Goal: Task Accomplishment & Management: Manage account settings

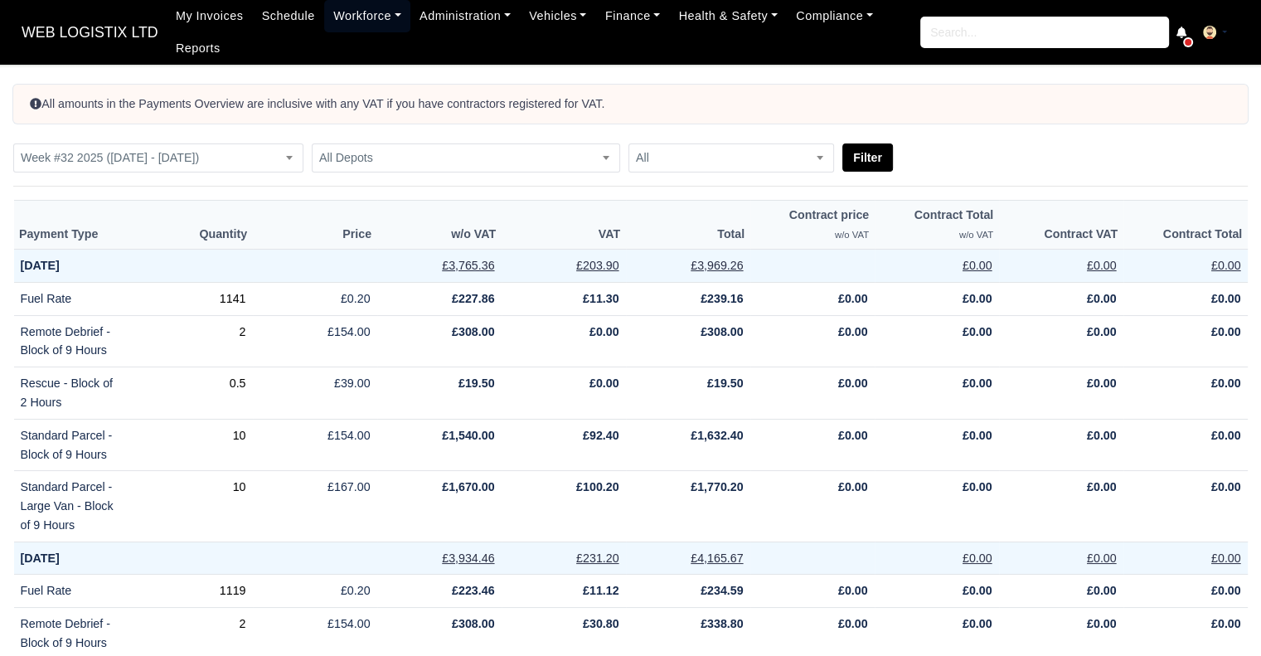
click at [335, 16] on link "Workforce" at bounding box center [367, 16] width 86 height 32
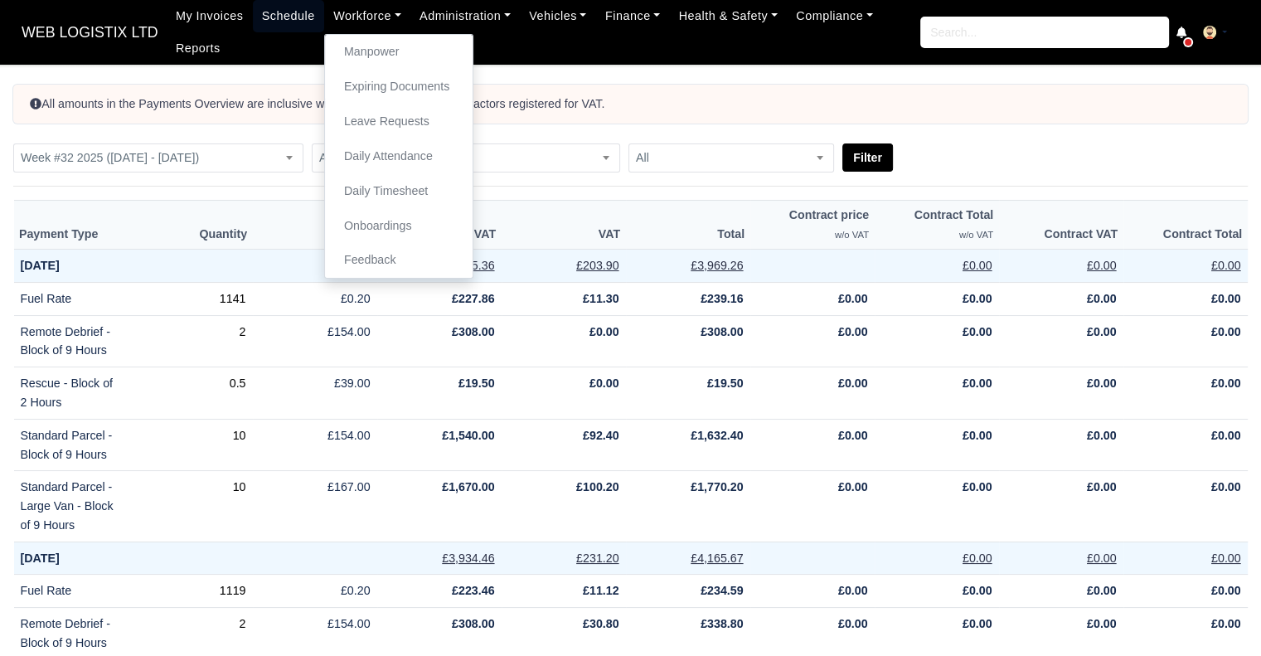
drag, startPoint x: 243, startPoint y: 2, endPoint x: 274, endPoint y: 17, distance: 33.8
click at [253, 2] on link "Schedule" at bounding box center [288, 16] width 71 height 32
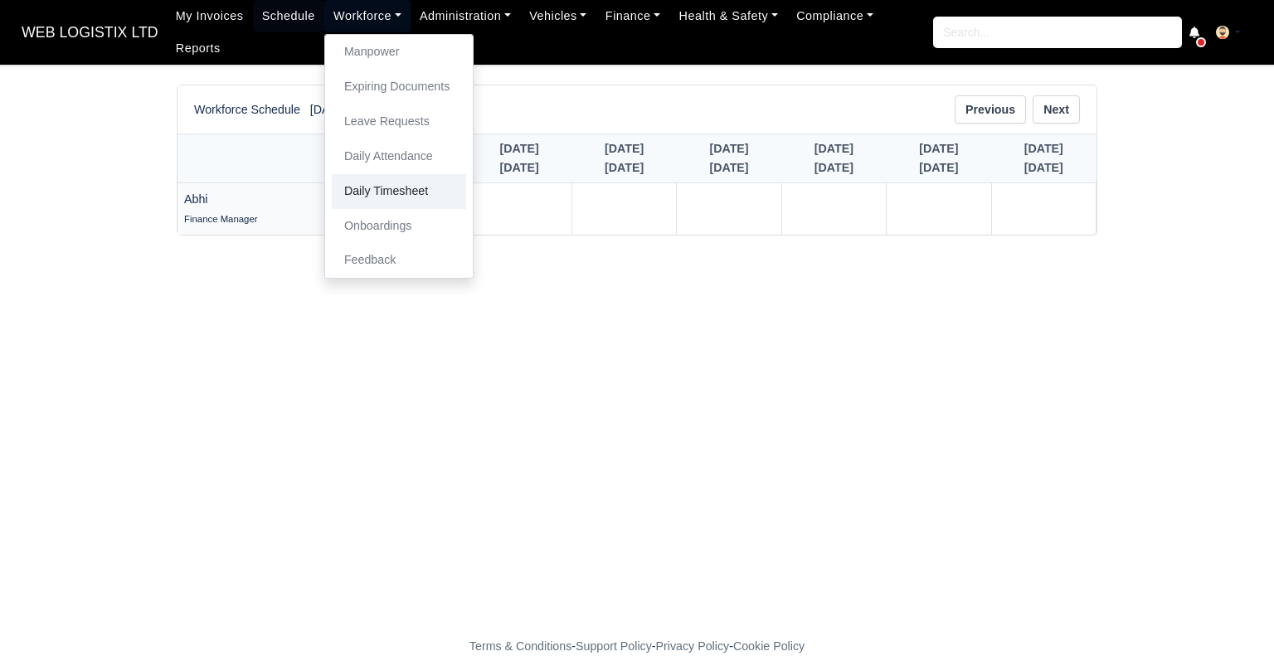
click at [372, 190] on link "Daily Timesheet" at bounding box center [399, 191] width 134 height 35
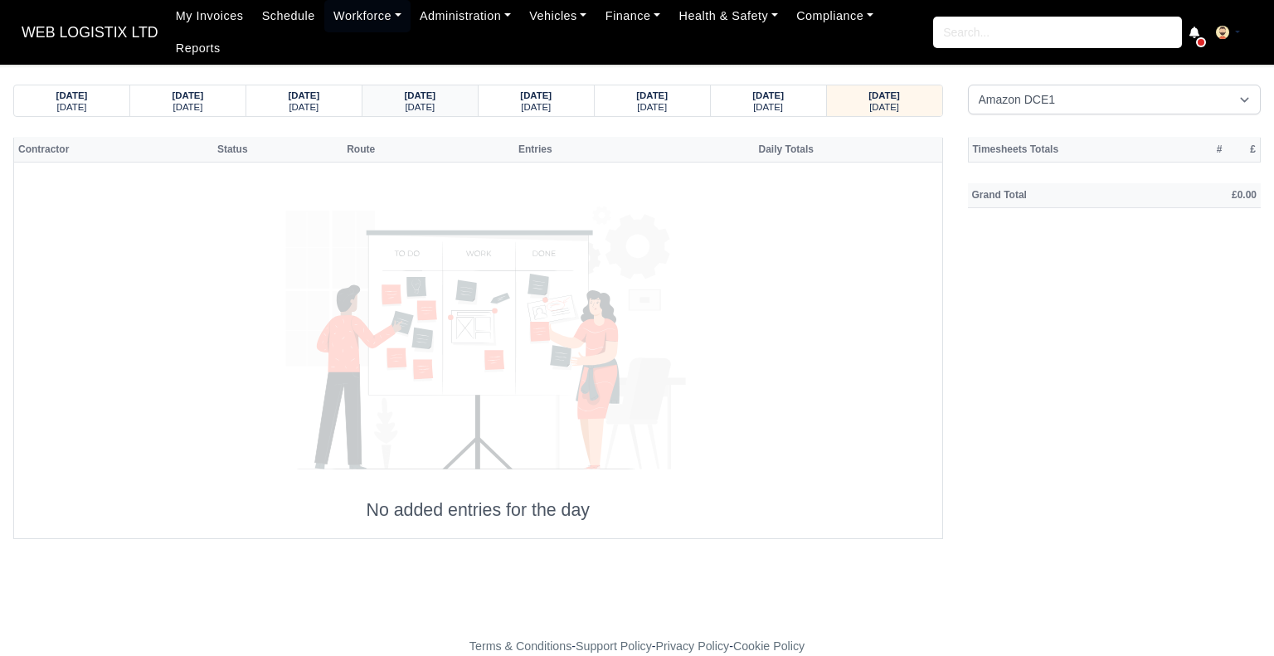
click at [435, 90] on strong "07/08/2025" at bounding box center [420, 95] width 32 height 10
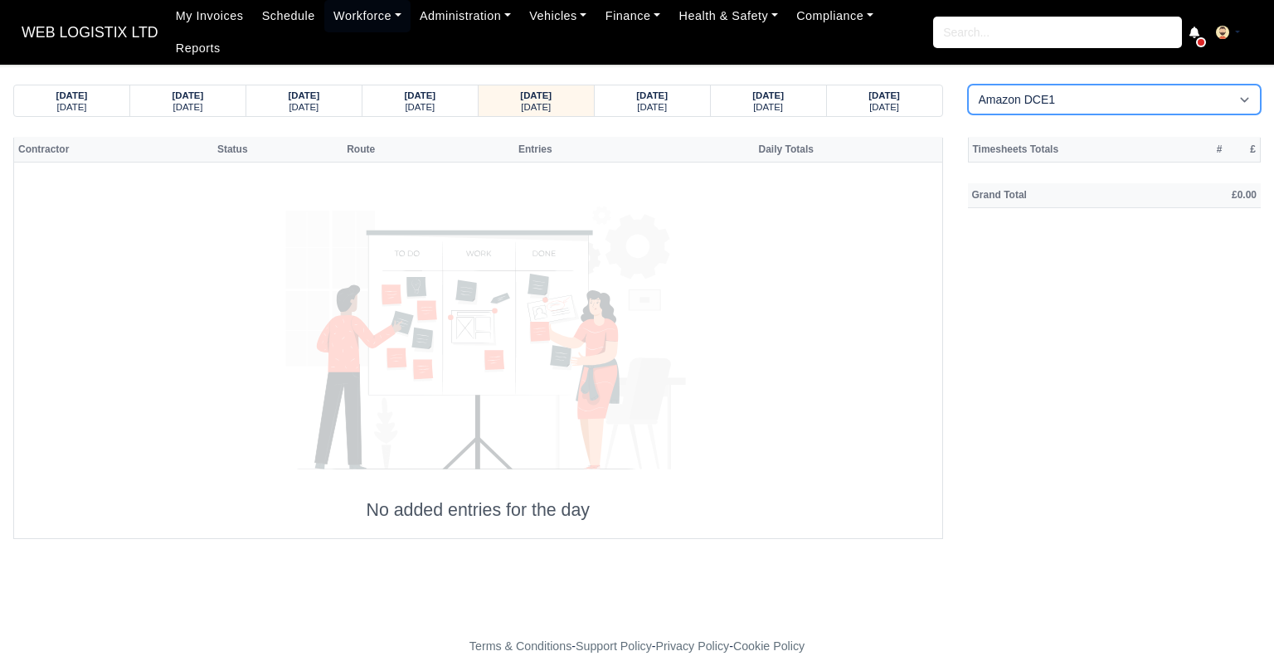
click at [1046, 86] on select "Amazon DCE1 DWN2 - Knowsley (DWN2) - Amazon Logistics (L34 7XL) DXM2 - Trafford…" at bounding box center [1115, 100] width 294 height 30
select select "1"
click at [968, 85] on select "Amazon DCE1 DWN2 - Knowsley (DWN2) - Amazon Logistics (L34 7XL) DXM2 - Trafford…" at bounding box center [1115, 100] width 294 height 30
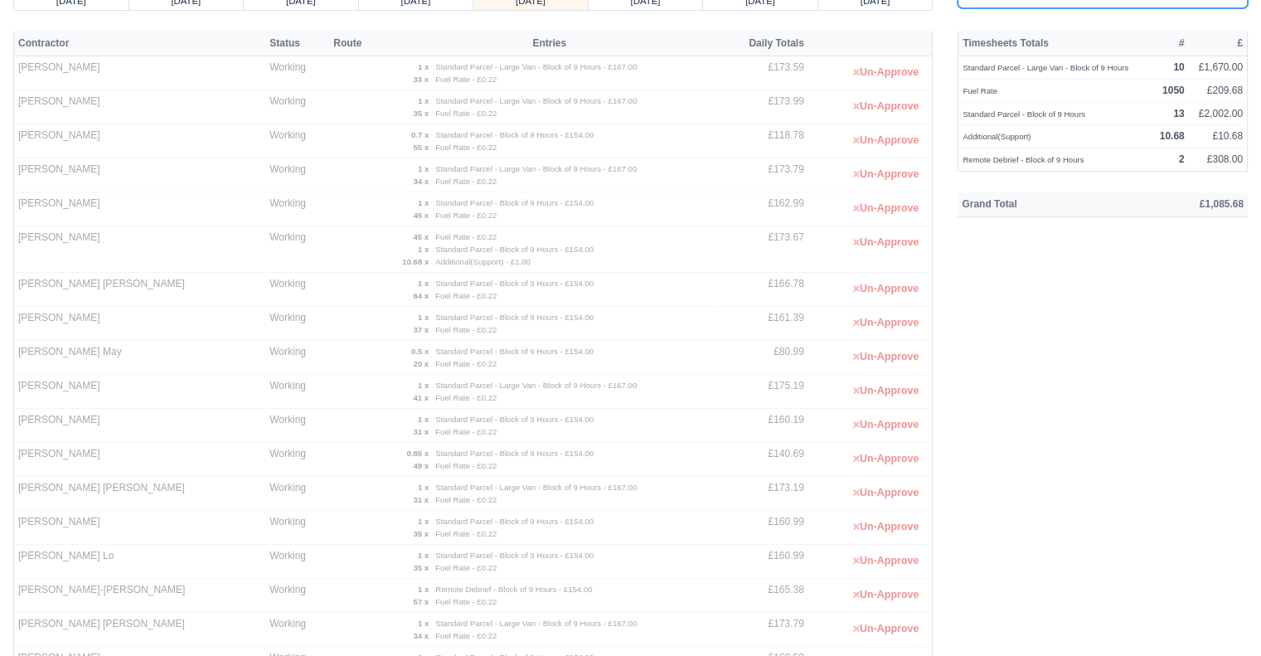
scroll to position [83, 0]
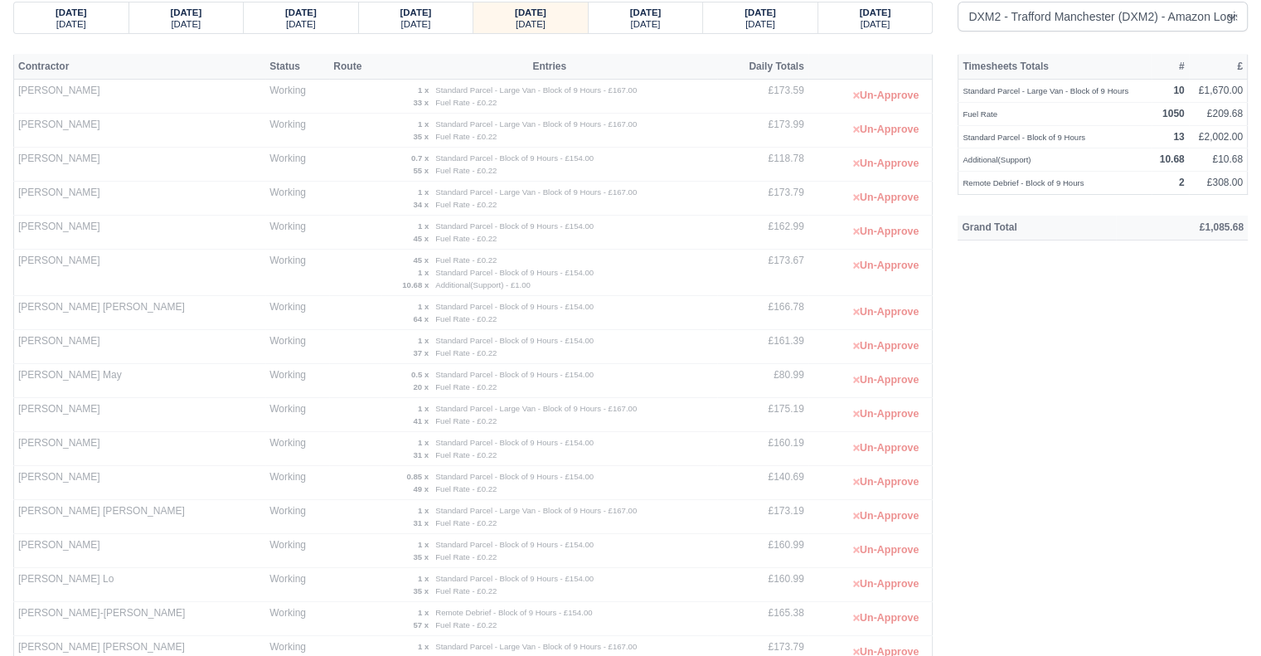
click at [997, 284] on div "Timesheets Totals # £ Standard Parcel - Large Van - Block of 9 Hours 10 £1,670.…" at bounding box center [1102, 548] width 315 height 989
click at [332, 21] on div "Tuesday" at bounding box center [301, 23] width 83 height 12
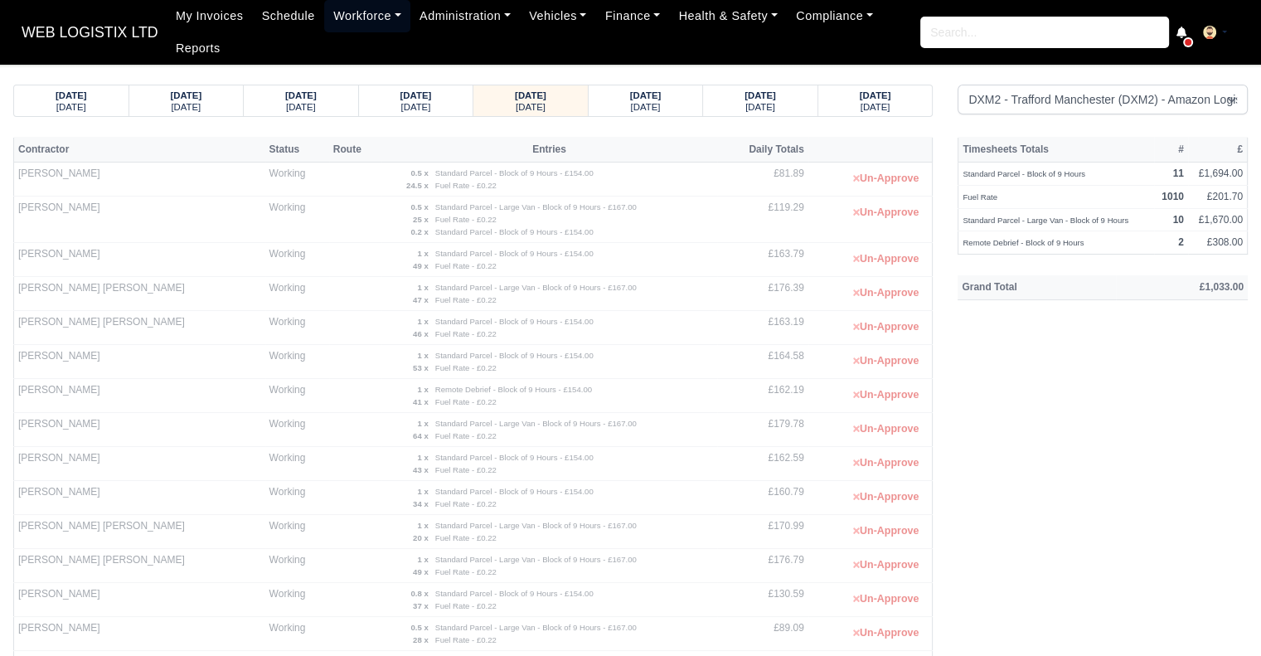
click at [365, 12] on link "Workforce" at bounding box center [367, 16] width 86 height 32
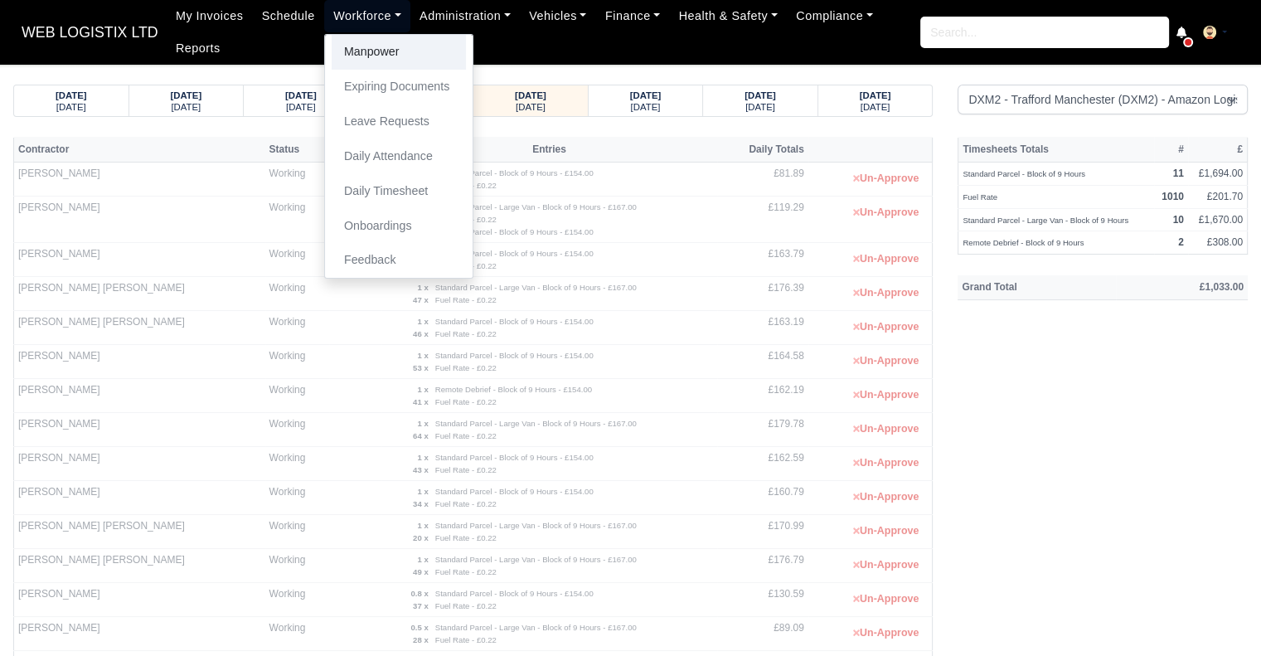
click at [365, 49] on link "Manpower" at bounding box center [399, 52] width 134 height 35
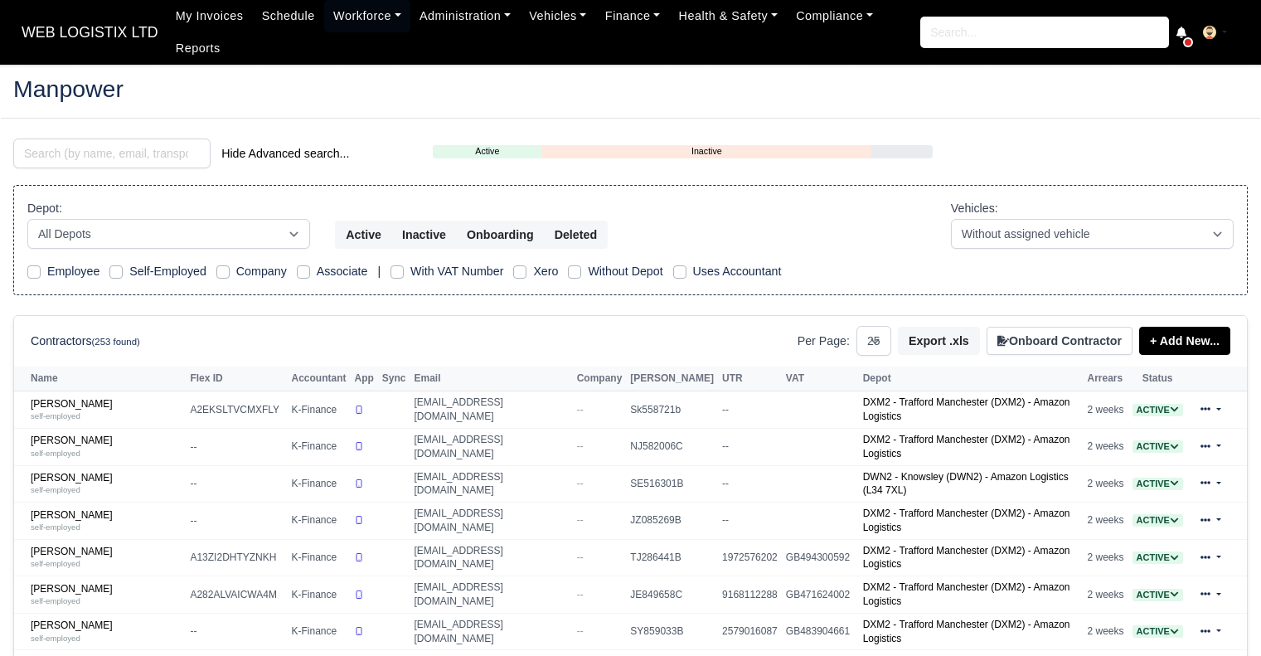
select select "25"
click at [113, 166] on input "search" at bounding box center [111, 154] width 197 height 30
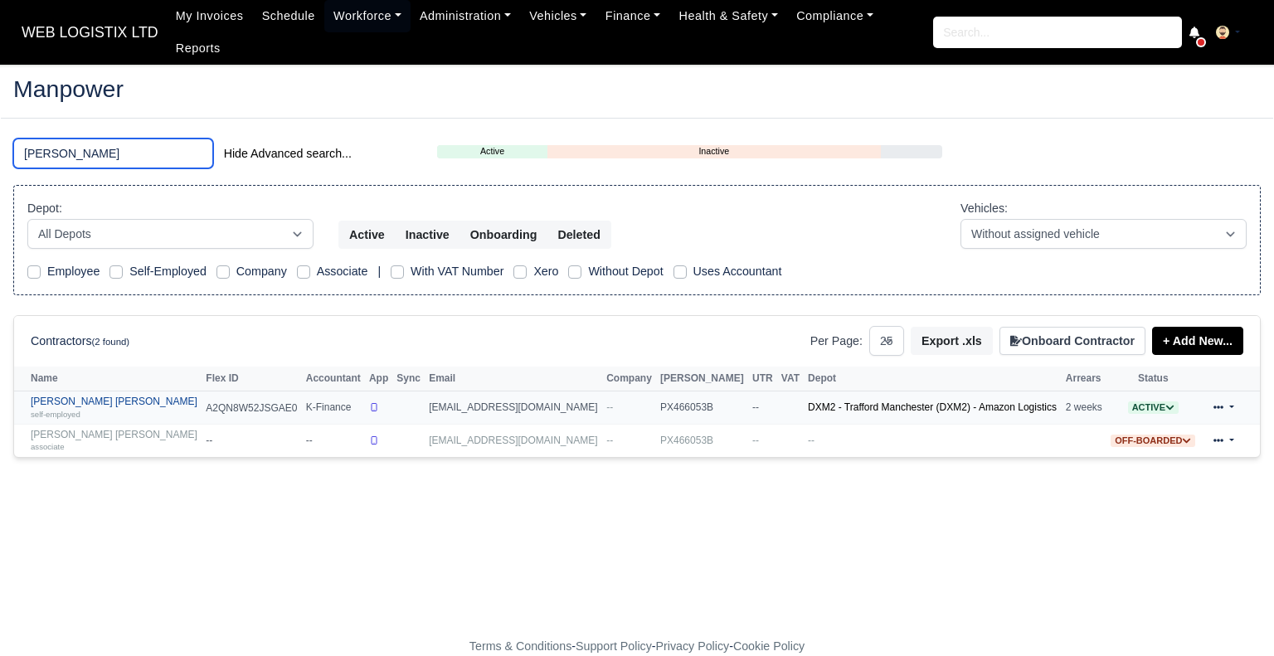
type input "BRYAN"
click at [73, 396] on link "Jermaine Orlando Bryan self-employed" at bounding box center [114, 408] width 167 height 24
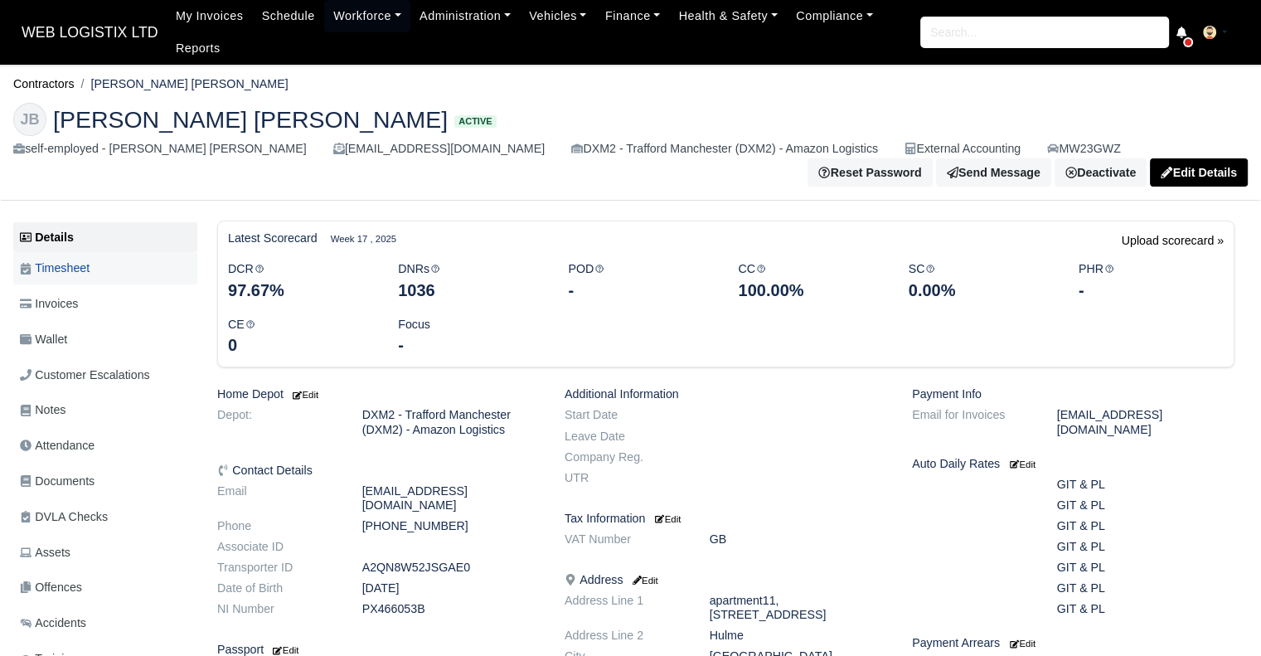
click at [109, 269] on link "Timesheet" at bounding box center [105, 268] width 184 height 32
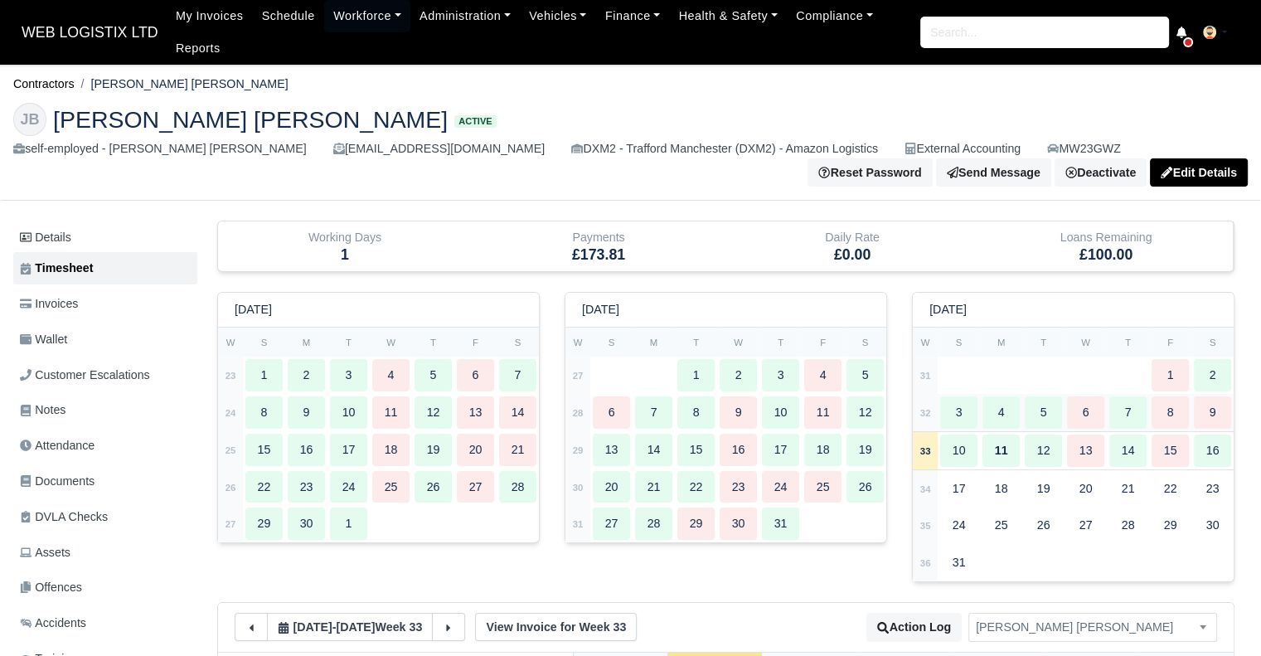
click at [1047, 411] on div "5" at bounding box center [1043, 412] width 37 height 32
type input "27"
type input "20"
type input "31"
type input "1"
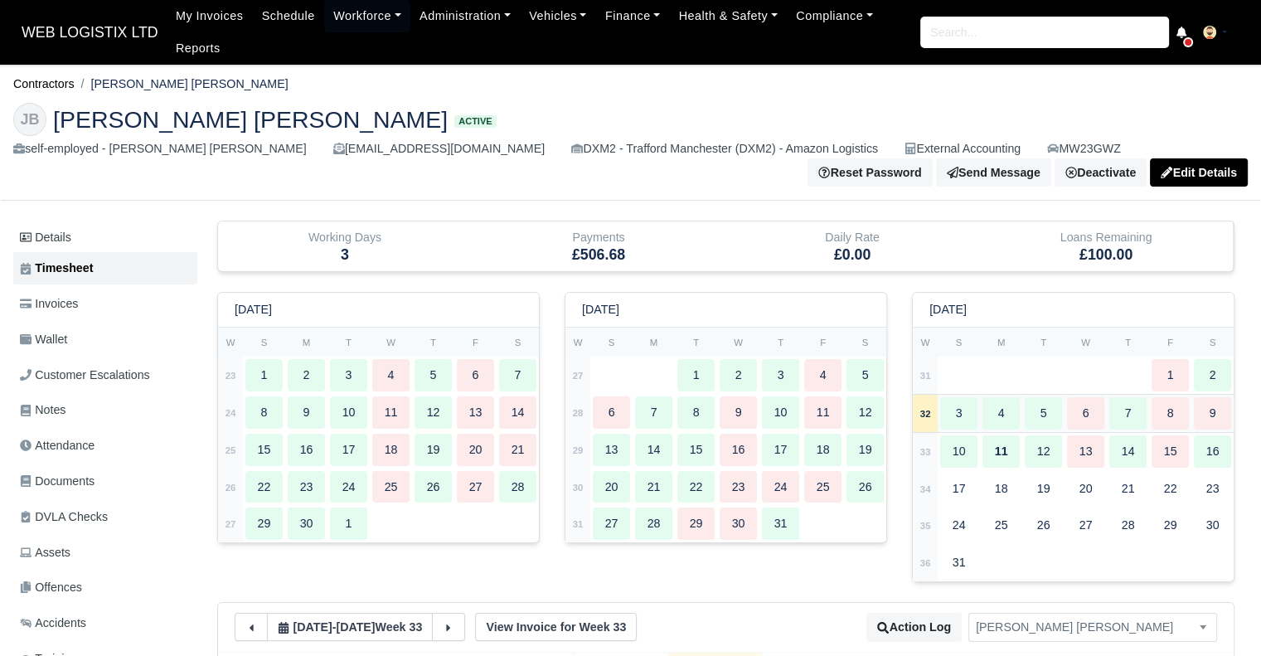
type input "1"
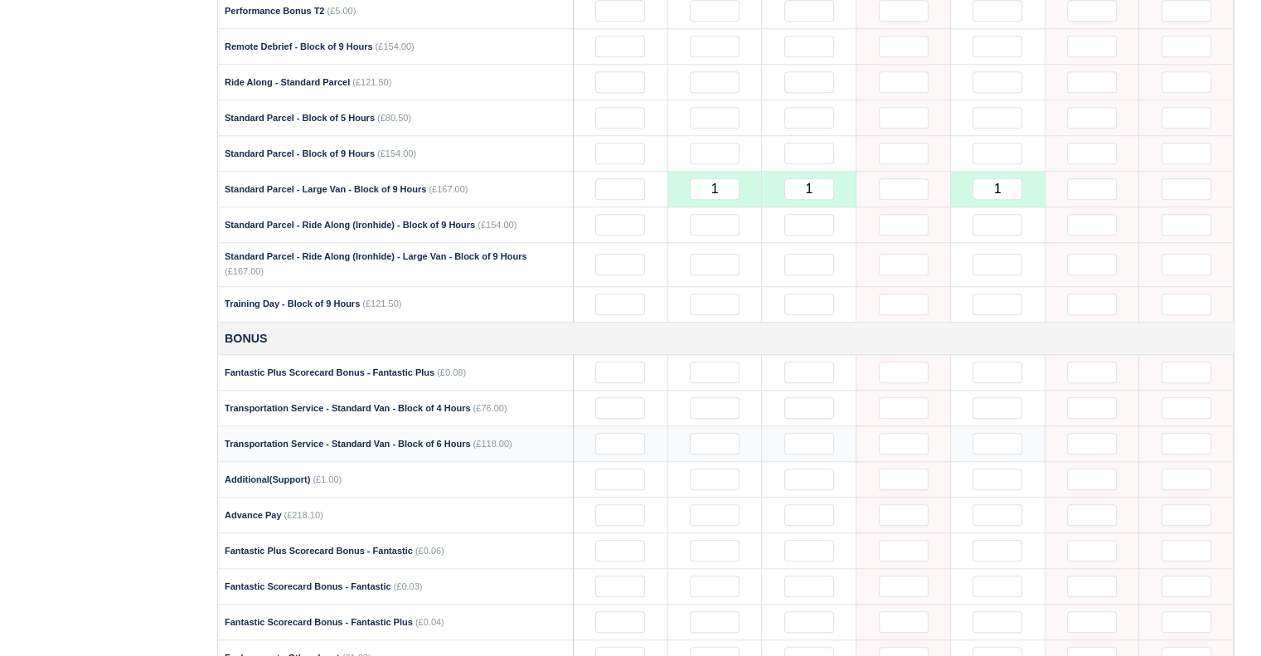
scroll to position [1493, 0]
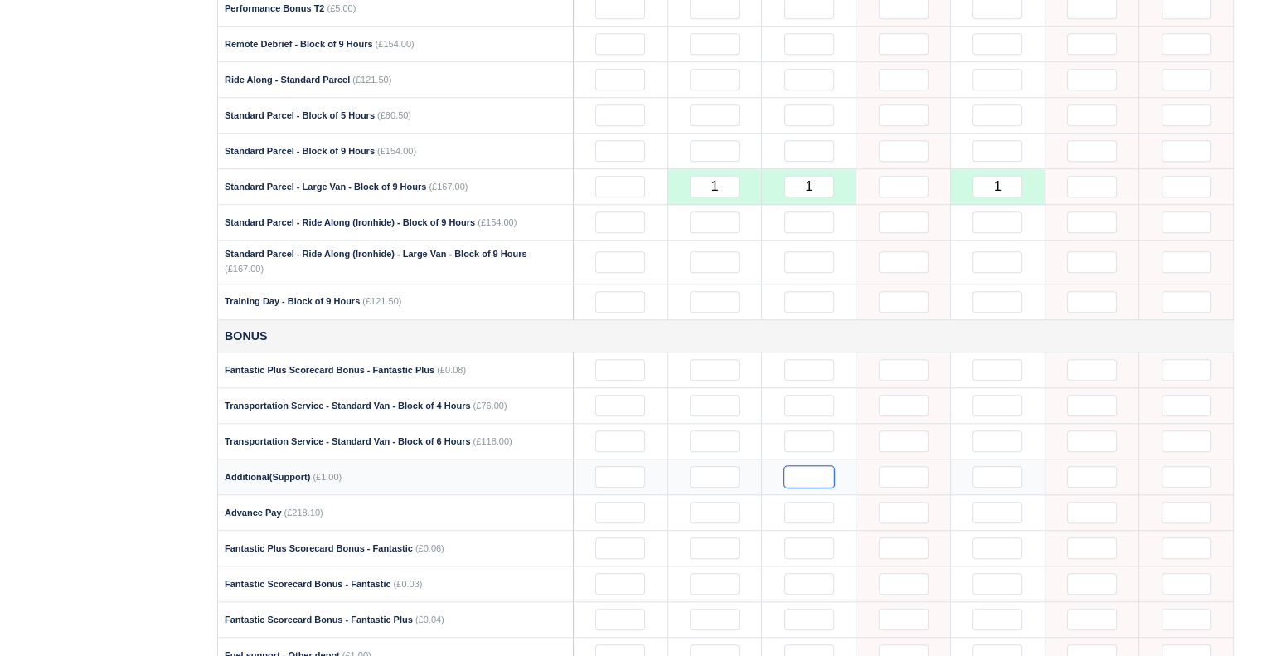
click at [812, 466] on input "text" at bounding box center [810, 477] width 50 height 22
click at [144, 437] on div "Details Timesheet Invoices Wallet Customer Escalations Notes Attendance Documen…" at bounding box center [108, 20] width 191 height 2585
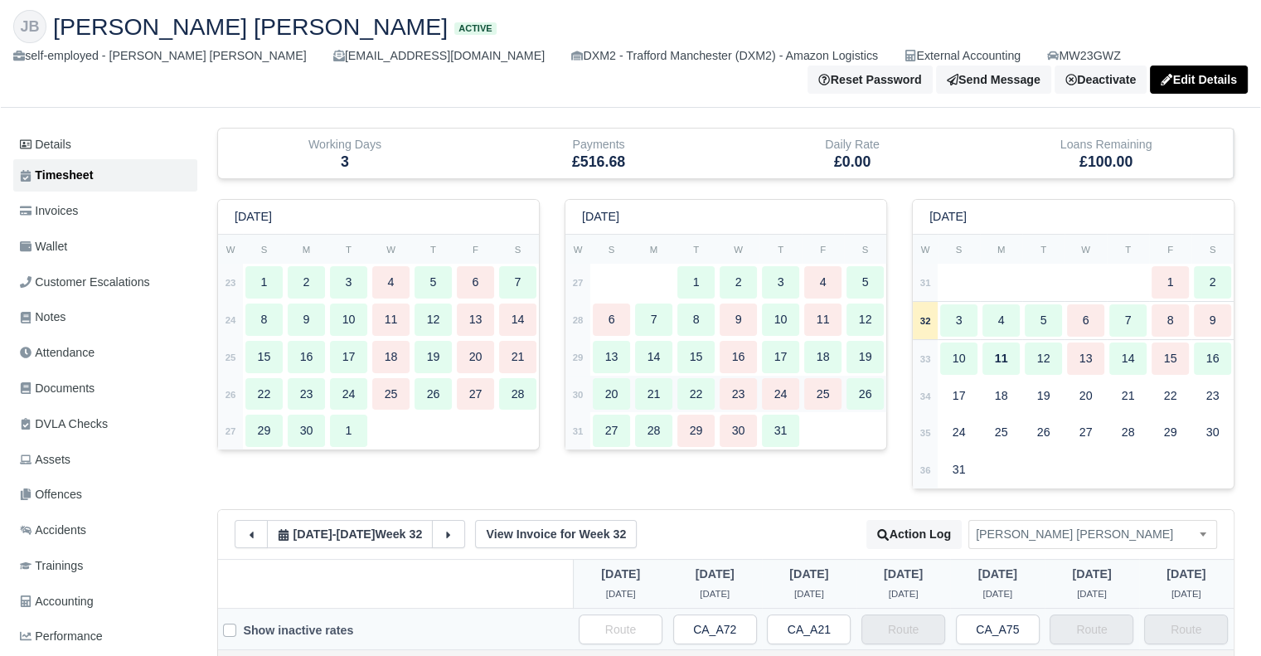
scroll to position [0, 0]
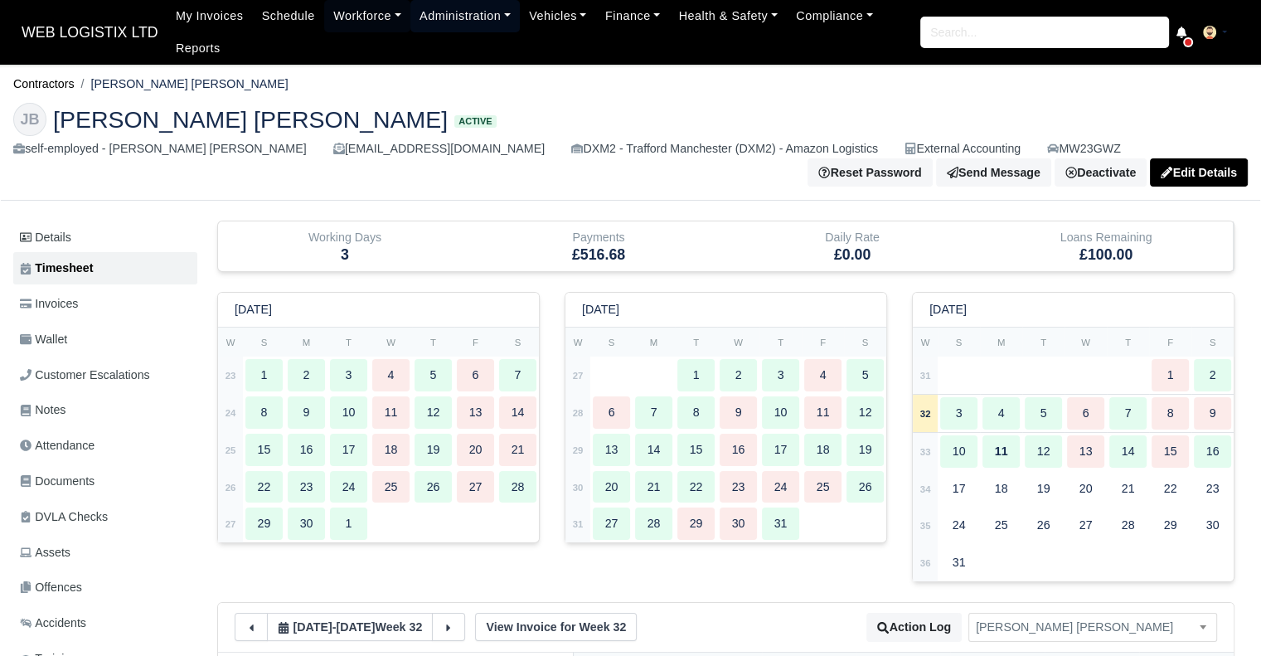
click at [450, 9] on link "Administration" at bounding box center [465, 16] width 109 height 32
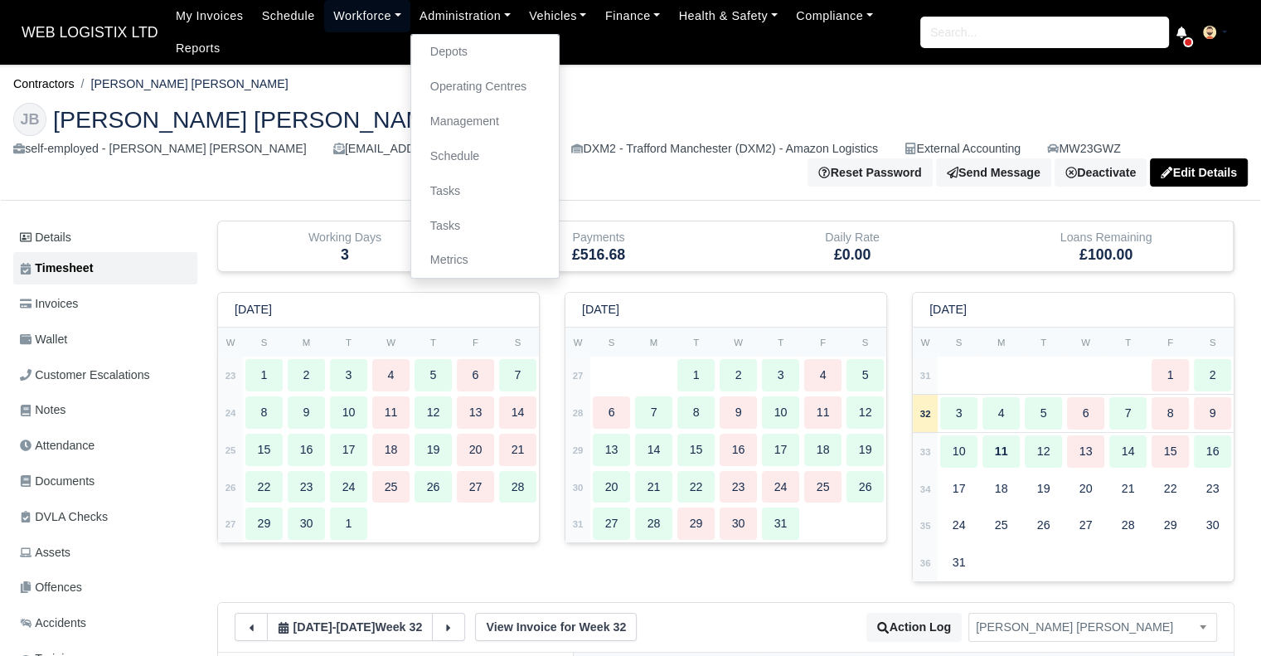
click at [356, 24] on link "Workforce" at bounding box center [367, 16] width 86 height 32
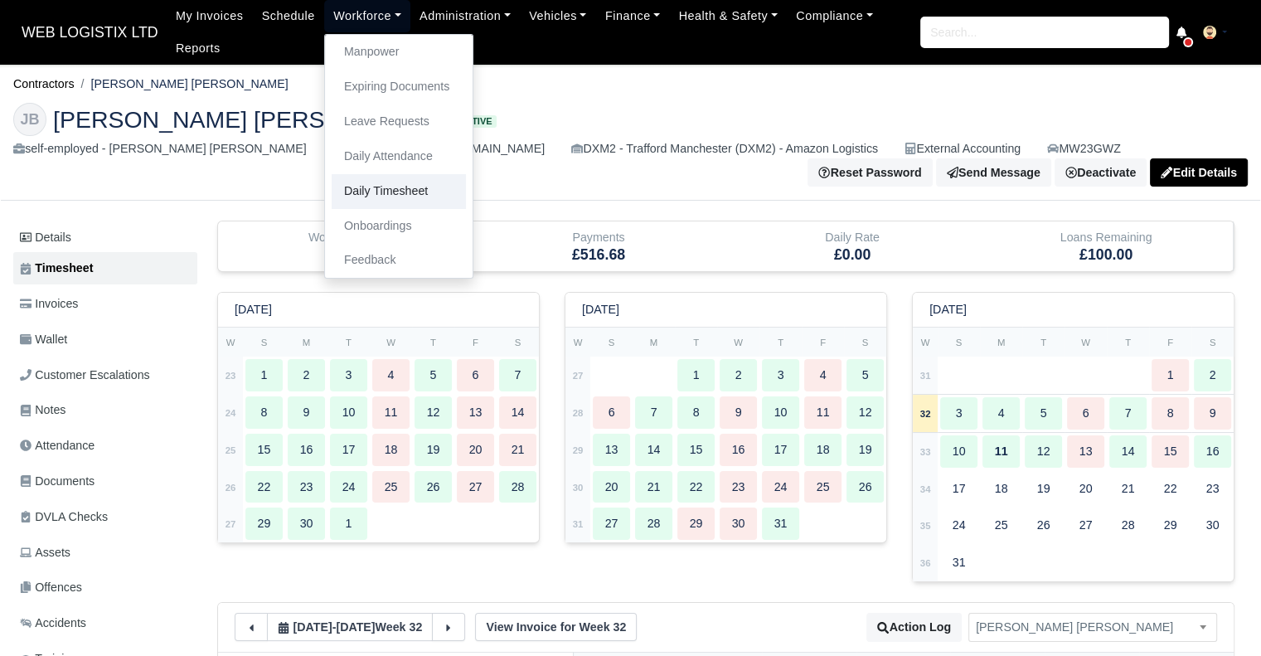
click at [366, 192] on link "Daily Timesheet" at bounding box center [399, 191] width 134 height 35
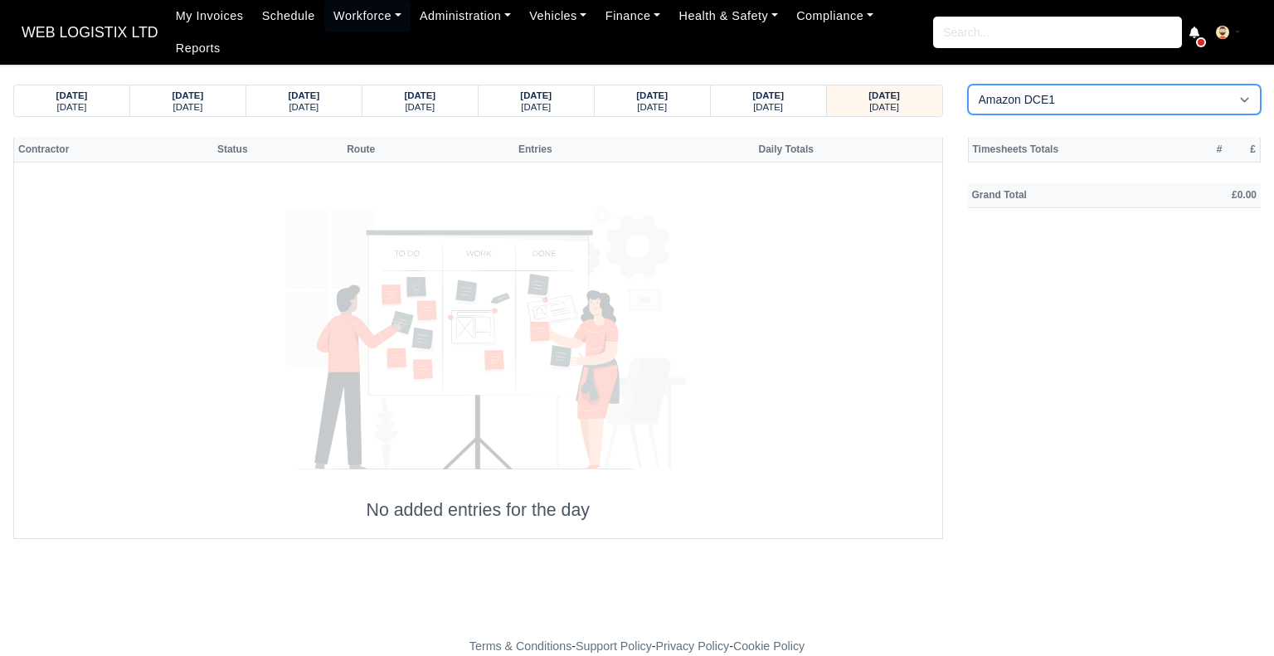
drag, startPoint x: 1004, startPoint y: 80, endPoint x: 1007, endPoint y: 93, distance: 13.7
click at [1004, 85] on select "Amazon DCE1 DWN2 - Knowsley (DWN2) - Amazon Logistics (L34 7XL) DXM2 - Trafford…" at bounding box center [1115, 100] width 294 height 30
select select "1"
click at [968, 85] on select "Amazon DCE1 DWN2 - Knowsley (DWN2) - Amazon Logistics (L34 7XL) DXM2 - Trafford…" at bounding box center [1115, 100] width 294 height 30
click at [182, 102] on small "Tuesday" at bounding box center [188, 107] width 30 height 10
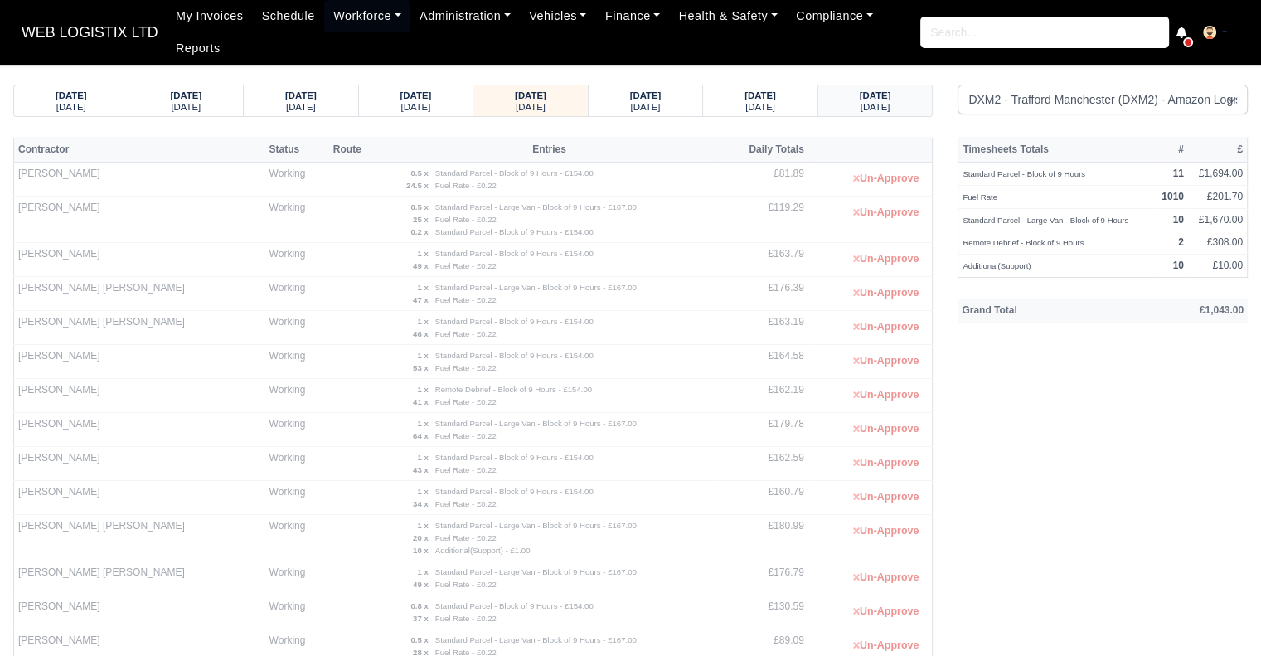
click at [877, 102] on small "Friday" at bounding box center [876, 107] width 30 height 10
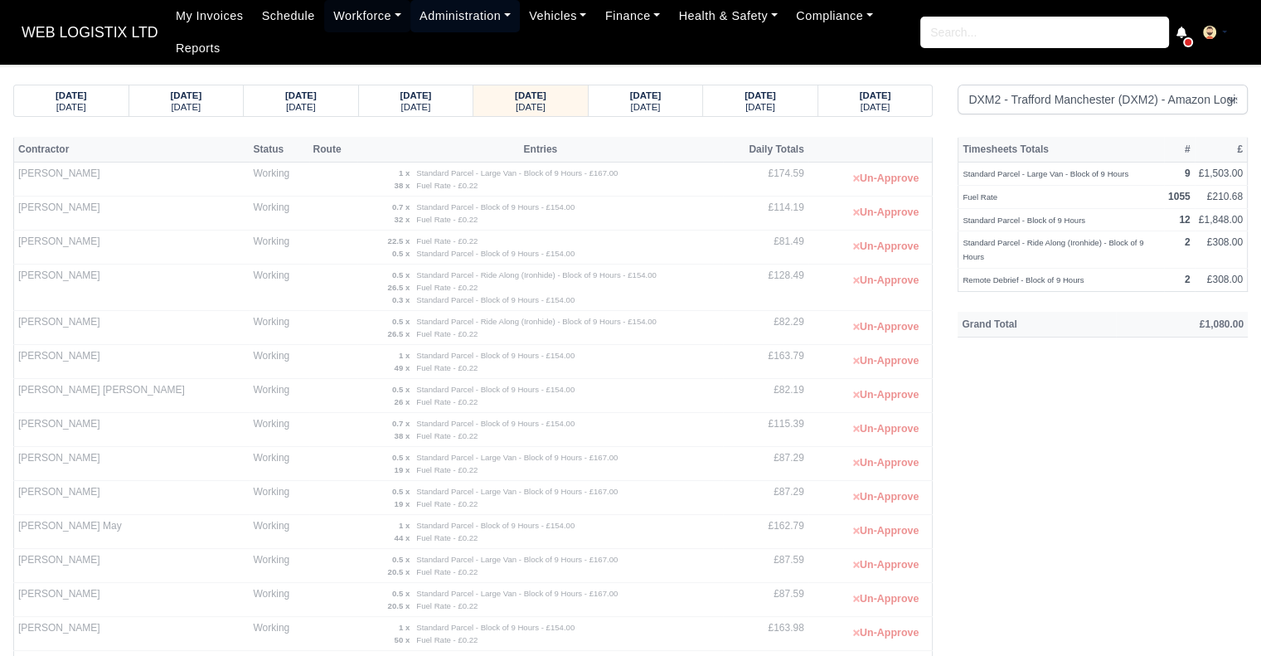
click at [438, 17] on link "Administration" at bounding box center [465, 16] width 109 height 32
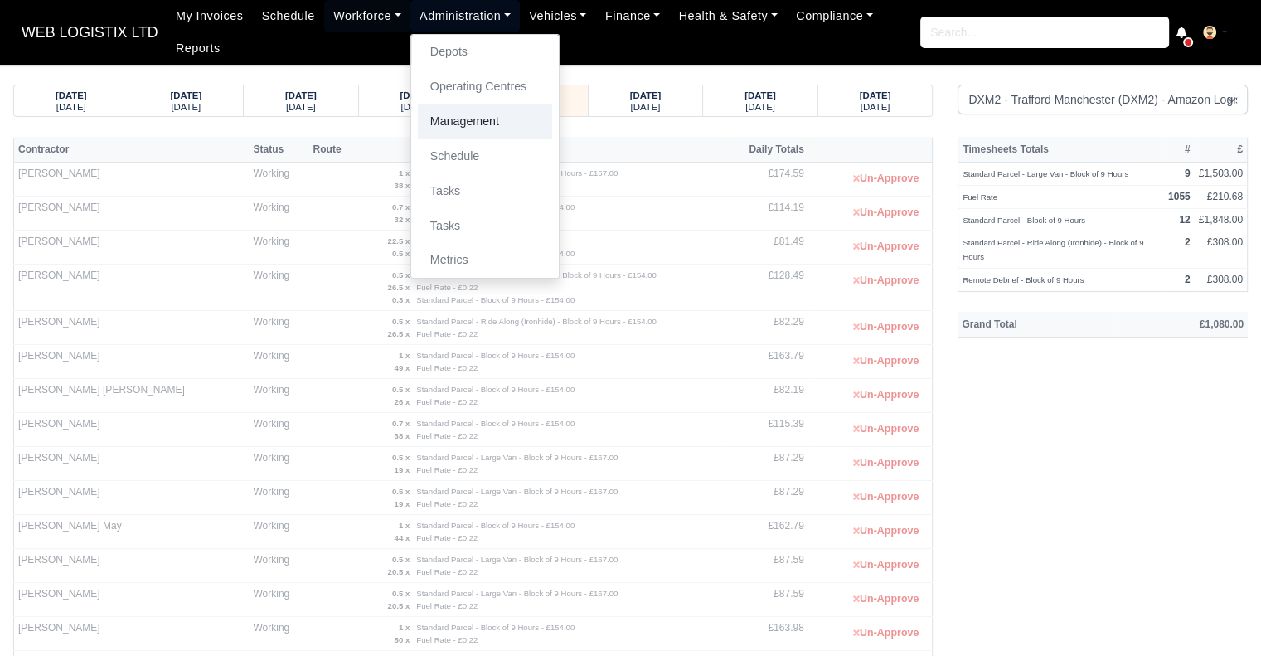
click at [464, 130] on link "Management" at bounding box center [485, 121] width 134 height 35
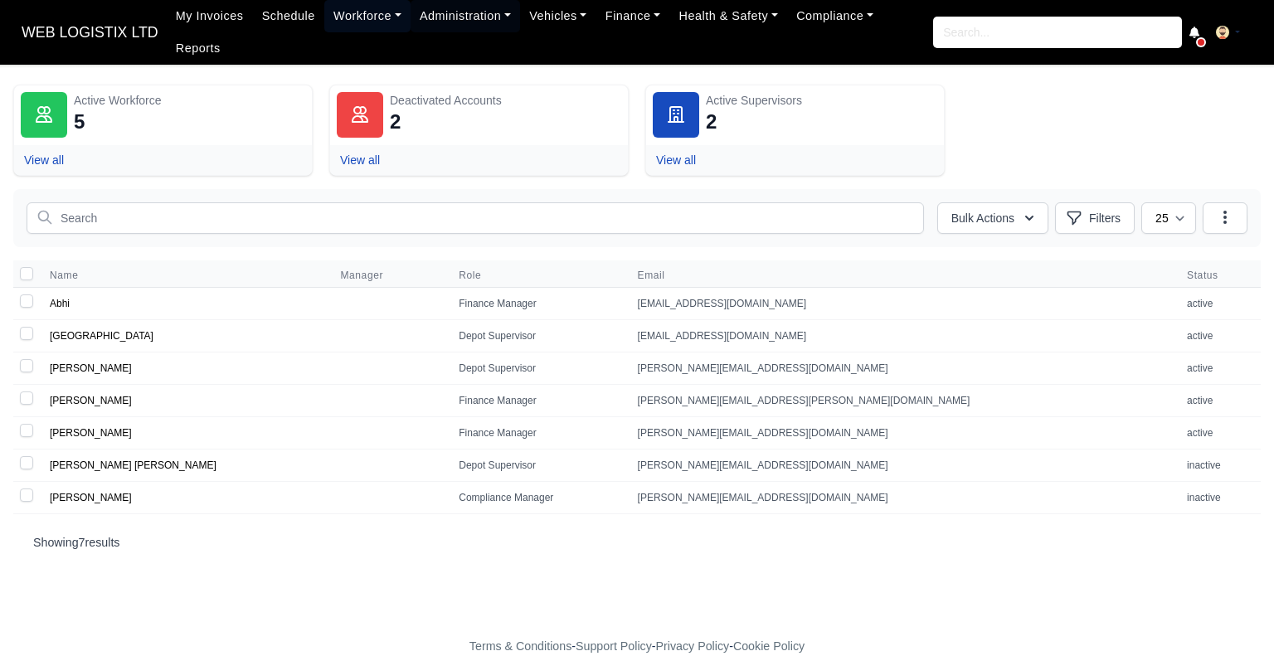
click at [367, 22] on link "Workforce" at bounding box center [367, 16] width 86 height 32
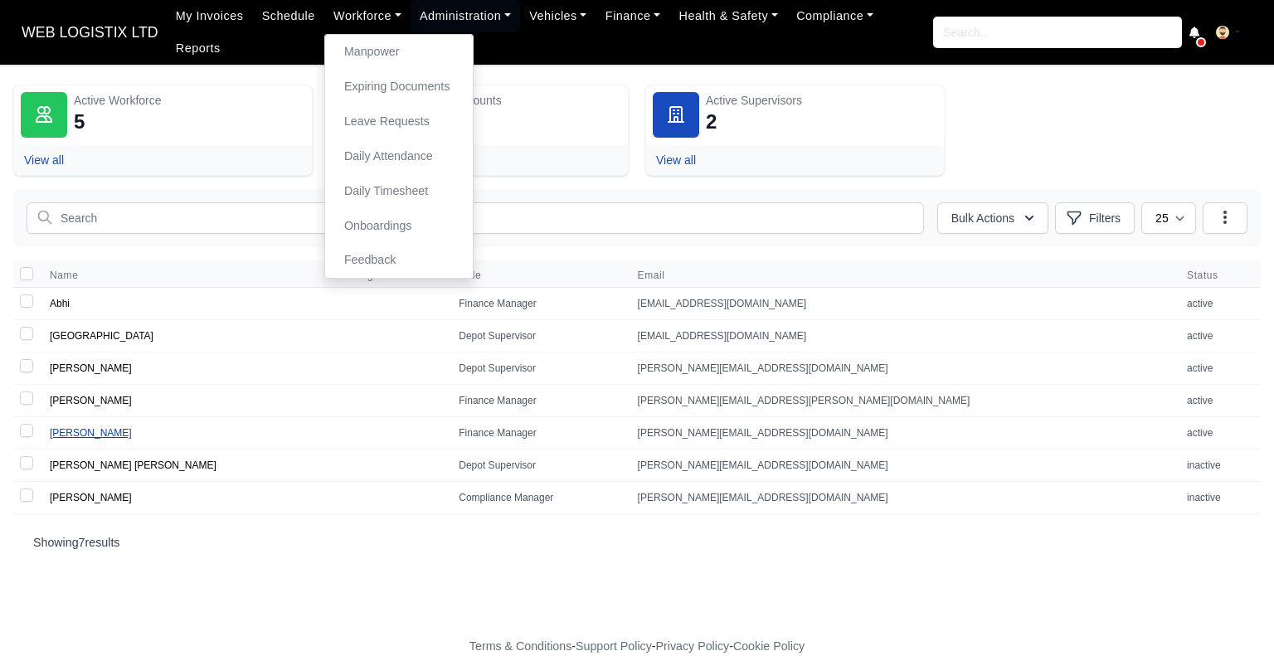
click at [61, 427] on link "Zarrar" at bounding box center [91, 433] width 82 height 12
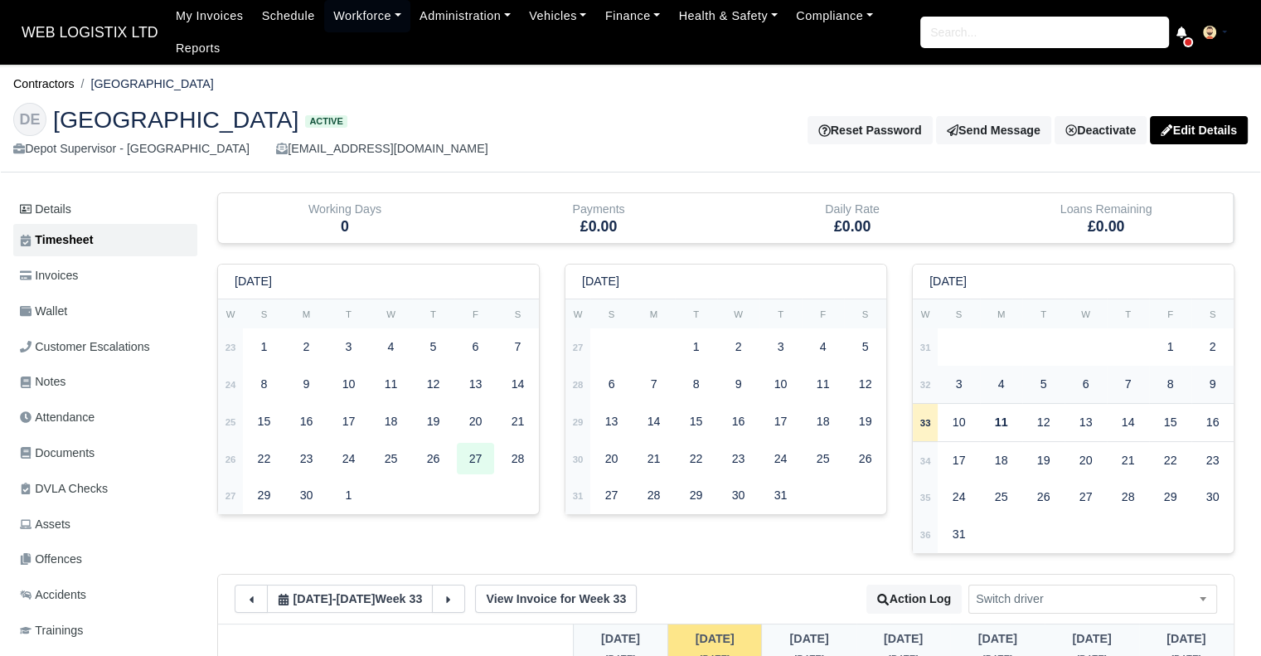
click at [964, 381] on div "3" at bounding box center [958, 384] width 37 height 32
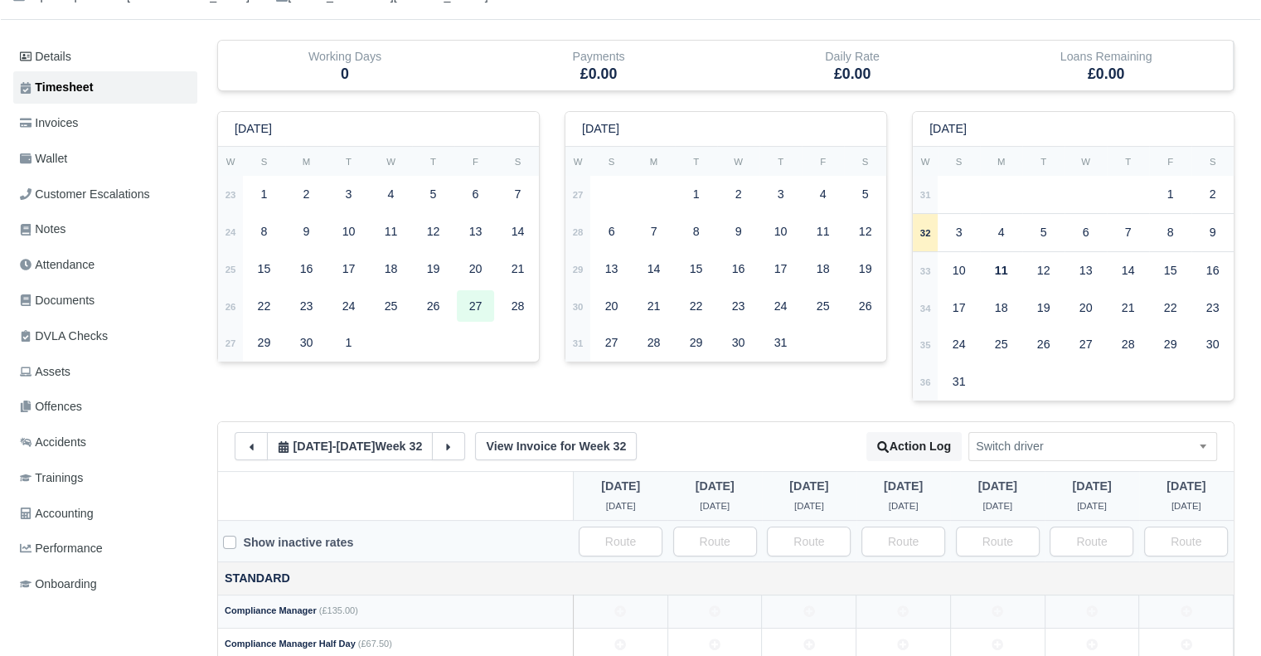
scroll to position [415, 0]
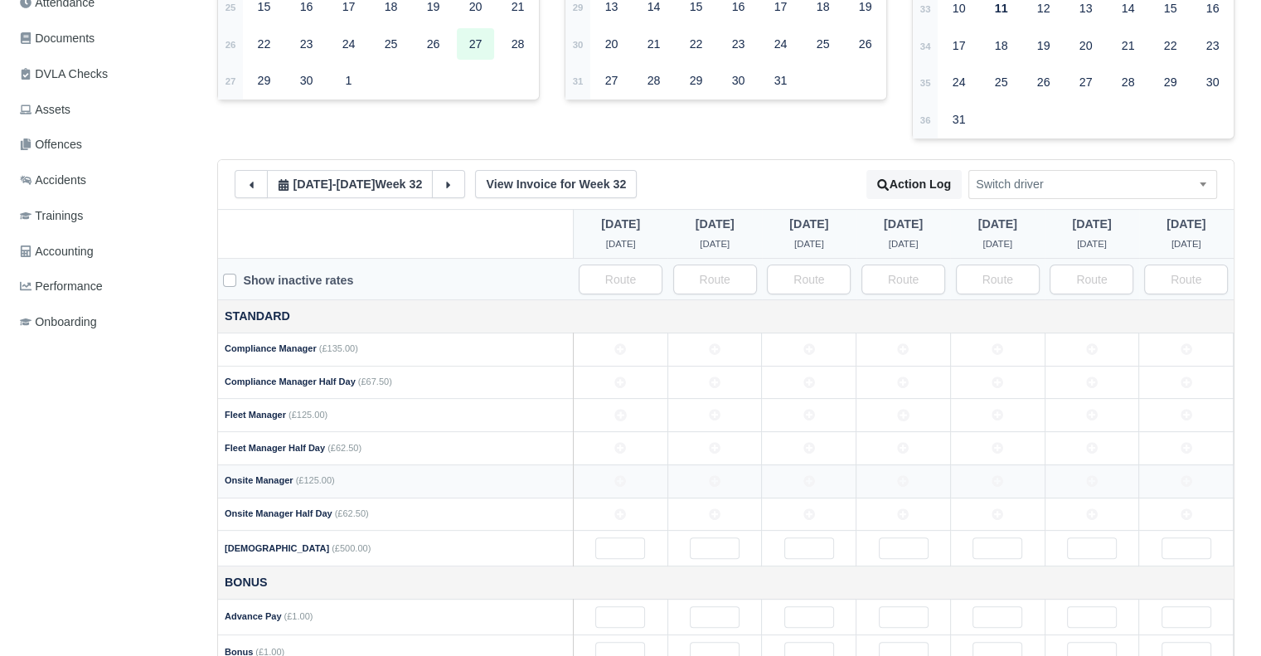
click at [624, 480] on icon at bounding box center [621, 481] width 12 height 12
click at [709, 481] on icon at bounding box center [715, 481] width 12 height 12
click at [819, 487] on td at bounding box center [809, 480] width 95 height 33
click at [890, 483] on td at bounding box center [904, 480] width 95 height 33
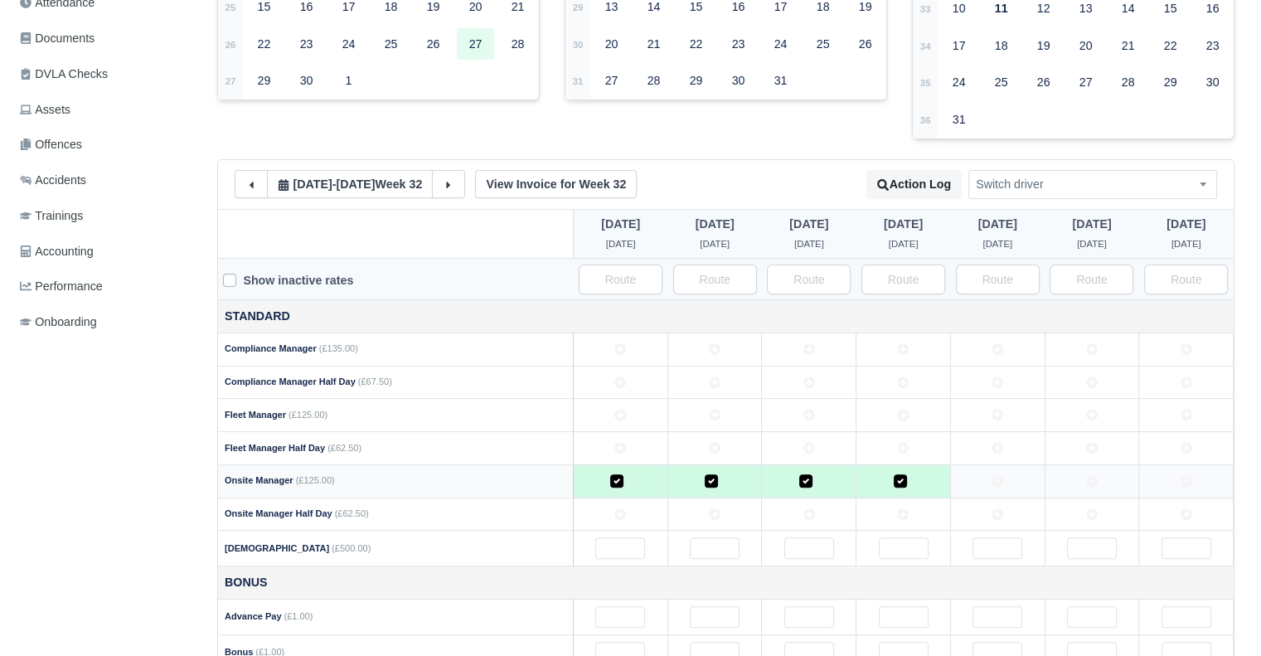
click at [1018, 480] on td at bounding box center [997, 480] width 95 height 33
click at [1097, 476] on icon at bounding box center [1092, 481] width 12 height 12
click at [1004, 510] on icon at bounding box center [998, 514] width 12 height 12
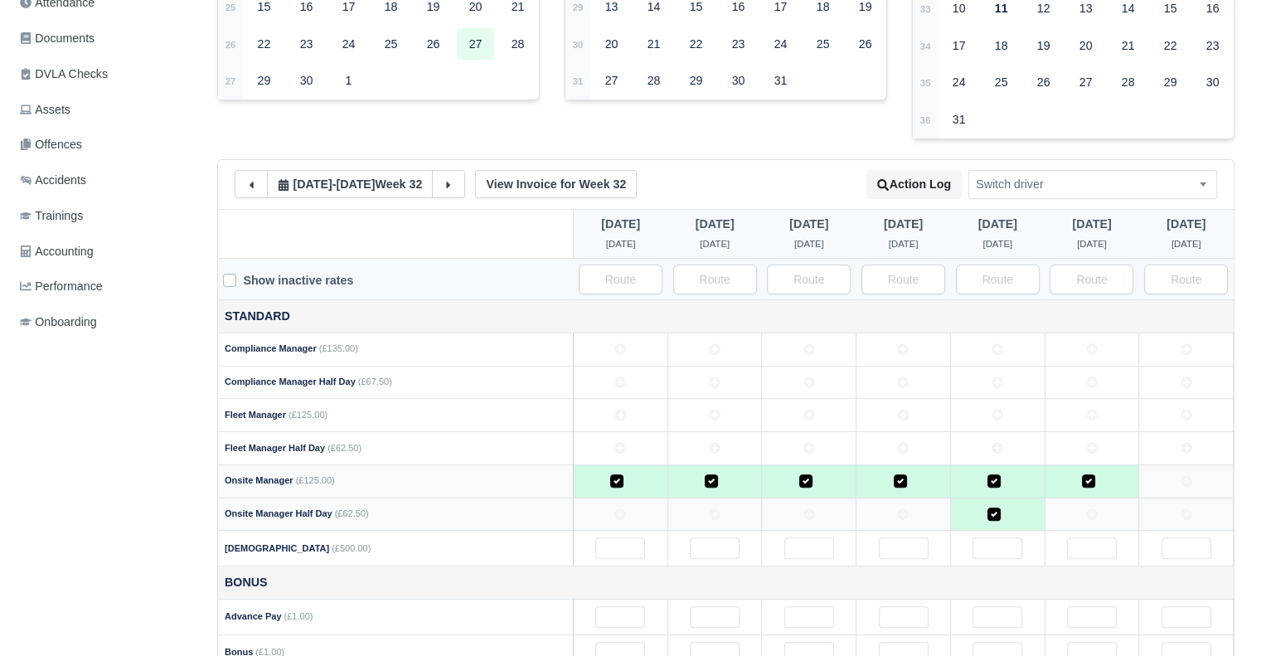
click at [1086, 508] on td at bounding box center [1092, 514] width 95 height 33
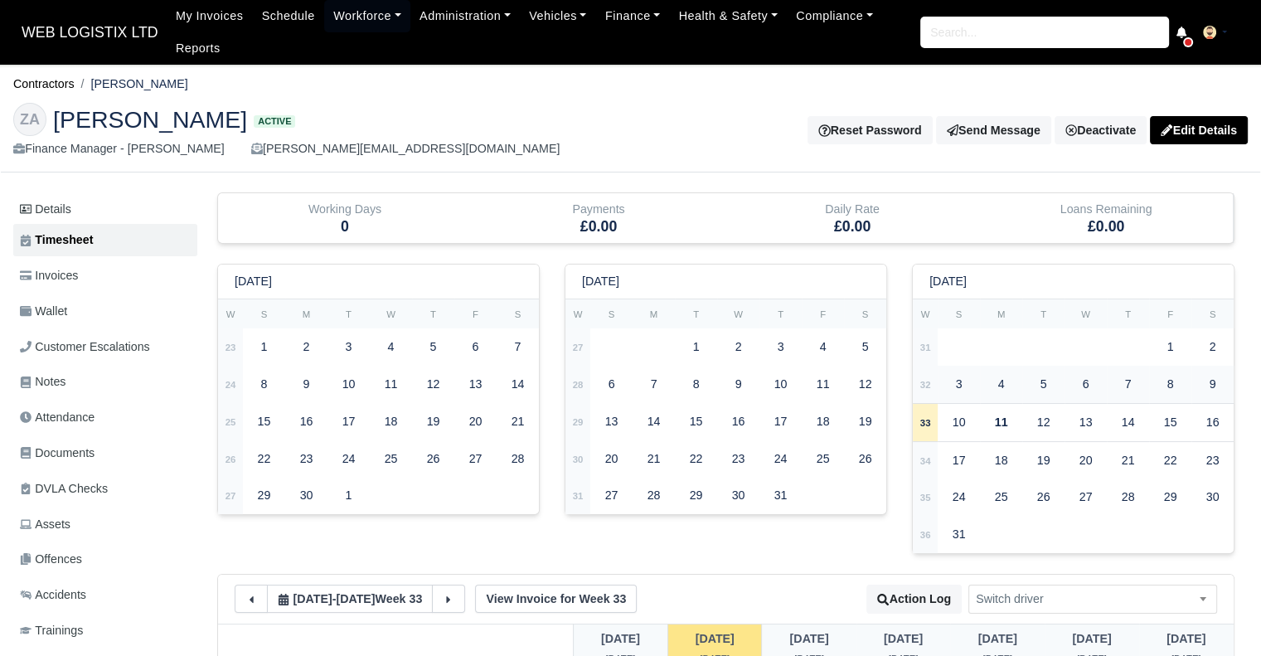
click at [975, 386] on div "3" at bounding box center [958, 384] width 37 height 32
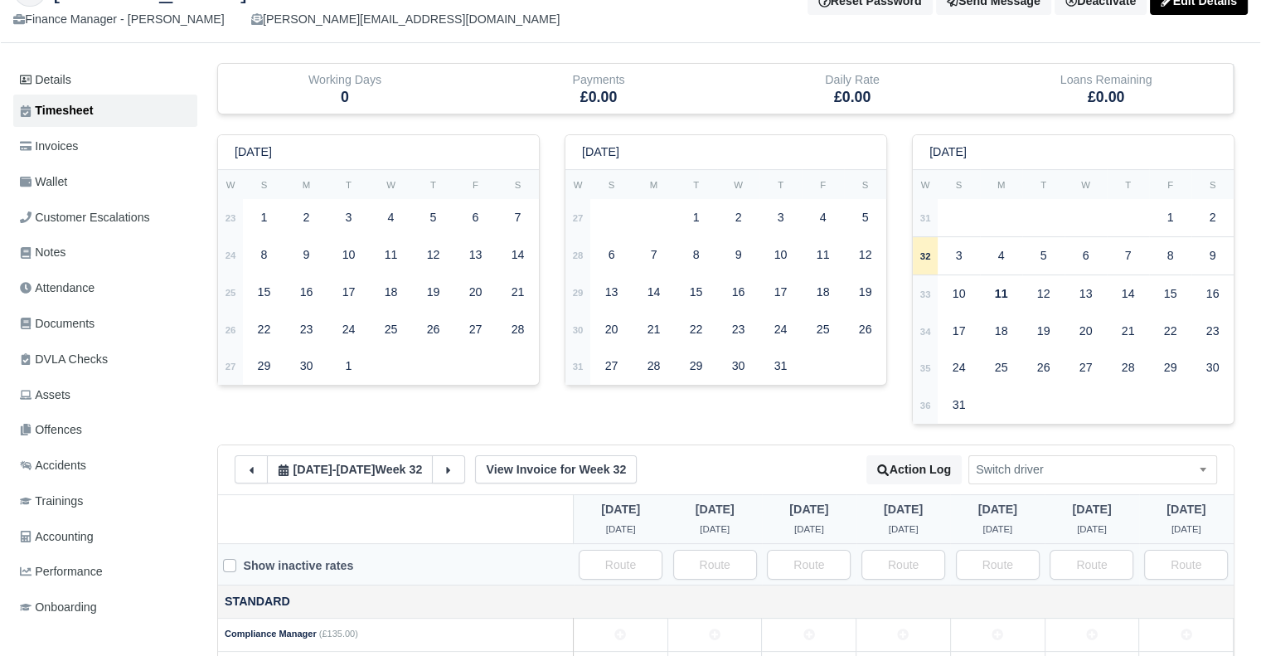
scroll to position [415, 0]
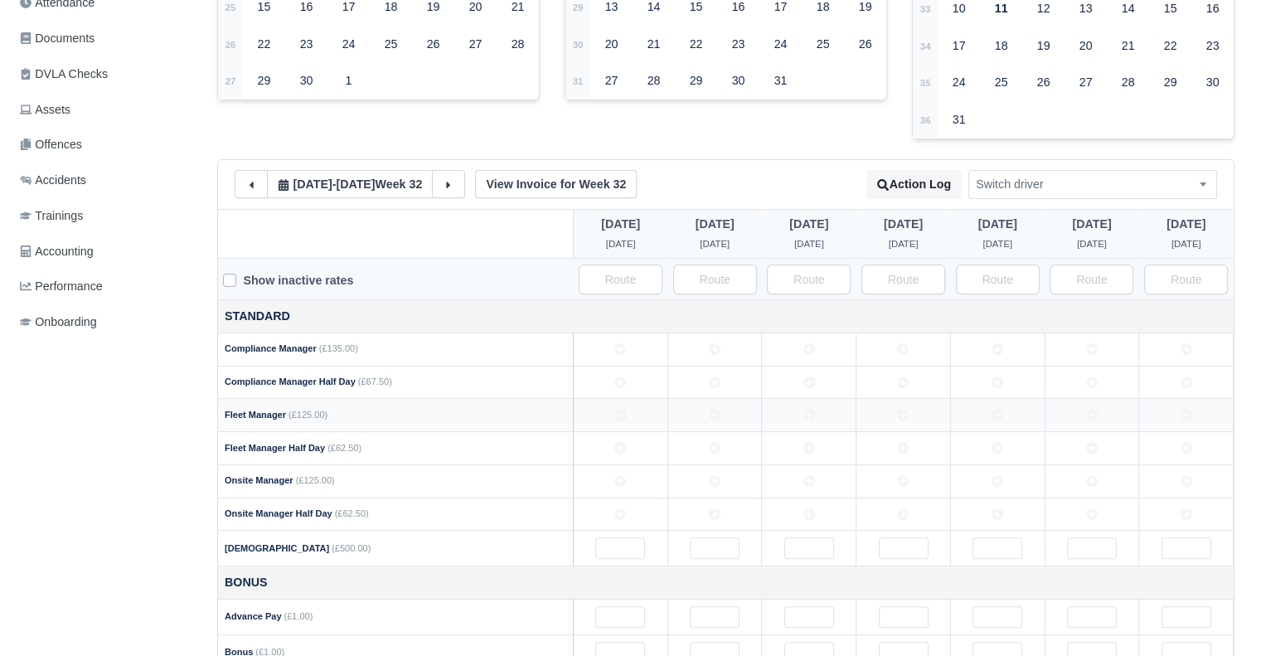
click at [717, 416] on icon at bounding box center [715, 416] width 12 height 12
click at [799, 411] on td at bounding box center [809, 415] width 95 height 33
click at [904, 411] on icon at bounding box center [903, 415] width 12 height 12
click at [982, 411] on td at bounding box center [997, 415] width 95 height 33
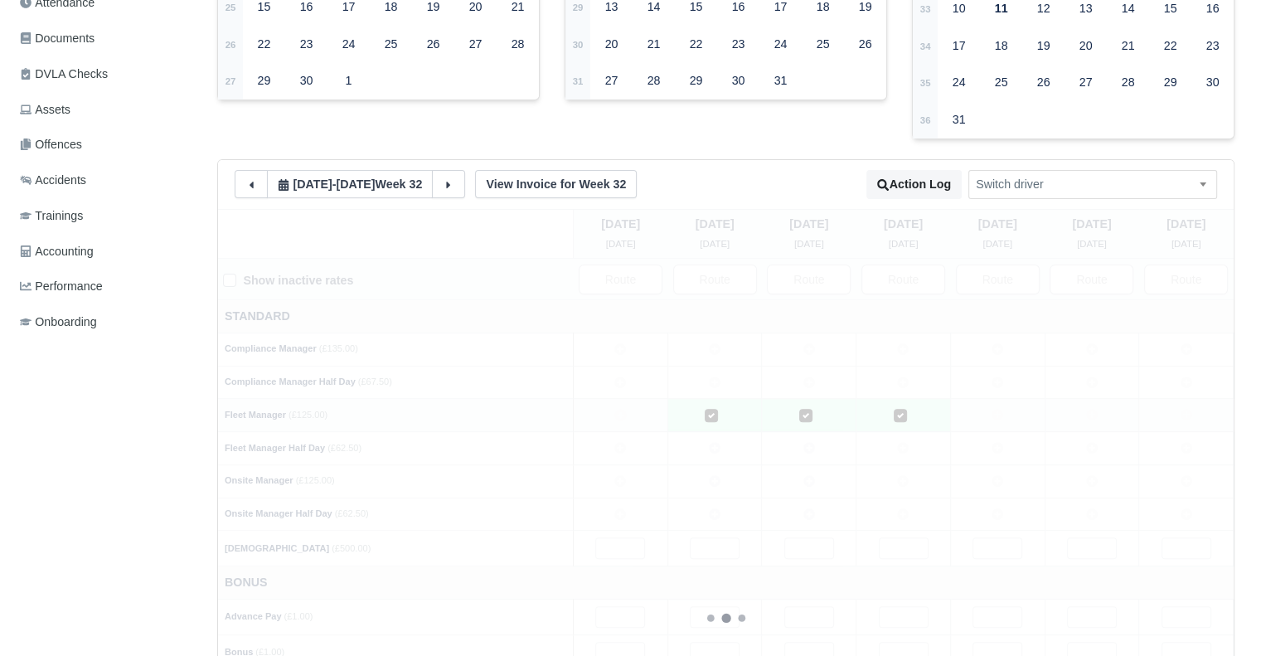
click at [1075, 413] on div "Sunday 3 Aug Monday 4 Aug Tuesday 5 Aug" at bounding box center [726, 618] width 1016 height 819
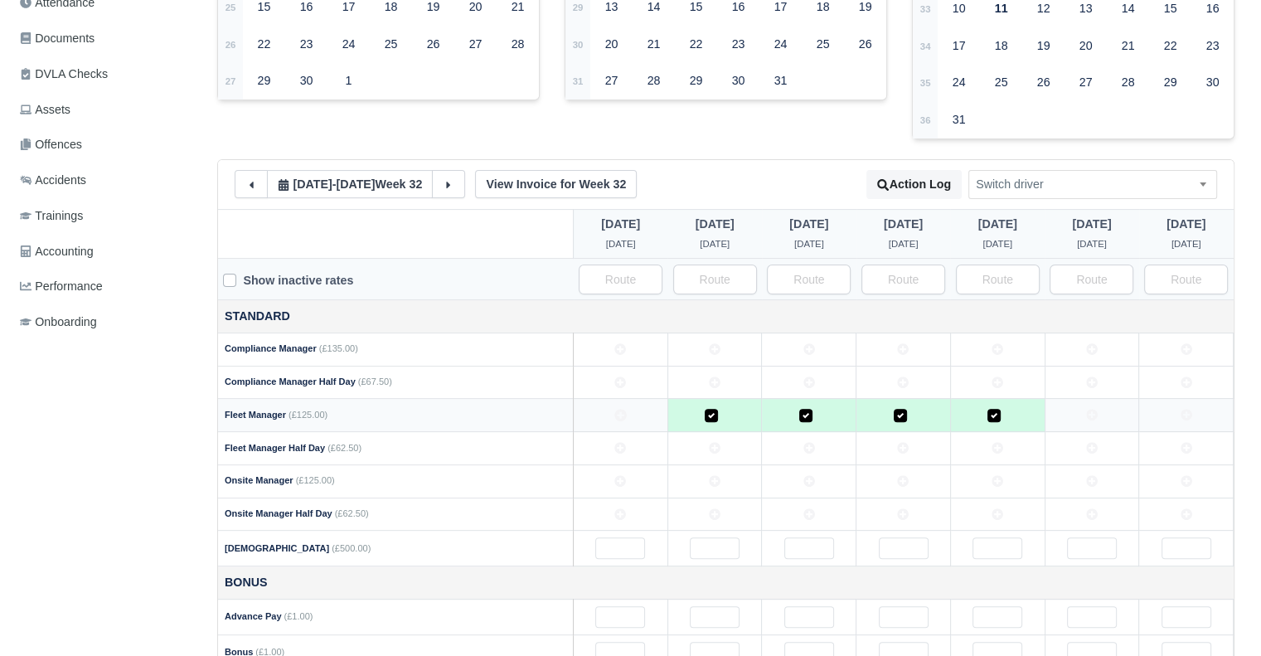
click at [1085, 411] on td at bounding box center [1092, 415] width 95 height 33
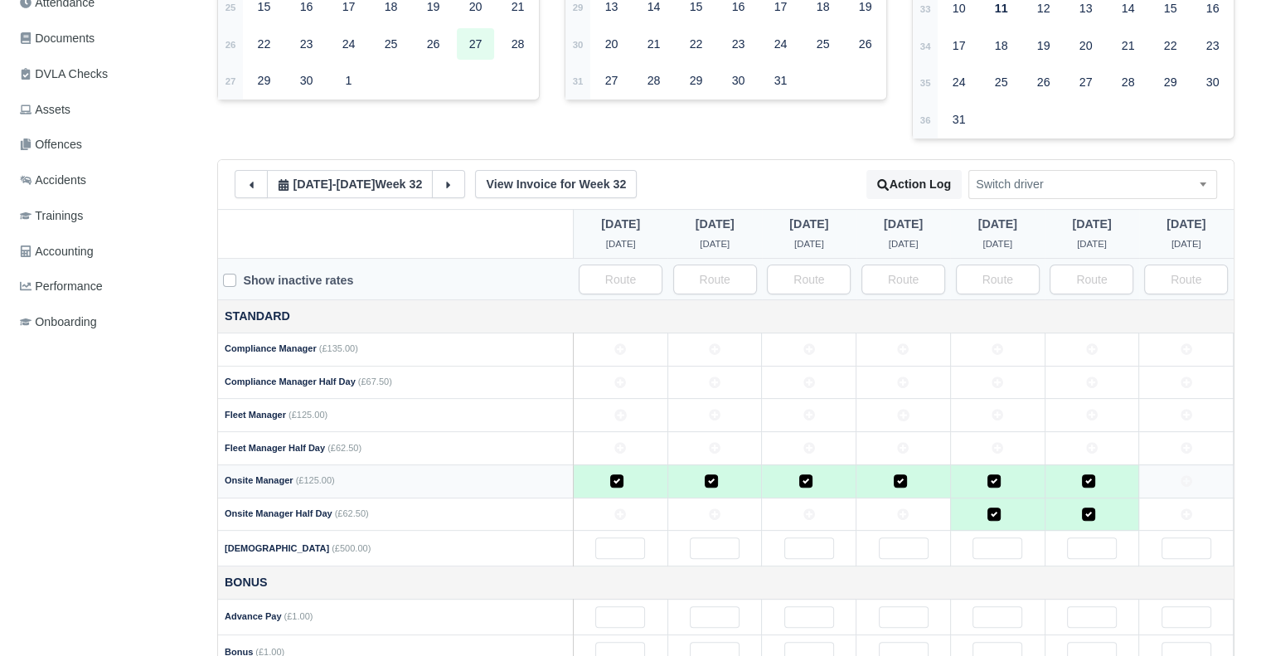
scroll to position [796, 0]
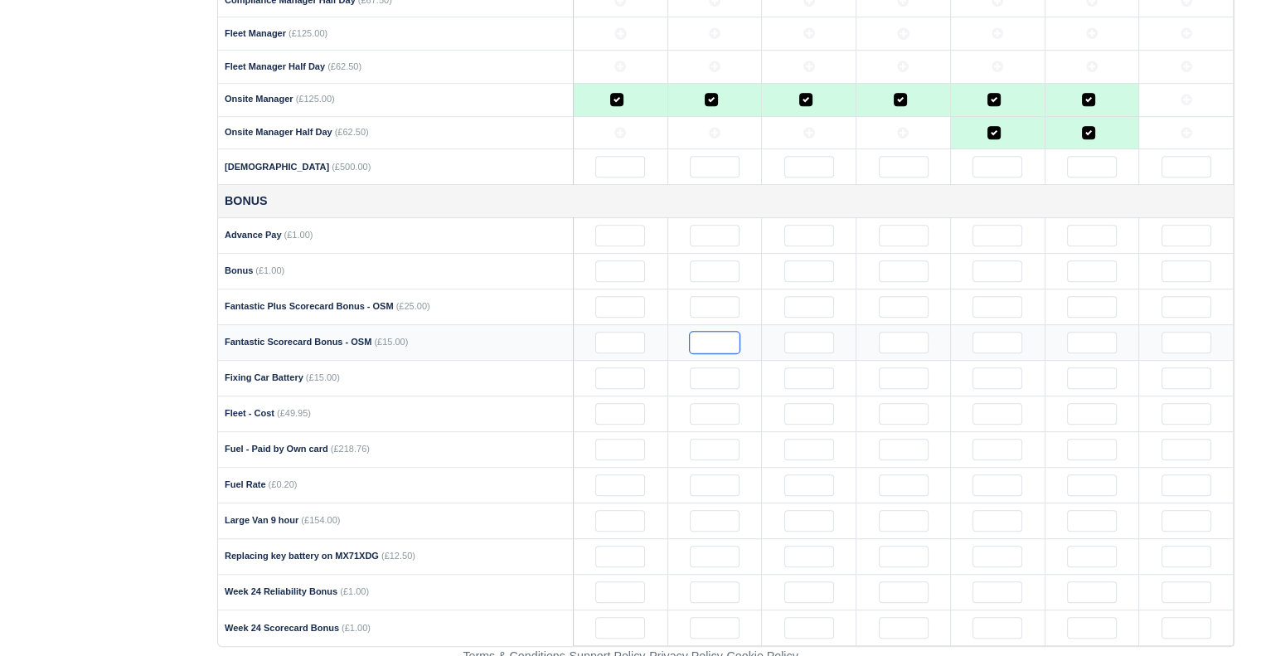
click at [717, 338] on input "text" at bounding box center [715, 343] width 50 height 22
type input "1"
click at [803, 336] on input "text" at bounding box center [810, 343] width 50 height 22
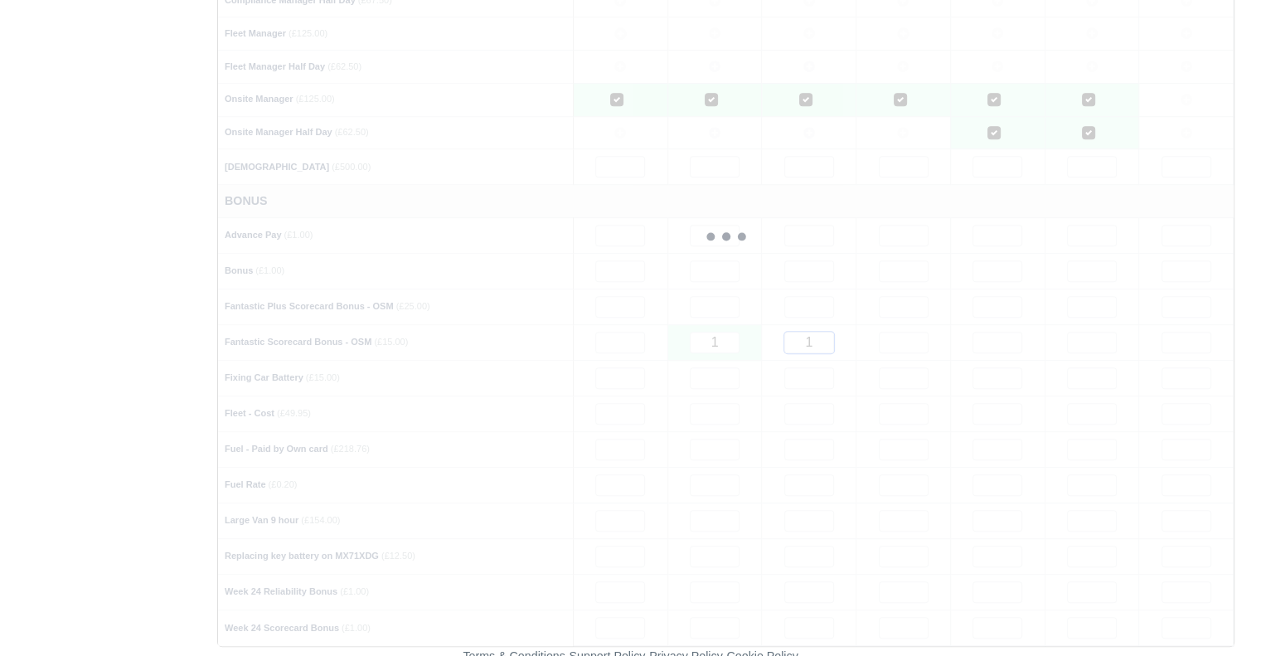
type input "1"
click at [902, 334] on div at bounding box center [726, 236] width 1016 height 819
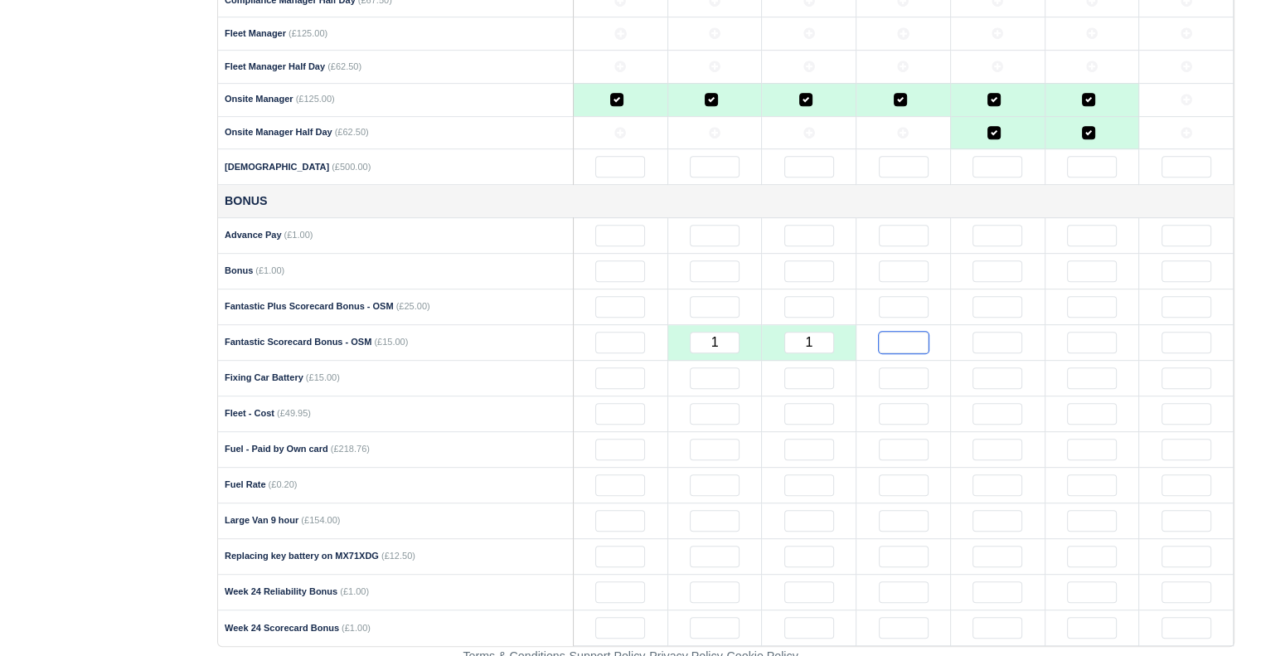
click at [902, 334] on input "text" at bounding box center [904, 343] width 50 height 22
click at [994, 333] on input "text" at bounding box center [998, 343] width 50 height 22
click at [1193, 337] on input "text" at bounding box center [1187, 343] width 50 height 22
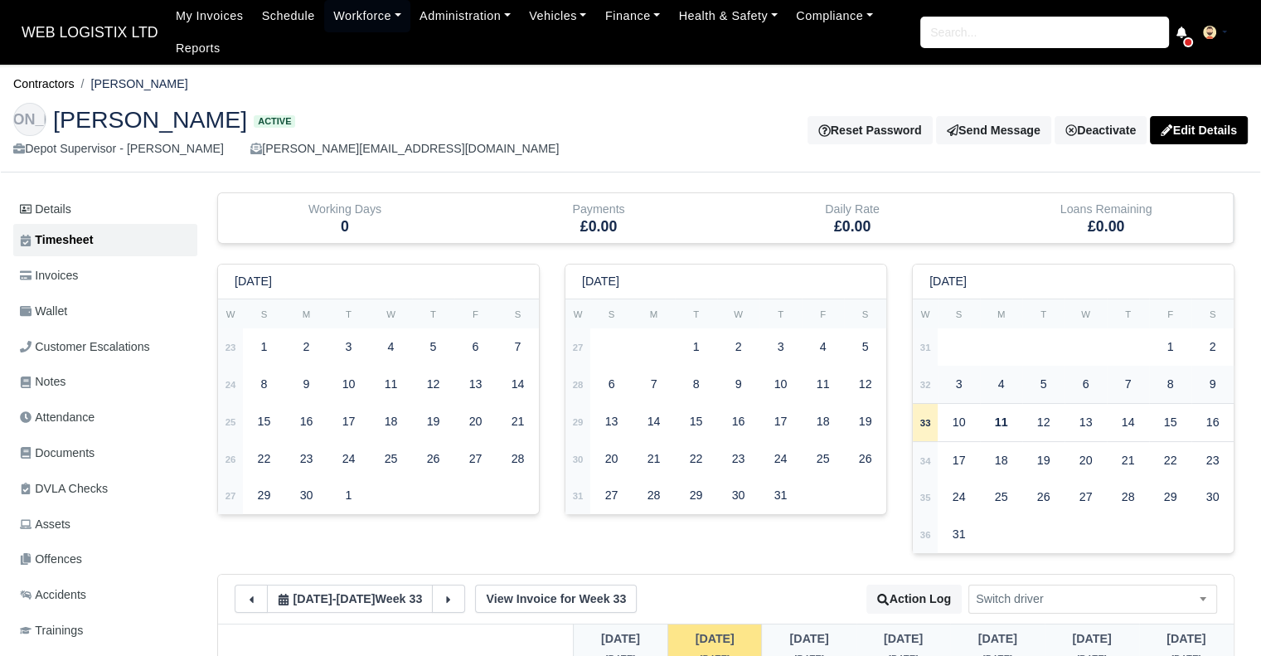
click at [1041, 375] on div "5" at bounding box center [1043, 384] width 37 height 32
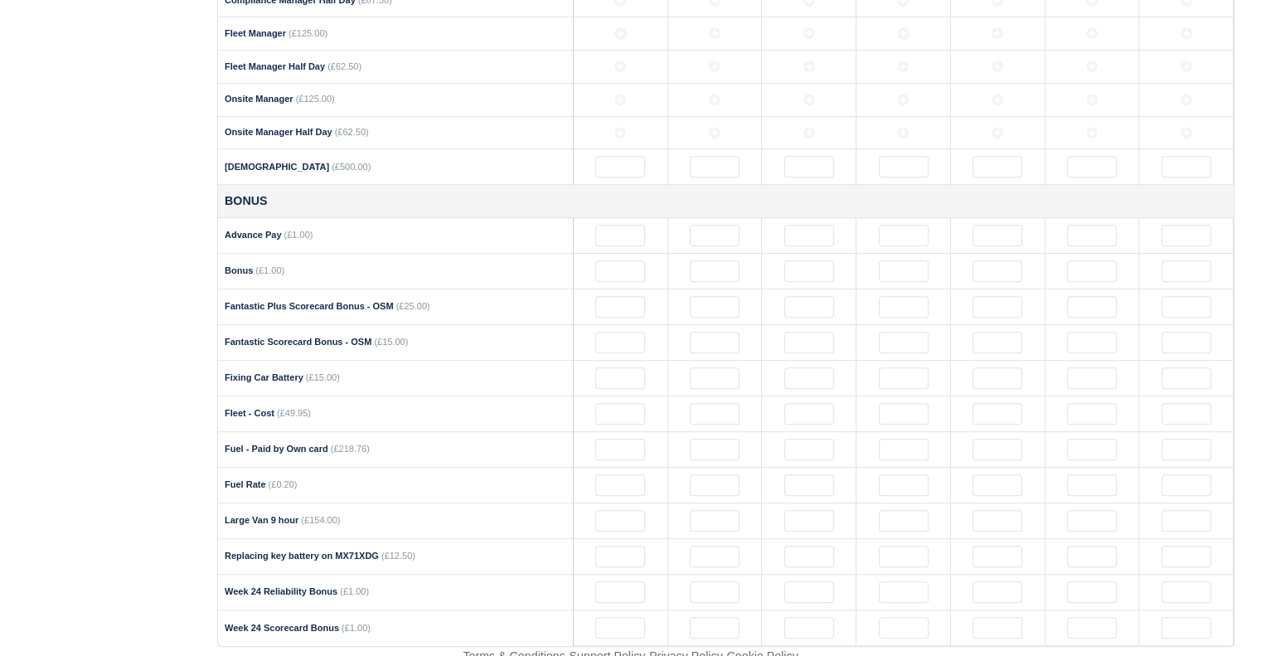
scroll to position [796, 0]
click at [637, 337] on input "text" at bounding box center [620, 343] width 50 height 22
type input "1"
click at [797, 334] on input "text" at bounding box center [810, 343] width 50 height 22
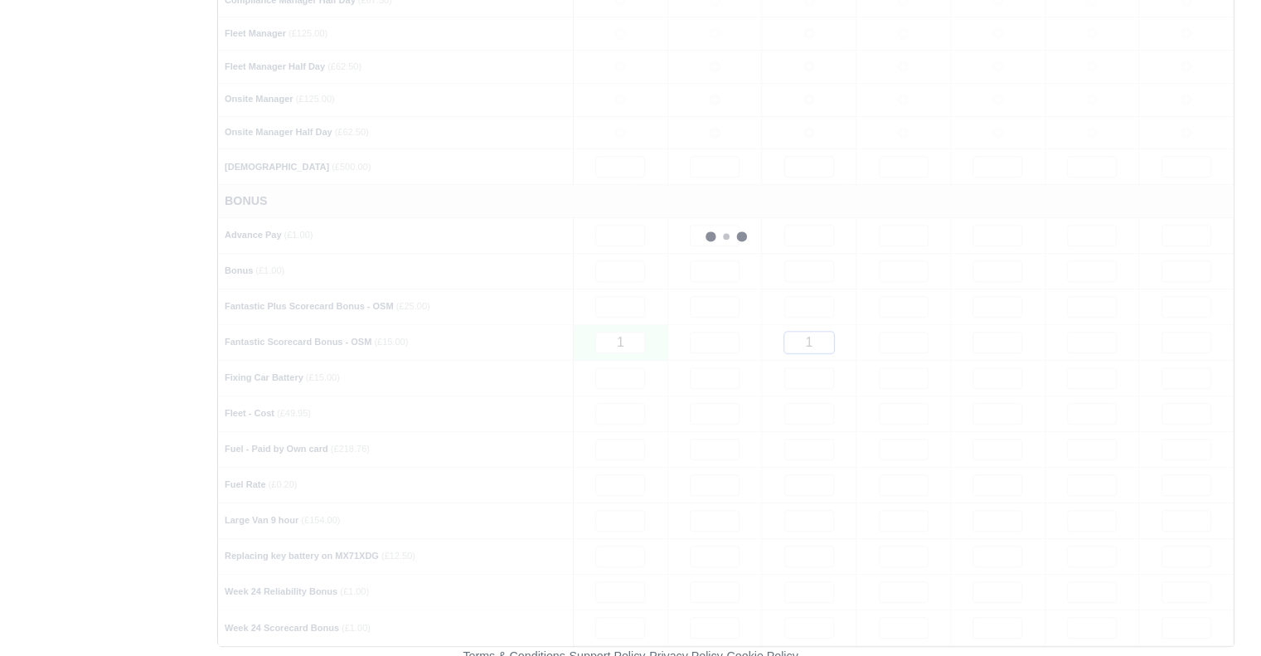
type input "1"
click at [906, 336] on div at bounding box center [726, 236] width 1016 height 819
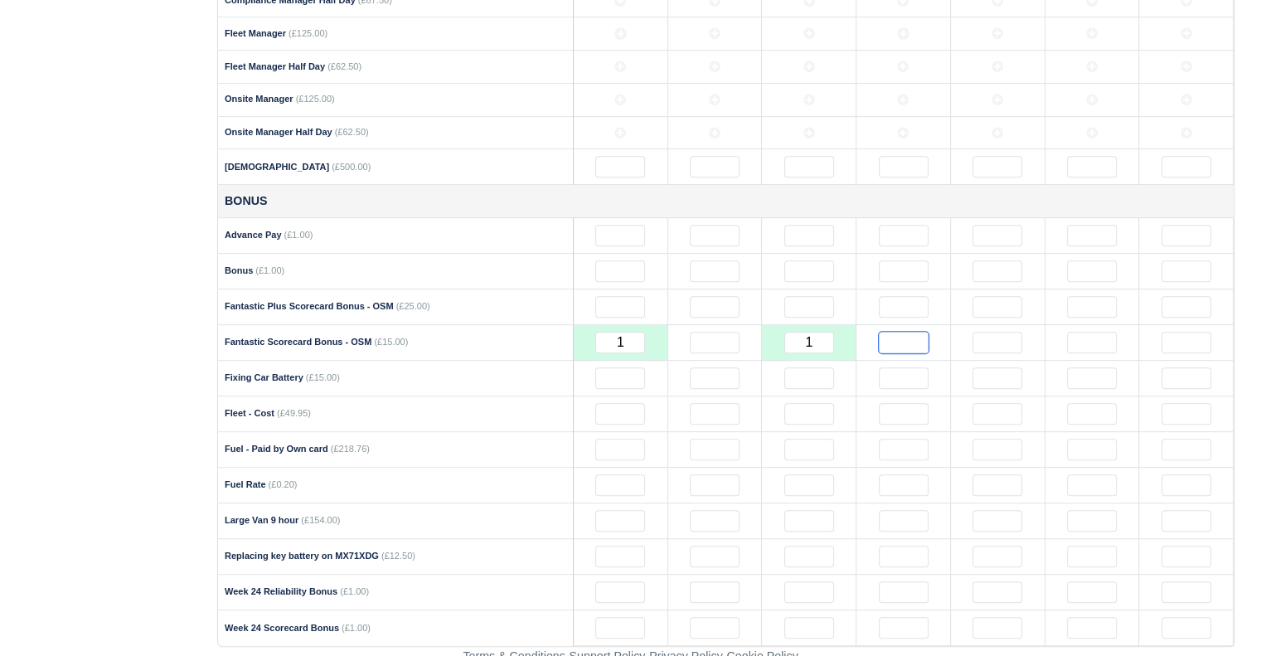
click at [906, 336] on input "text" at bounding box center [904, 343] width 50 height 22
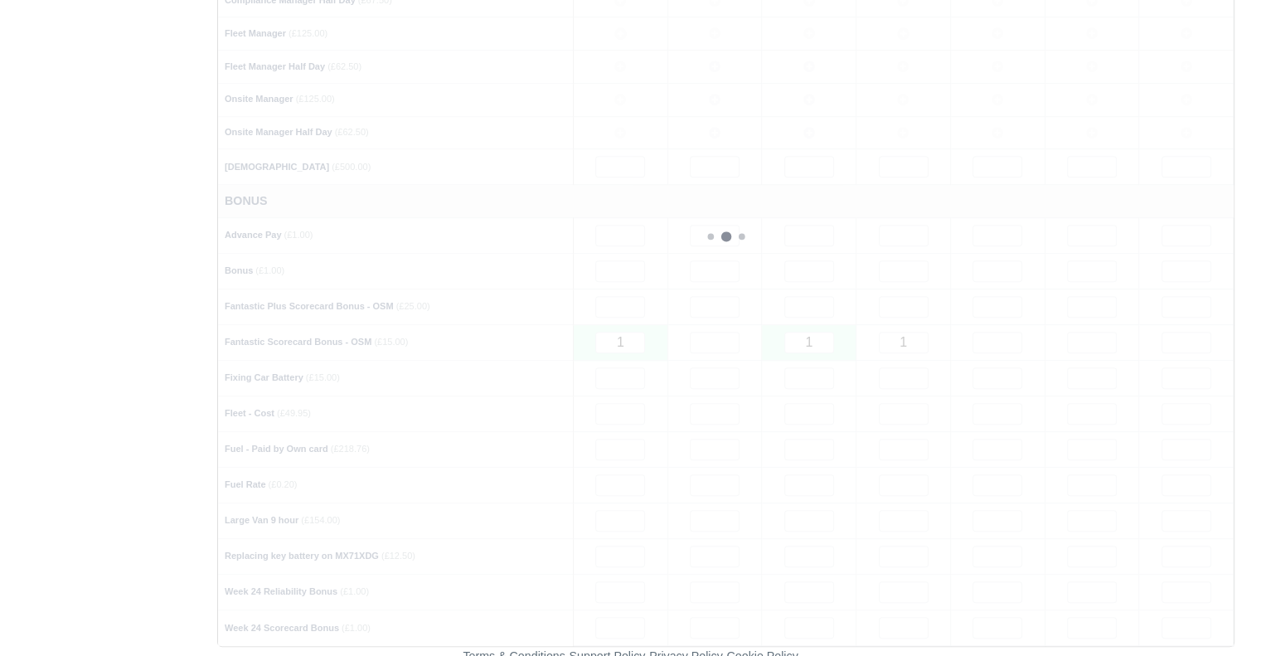
click at [990, 336] on div at bounding box center [726, 236] width 1016 height 819
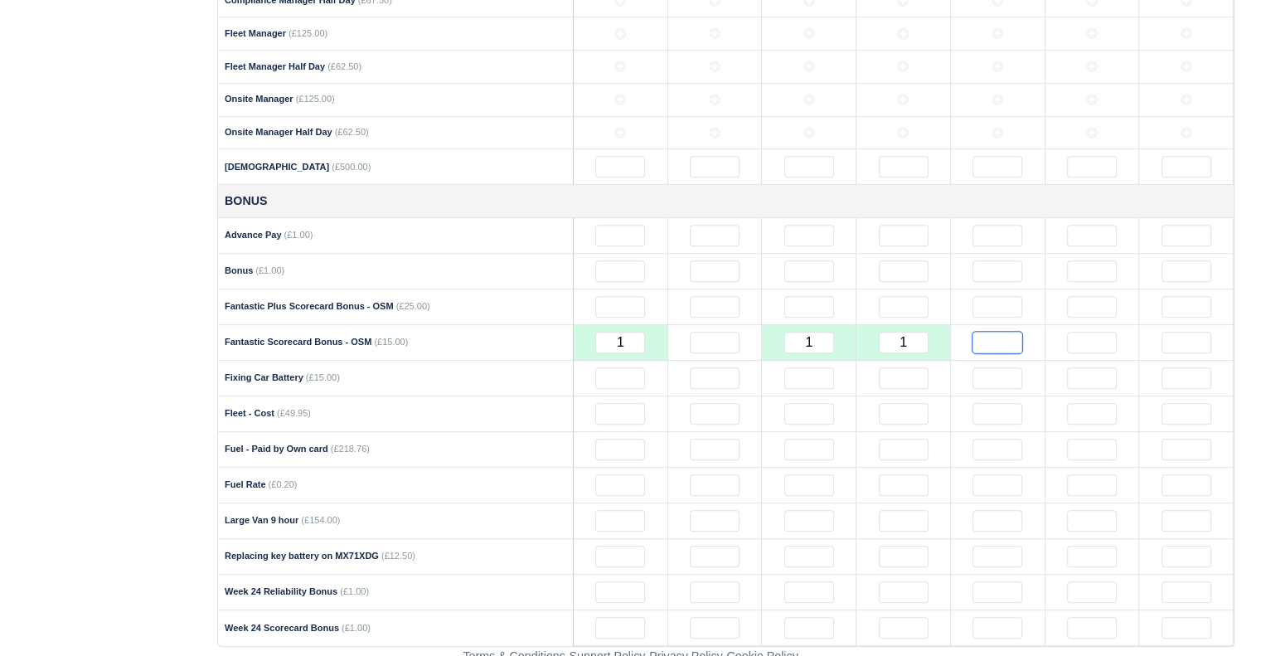
click at [990, 336] on input "text" at bounding box center [998, 343] width 50 height 22
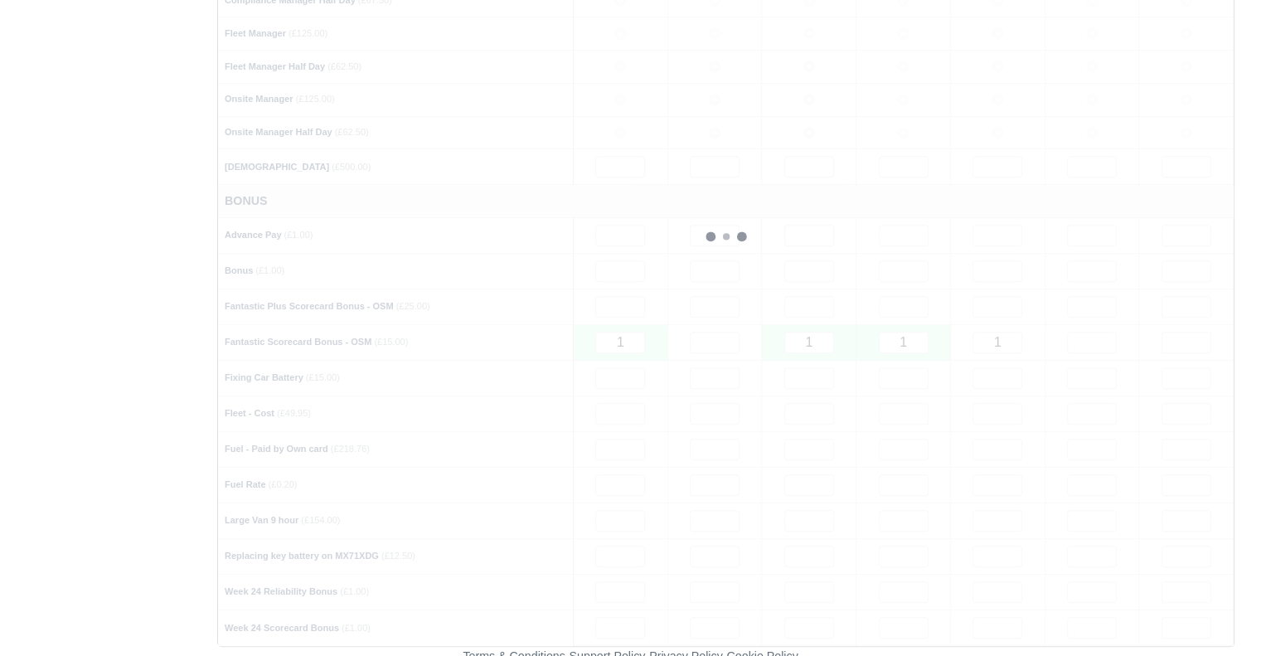
click at [1077, 334] on div at bounding box center [726, 236] width 1016 height 819
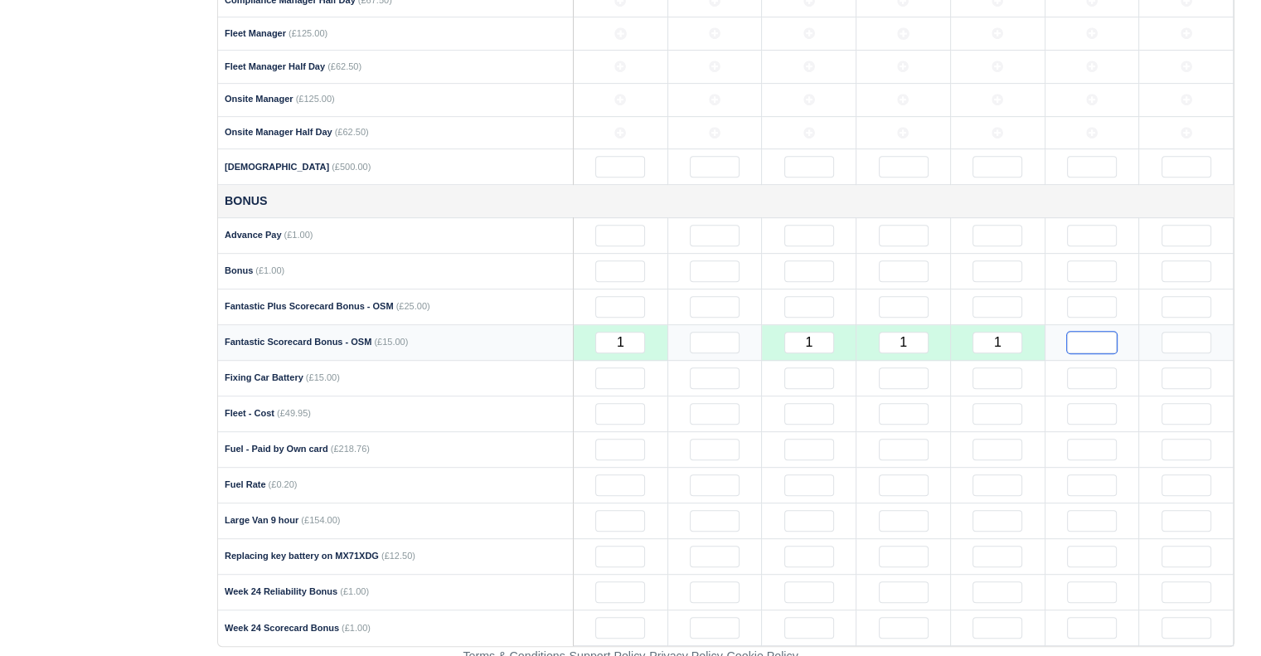
click at [1085, 334] on input "text" at bounding box center [1092, 343] width 50 height 22
click at [1247, 289] on div "Details Timesheet Invoices Wallet Customer Escalations Notes Attendance" at bounding box center [631, 21] width 1260 height 1251
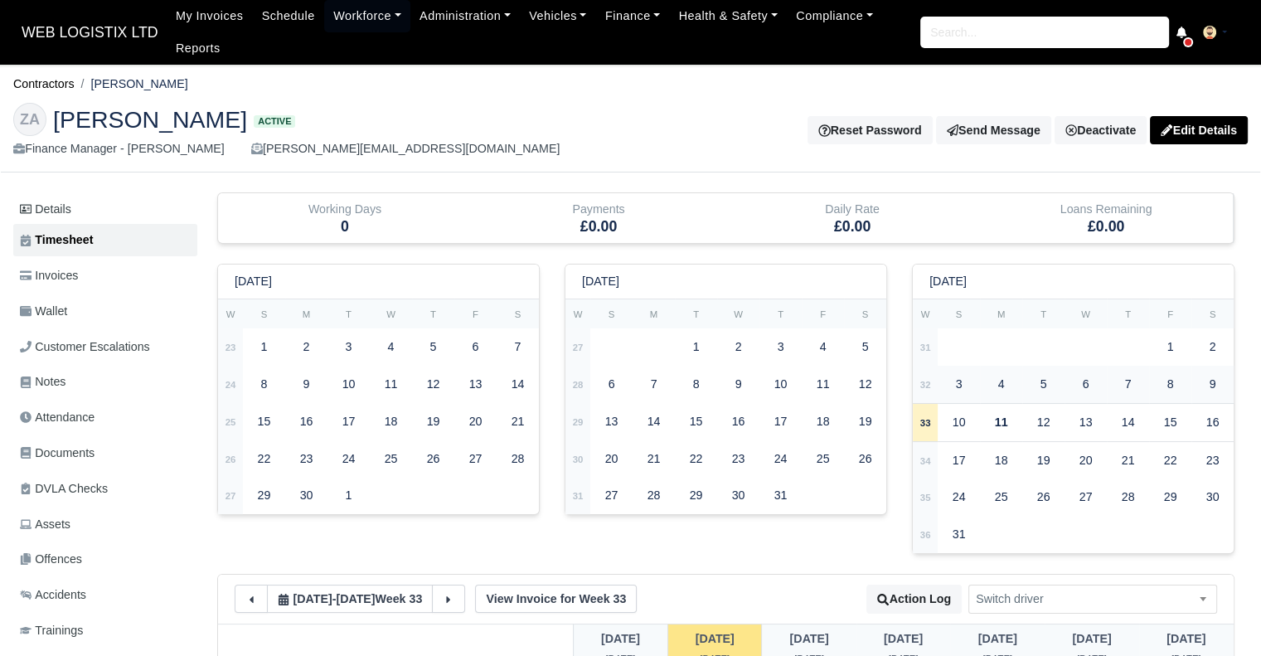
click at [1202, 386] on div "9" at bounding box center [1212, 384] width 37 height 32
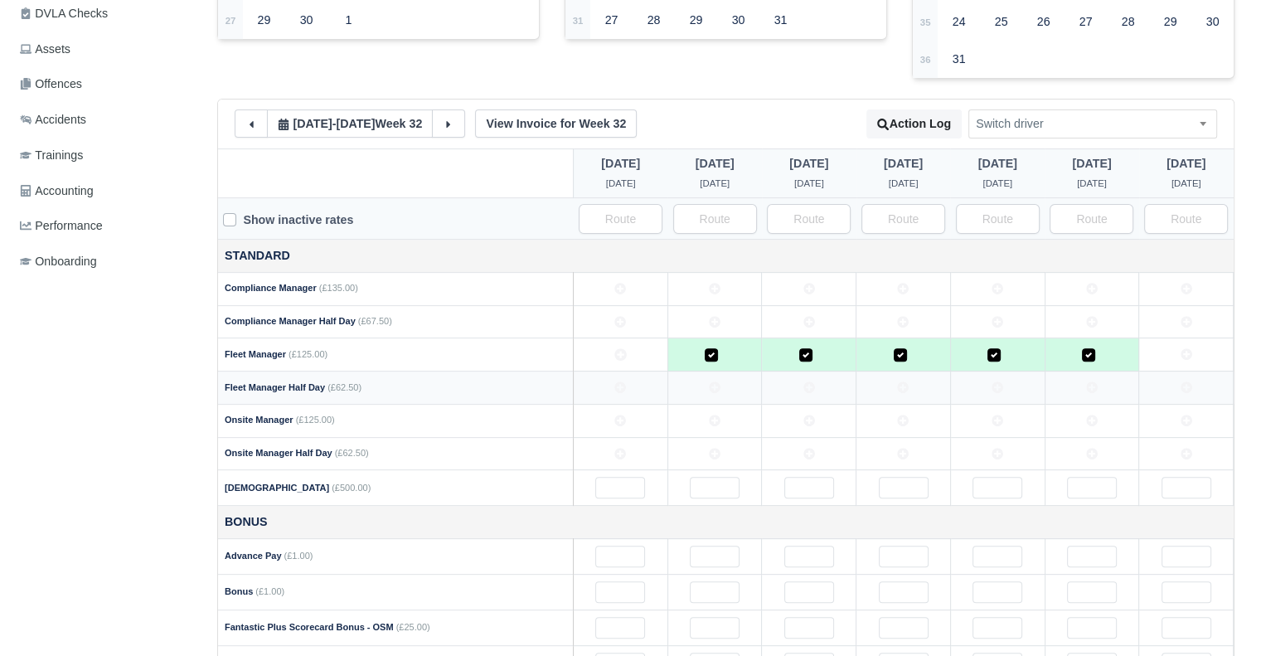
scroll to position [498, 0]
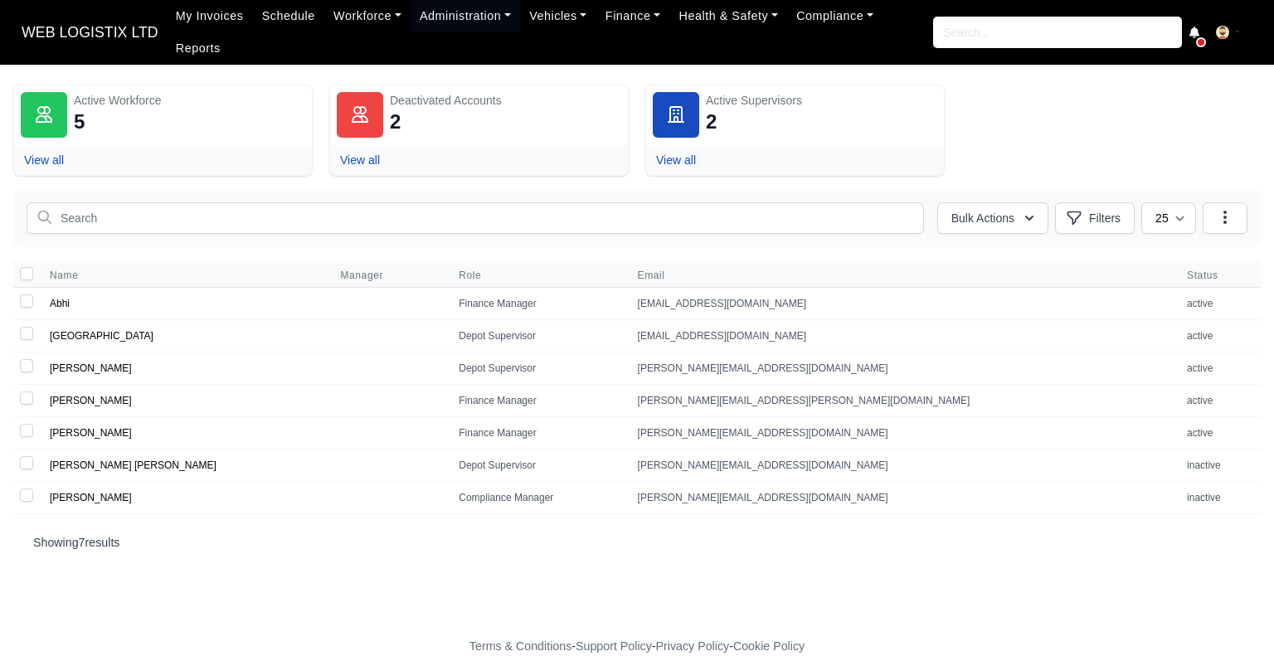
click at [63, 321] on td "[GEOGRAPHIC_DATA]" at bounding box center [185, 336] width 290 height 32
click at [64, 330] on link "[GEOGRAPHIC_DATA]" at bounding box center [102, 336] width 104 height 12
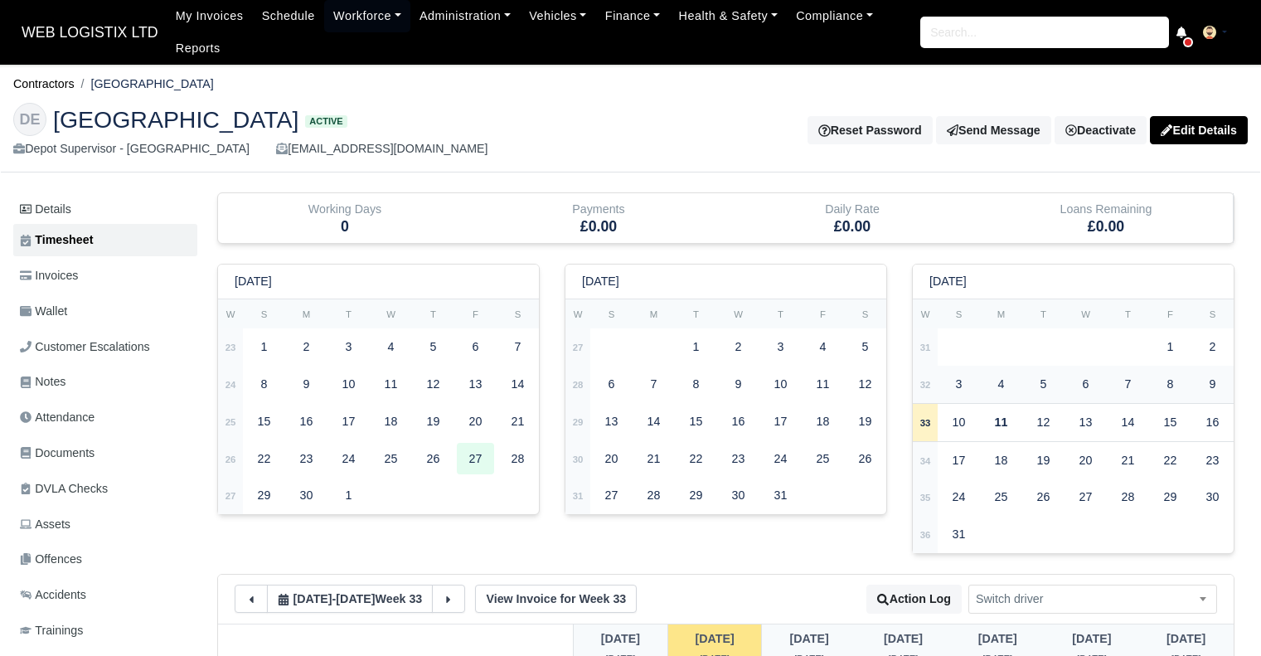
scroll to position [103, 0]
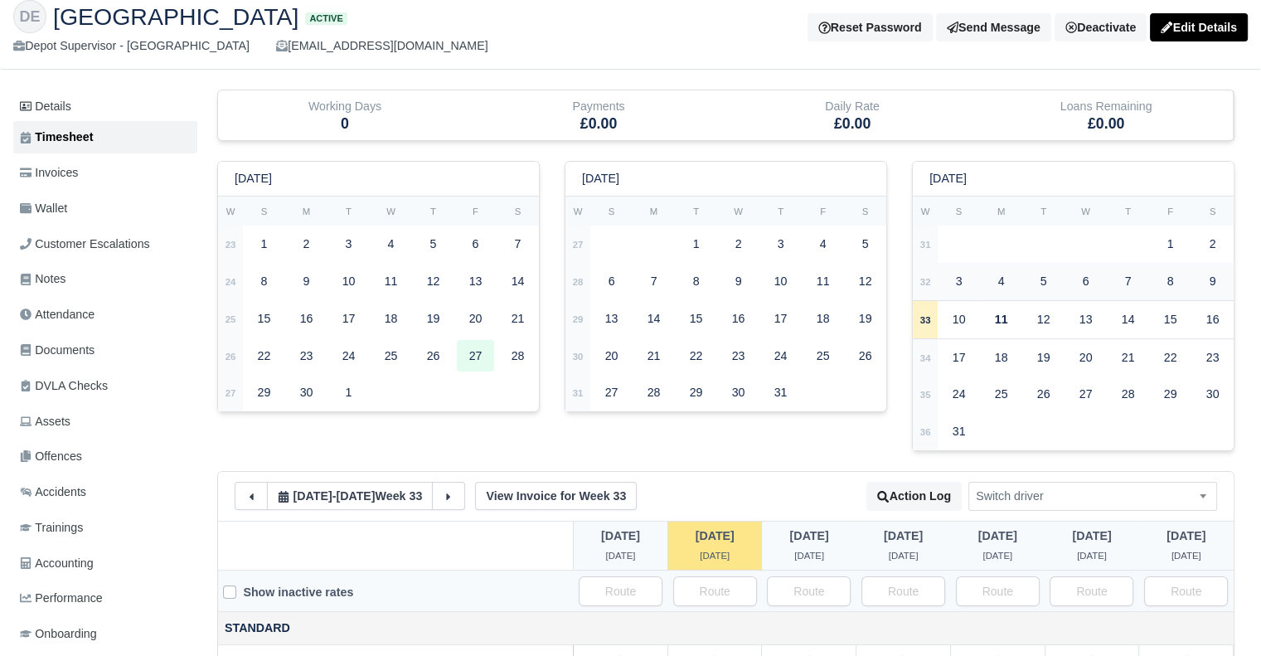
click at [976, 309] on div "10" at bounding box center [958, 320] width 37 height 32
click at [951, 284] on div "3" at bounding box center [958, 281] width 37 height 32
type input "1"
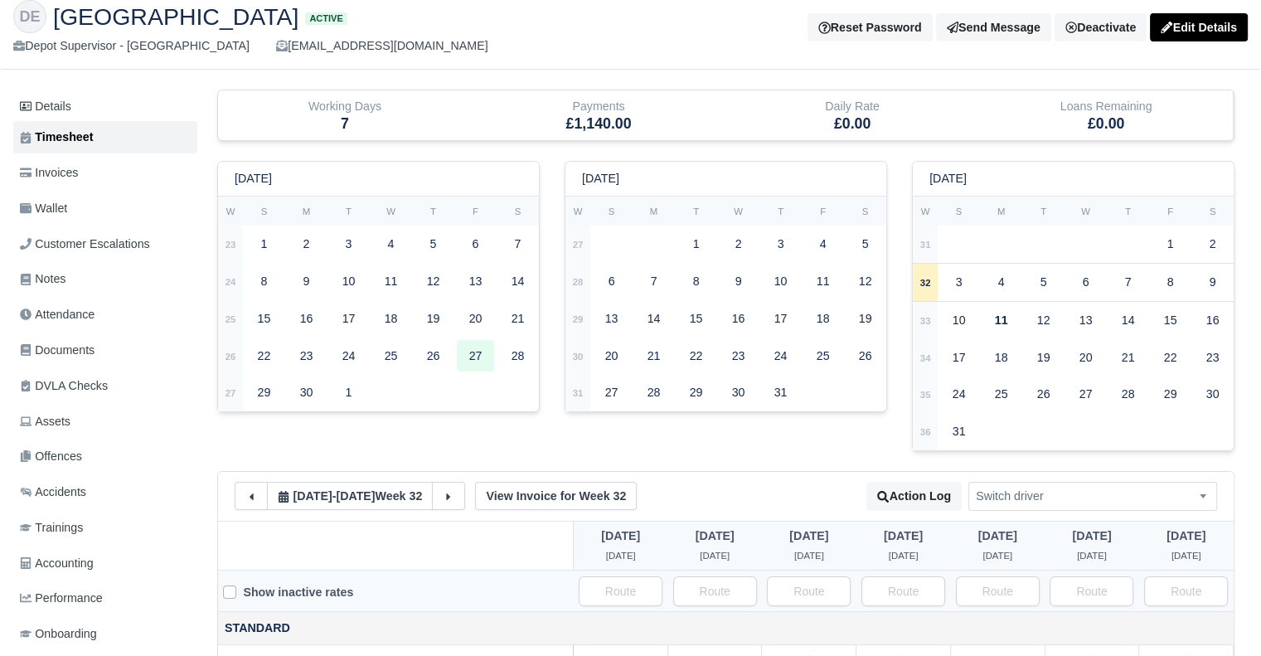
type input "1"
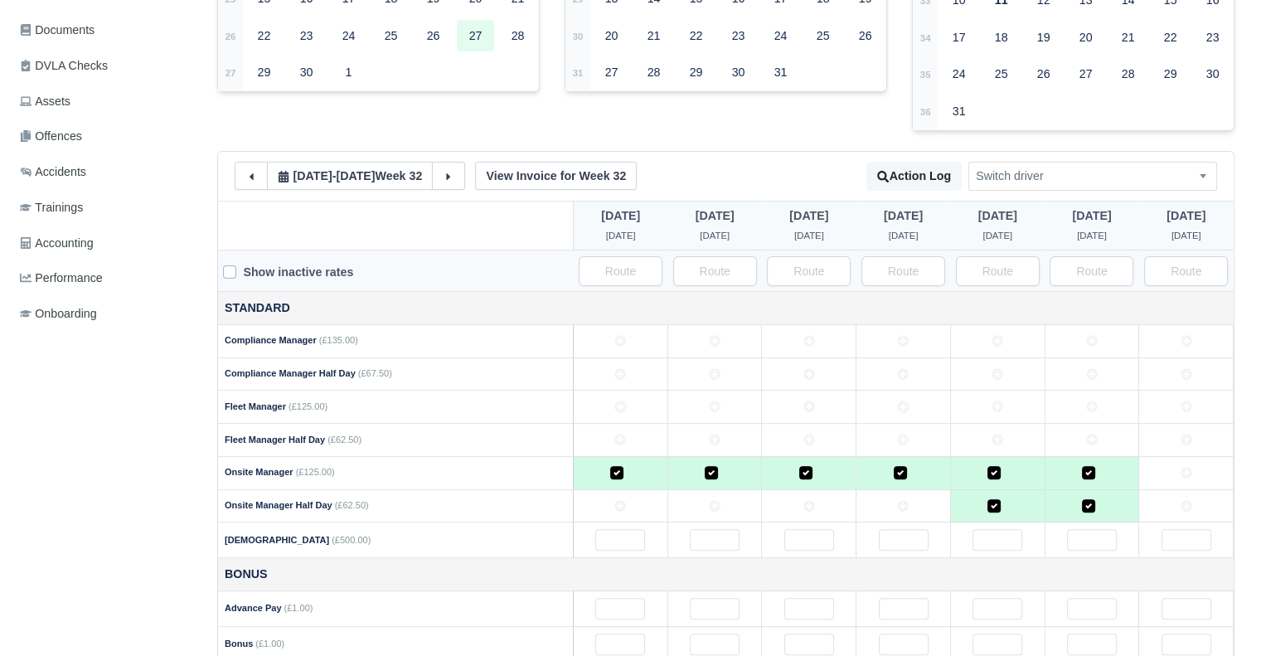
scroll to position [20, 0]
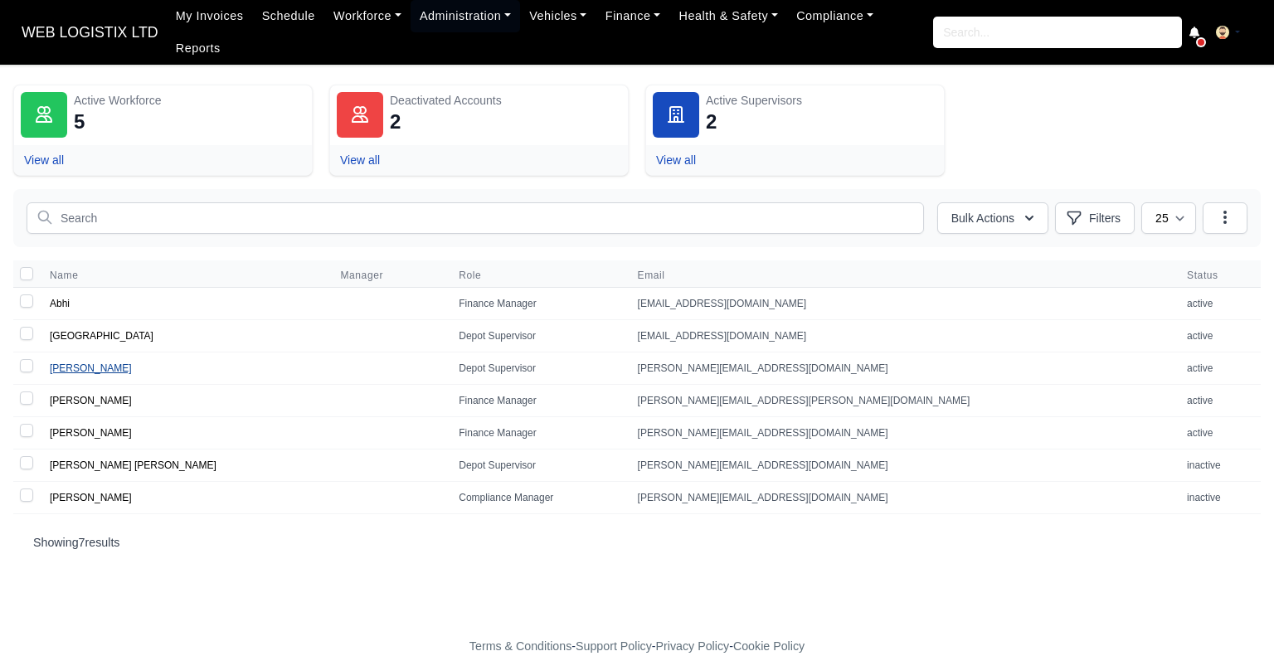
click at [59, 362] on link "[PERSON_NAME]" at bounding box center [91, 368] width 82 height 12
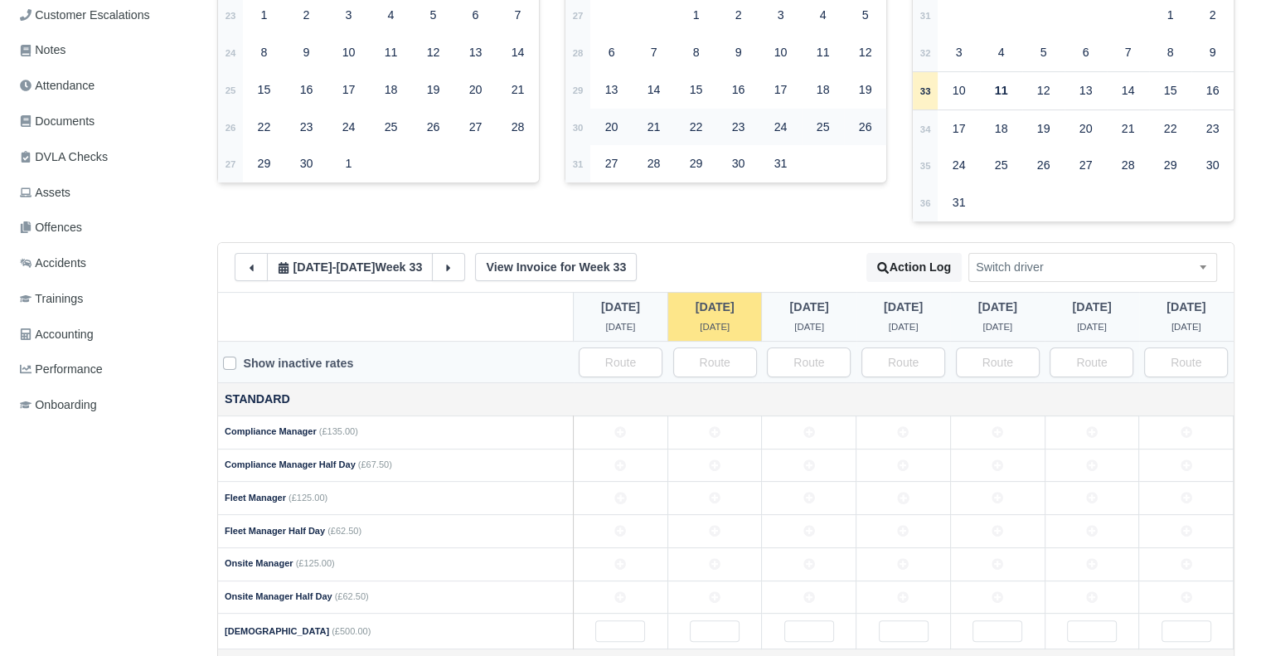
scroll to position [352, 0]
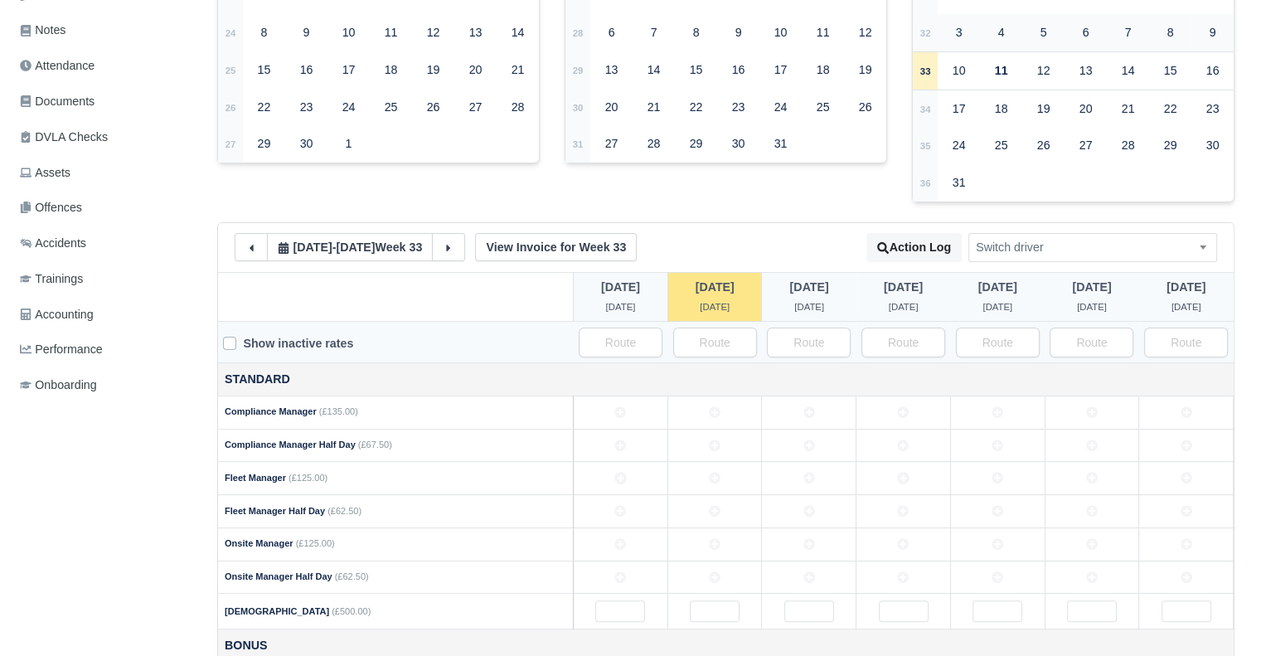
click at [1044, 22] on div "5" at bounding box center [1043, 33] width 37 height 32
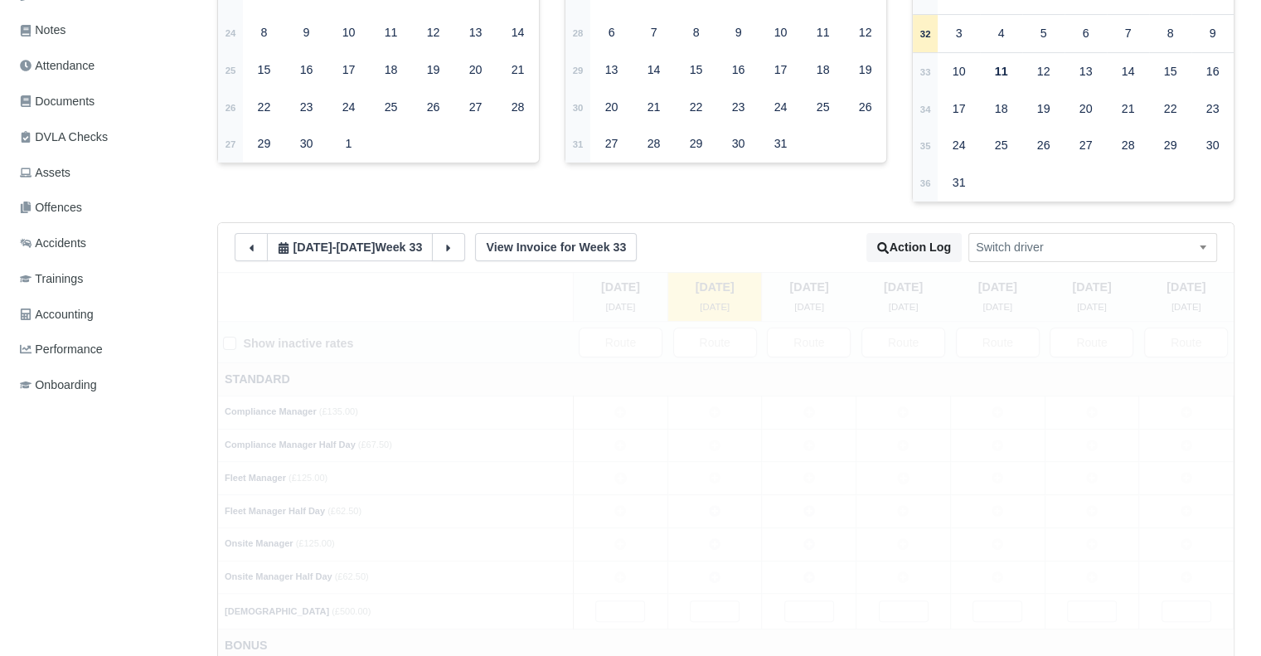
type input "1"
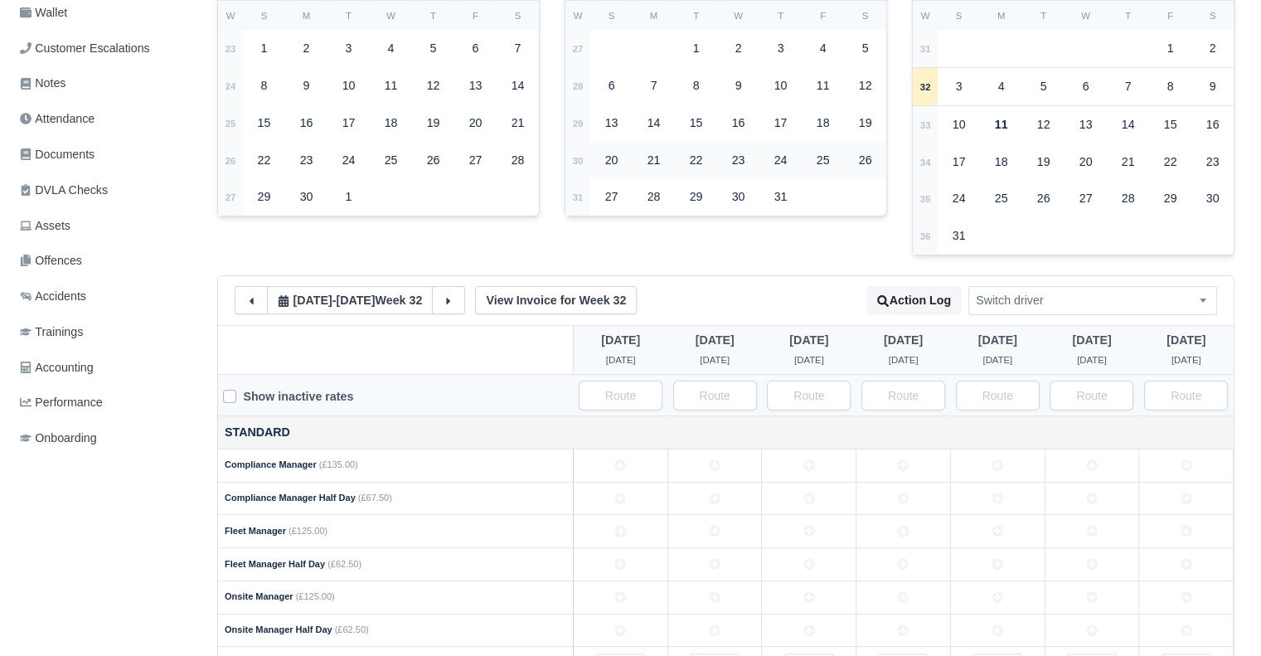
scroll to position [0, 0]
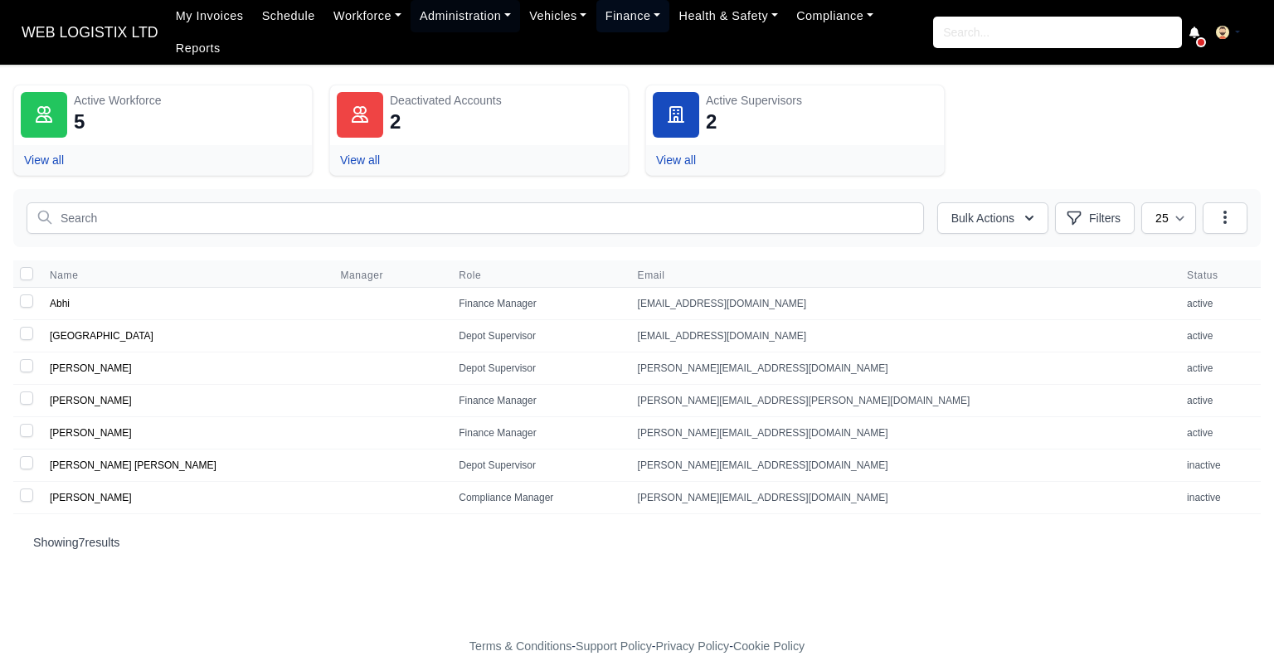
drag, startPoint x: 607, startPoint y: 21, endPoint x: 607, endPoint y: 35, distance: 14.1
click at [607, 21] on link "Finance" at bounding box center [633, 16] width 74 height 32
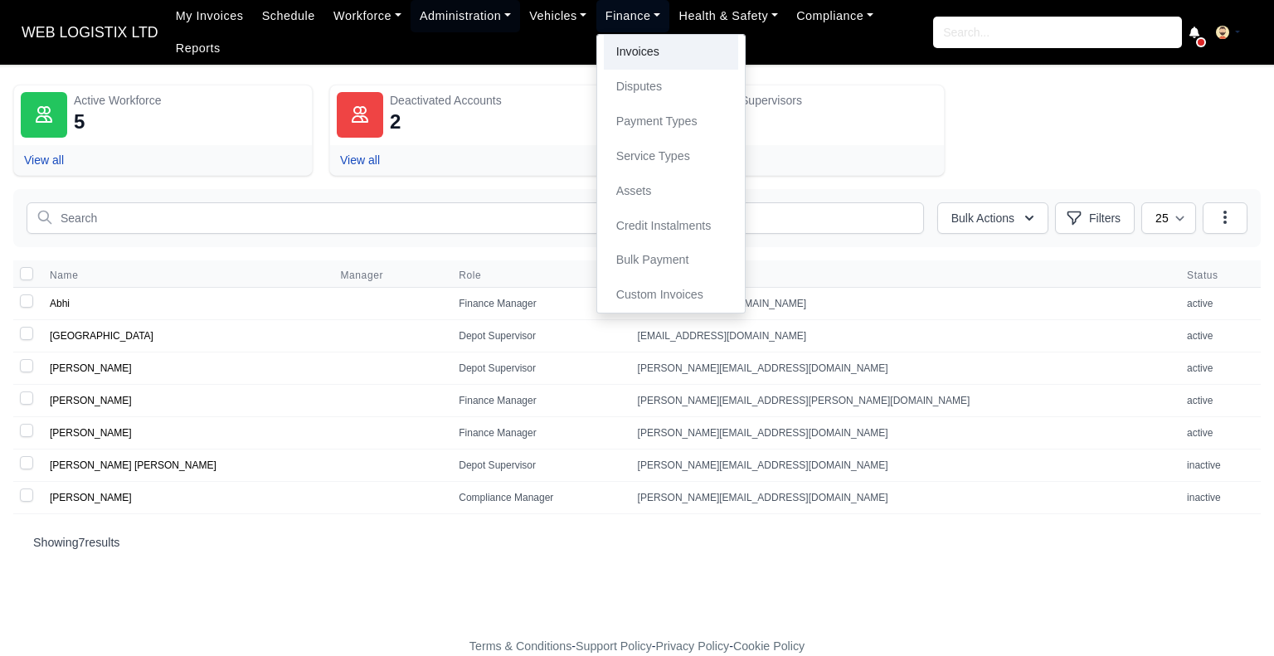
click at [614, 66] on link "Invoices" at bounding box center [671, 52] width 134 height 35
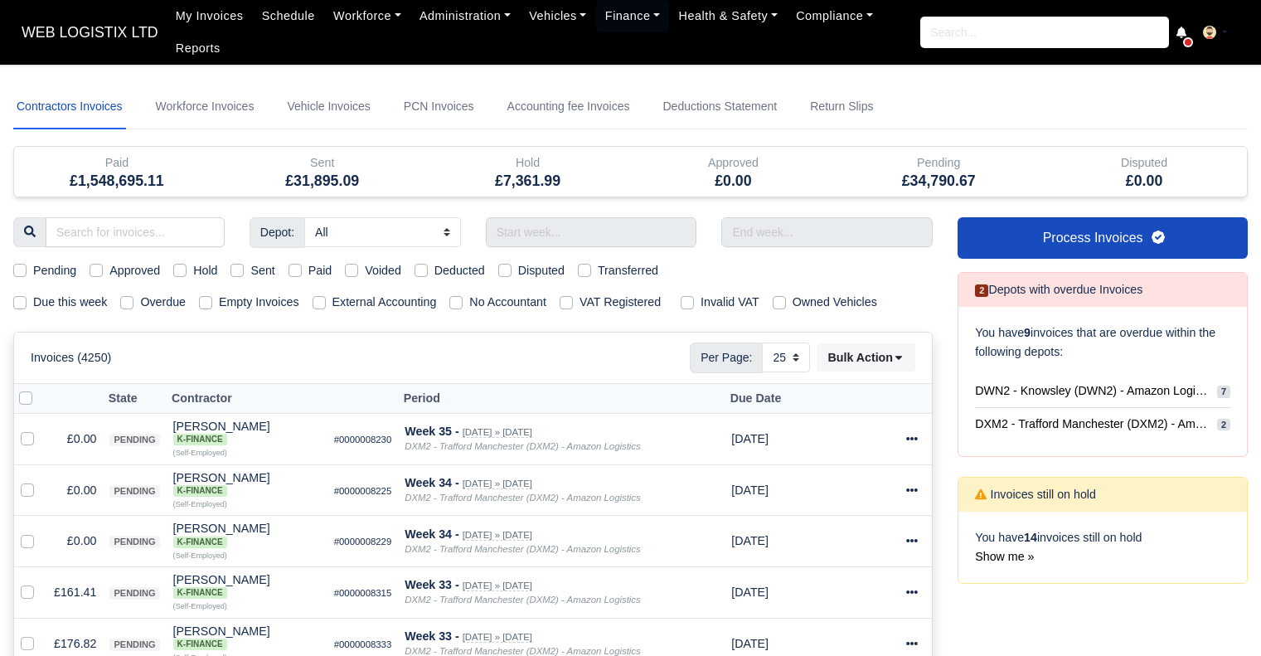
select select "25"
click at [211, 114] on link "Workforce Invoices" at bounding box center [205, 107] width 105 height 45
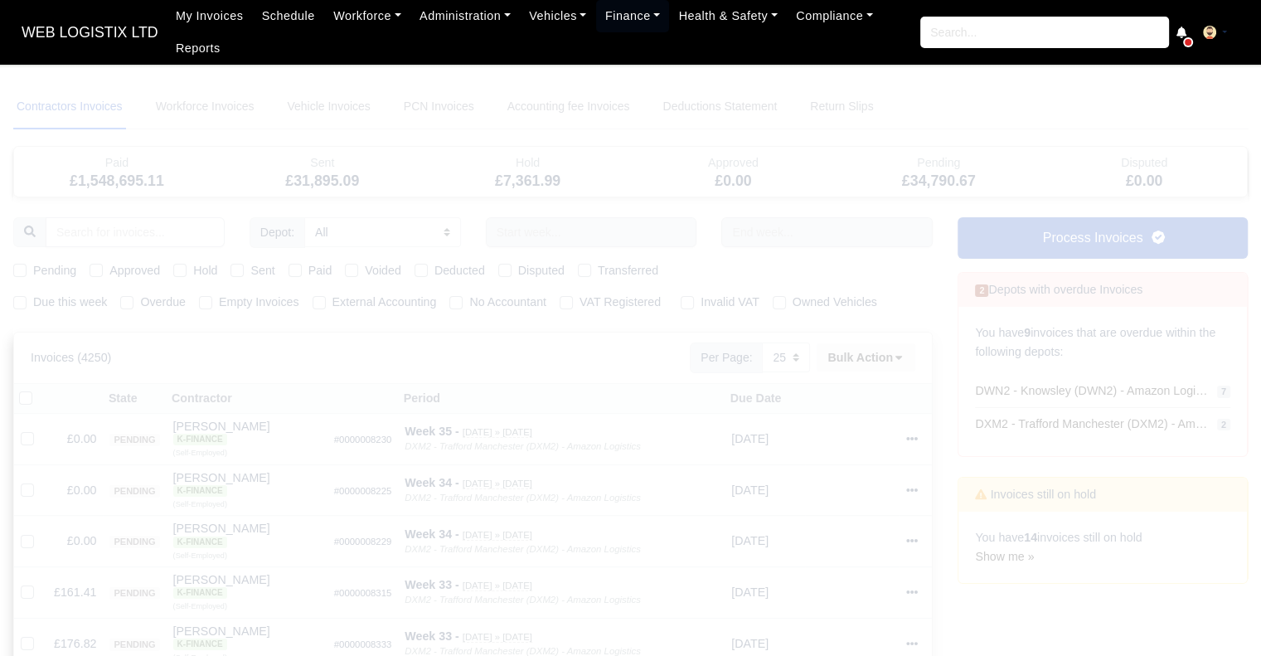
select select
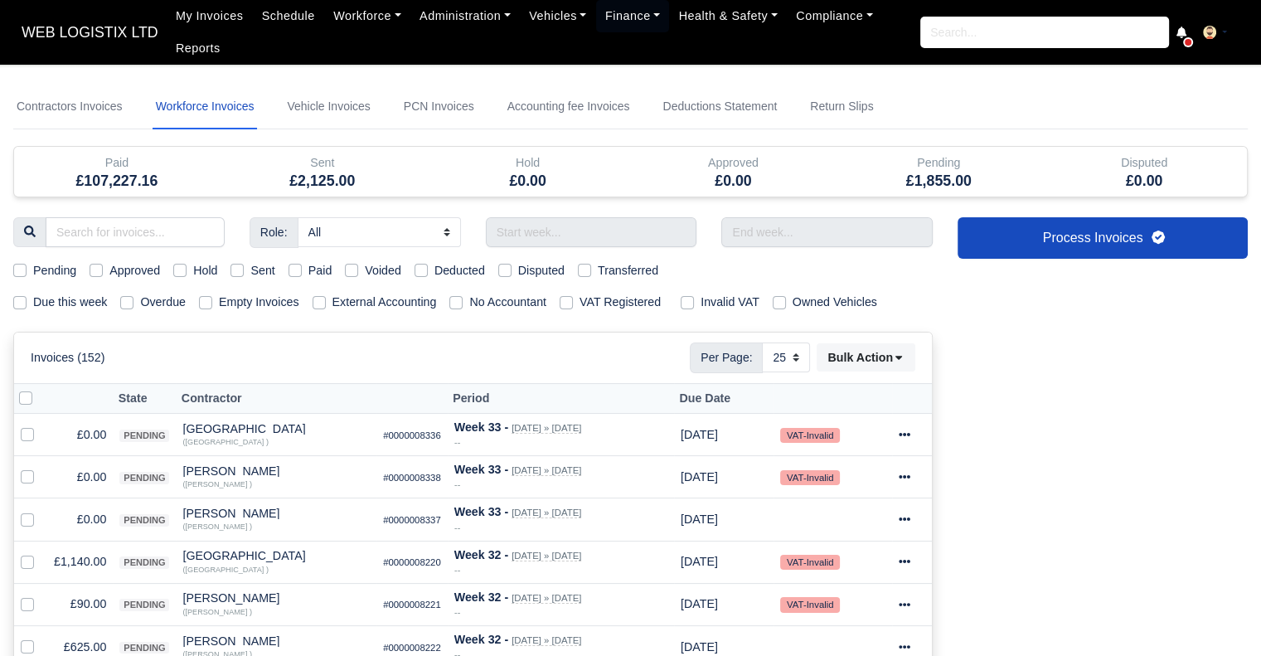
click at [33, 270] on label "Pending" at bounding box center [54, 270] width 43 height 19
click at [21, 270] on input "Pending" at bounding box center [19, 267] width 13 height 13
checkbox input "true"
click at [566, 231] on input "text" at bounding box center [591, 232] width 211 height 30
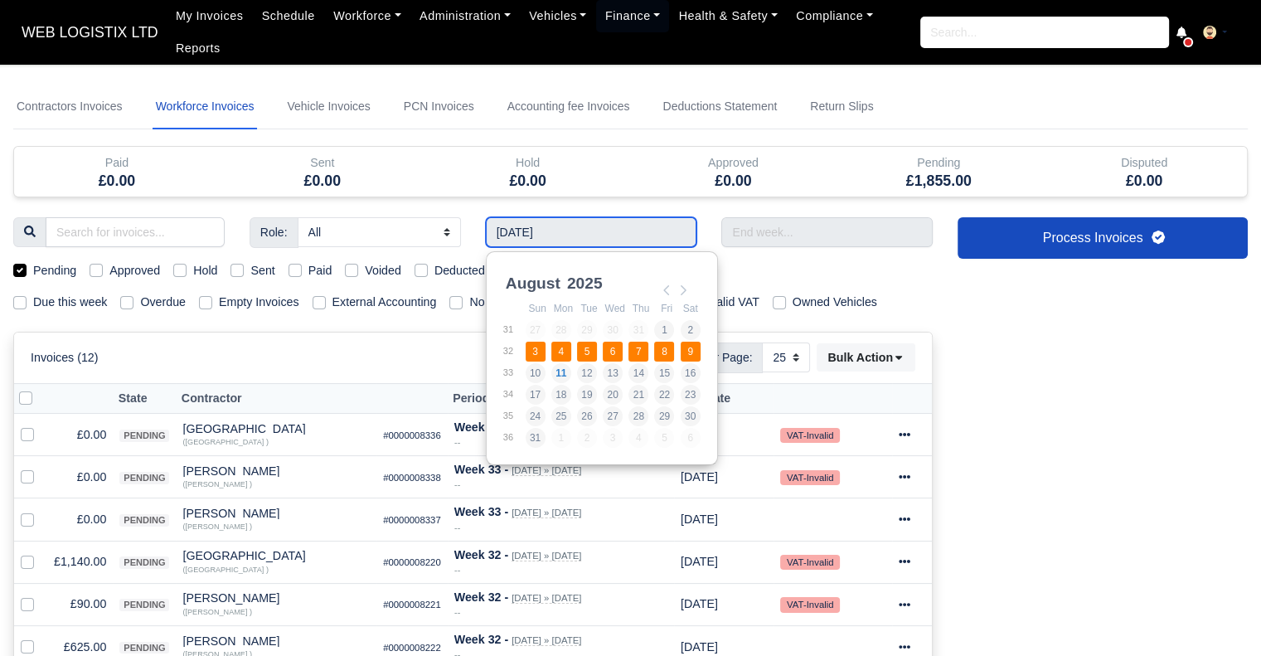
type input "[DATE] - [DATE]"
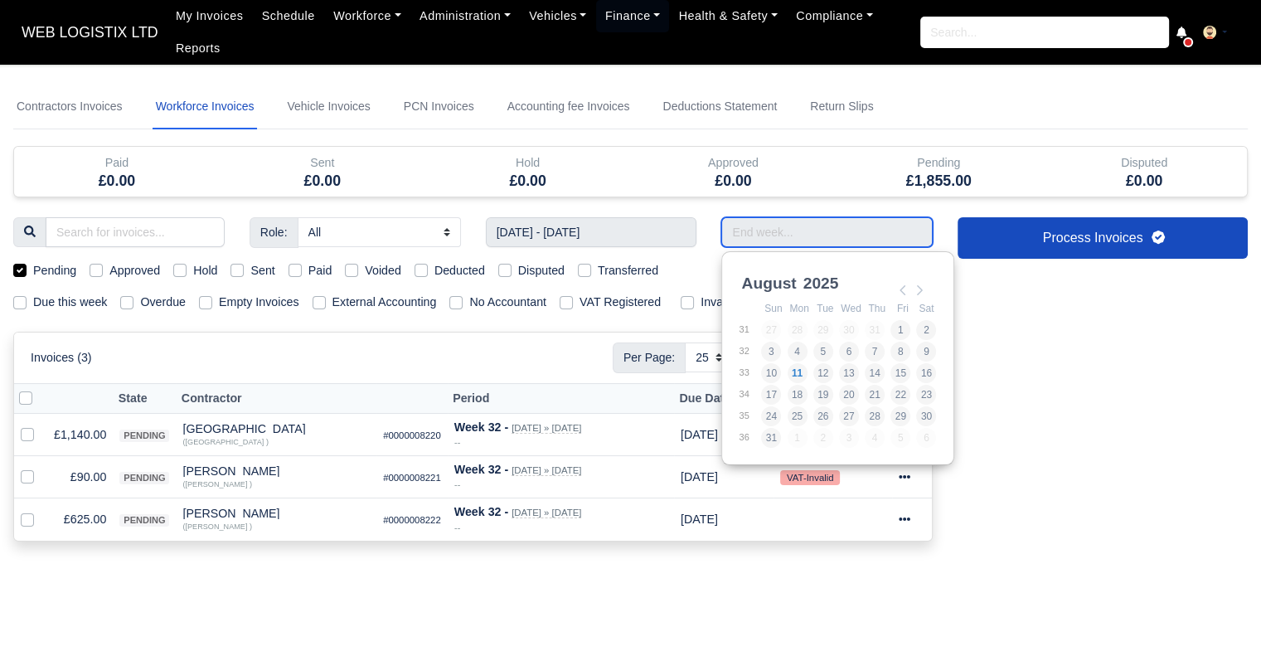
click at [760, 238] on input "Use the arrow keys to pick a date" at bounding box center [827, 232] width 211 height 30
type input "[DATE] - [DATE]"
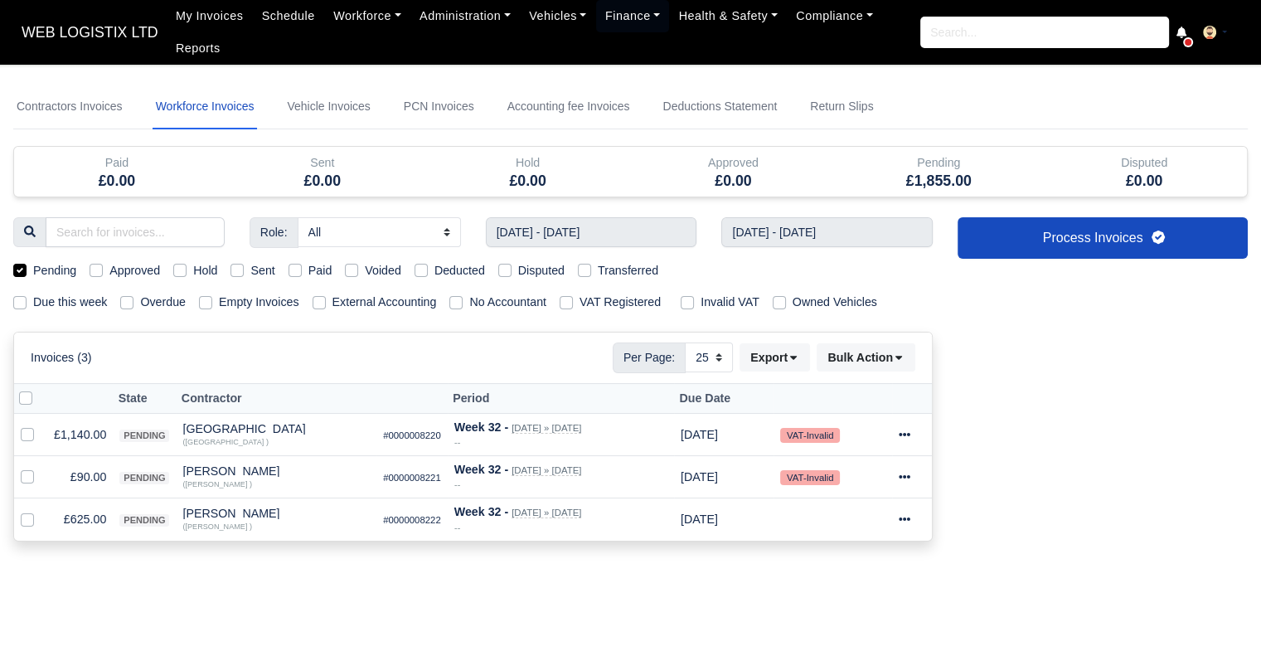
click at [39, 389] on label at bounding box center [39, 389] width 0 height 0
click at [25, 398] on input "checkbox" at bounding box center [25, 395] width 13 height 13
checkbox input "true"
click at [902, 365] on button "Bulk Action" at bounding box center [866, 357] width 99 height 28
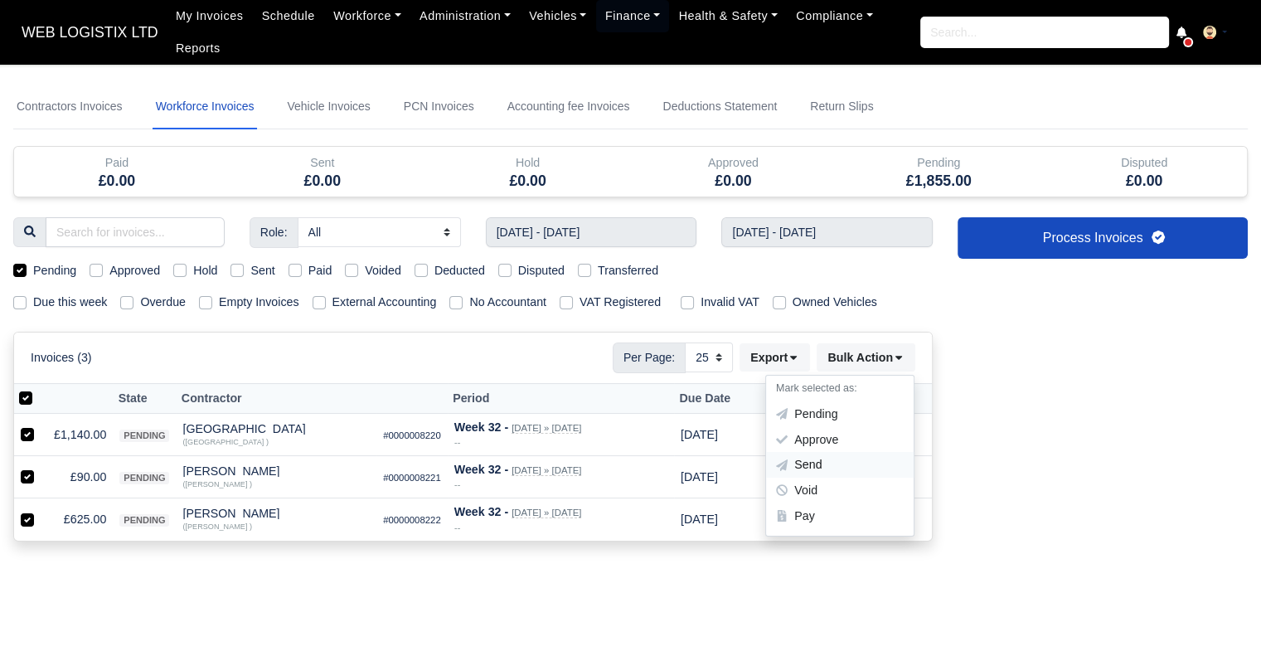
click at [829, 467] on div "Send" at bounding box center [840, 466] width 148 height 26
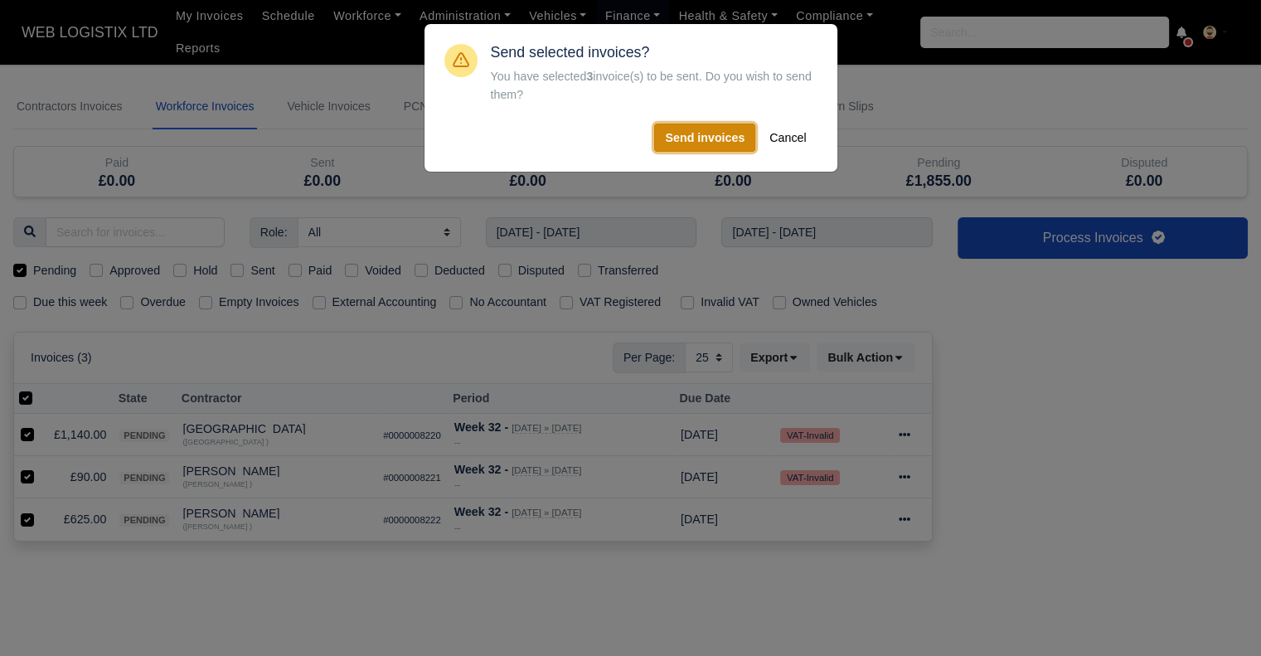
click at [702, 142] on button "Send invoices" at bounding box center [704, 138] width 101 height 28
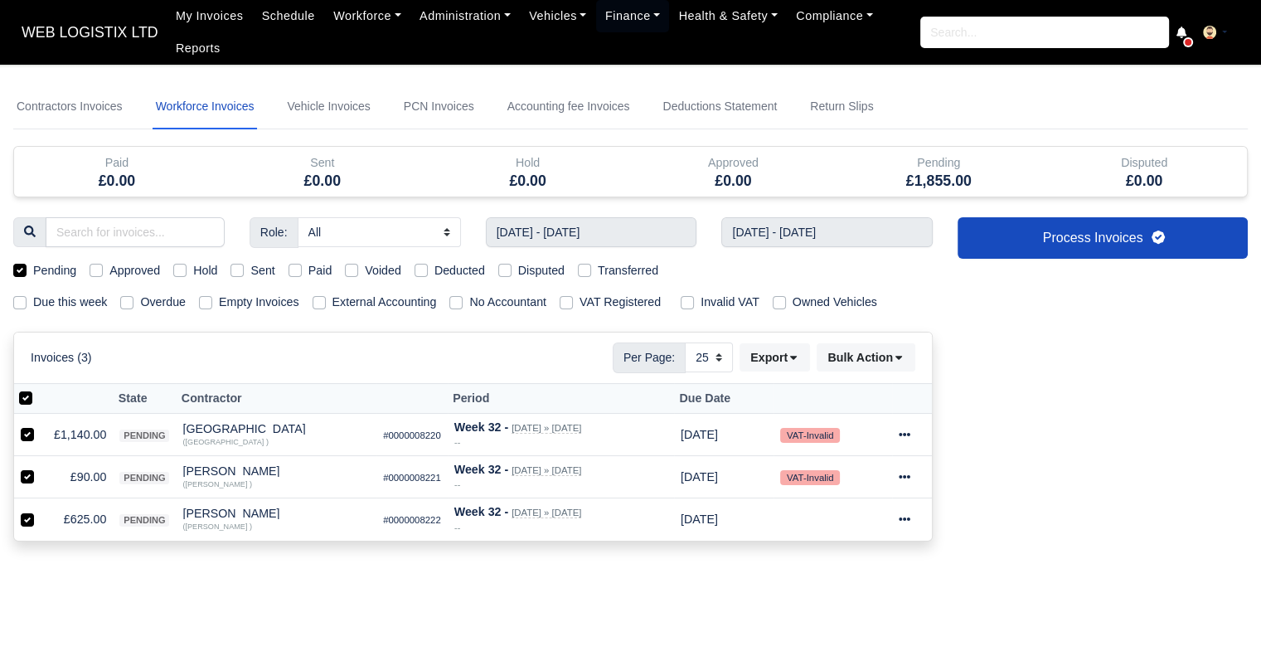
click at [238, 261] on div "Sent" at bounding box center [253, 270] width 44 height 19
click at [240, 277] on div "Sent" at bounding box center [253, 270] width 44 height 19
click at [250, 267] on label "Sent" at bounding box center [262, 270] width 24 height 19
click at [241, 267] on input "Sent" at bounding box center [237, 267] width 13 height 13
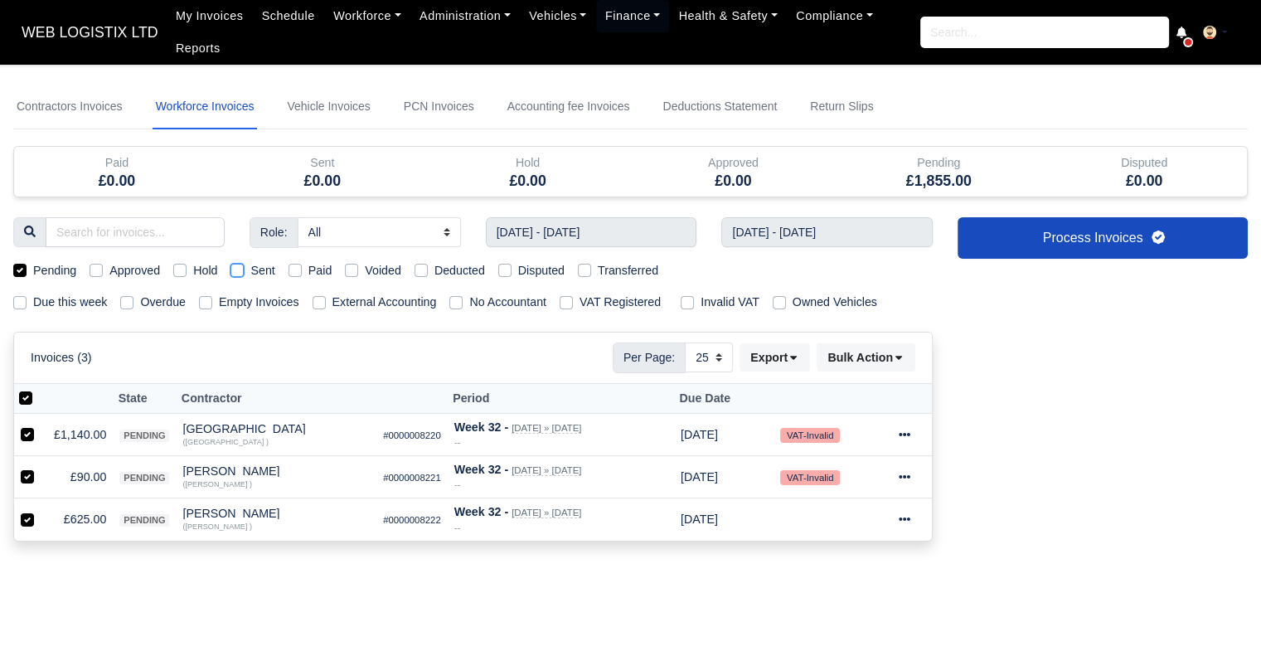
checkbox input "true"
click at [250, 271] on label "Sent" at bounding box center [262, 270] width 24 height 19
click at [234, 271] on input "Sent" at bounding box center [237, 267] width 13 height 13
checkbox input "false"
click at [39, 389] on label at bounding box center [39, 389] width 0 height 0
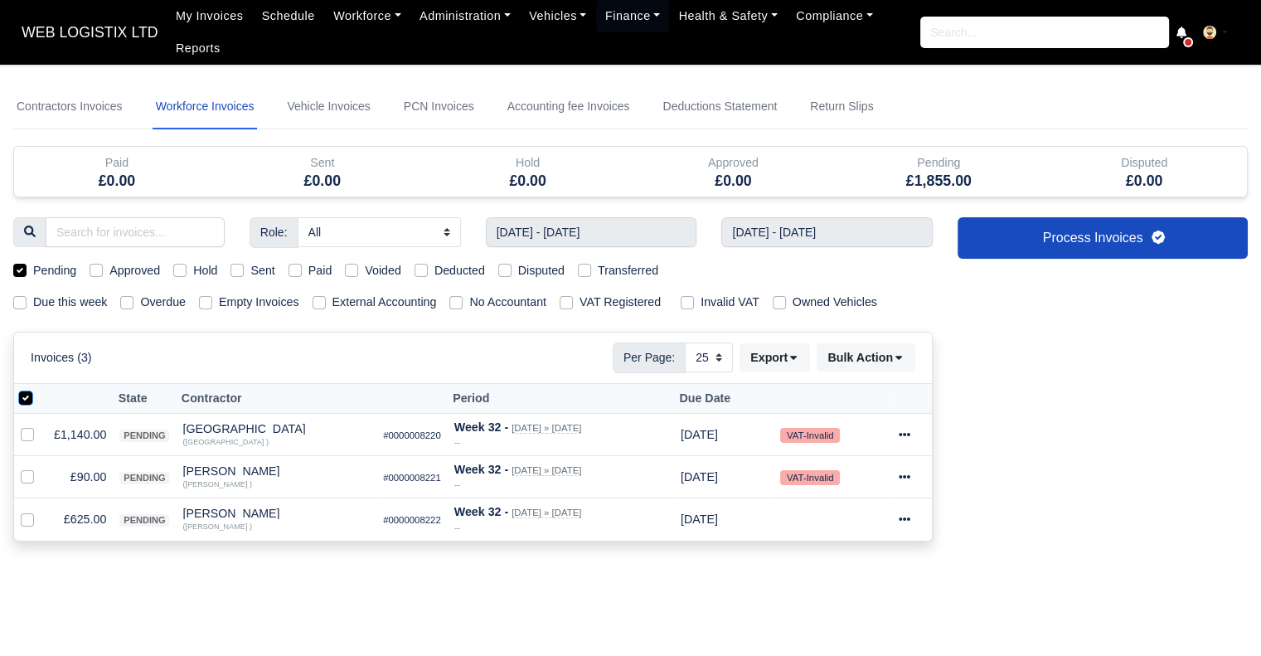
click at [27, 398] on input "checkbox" at bounding box center [25, 395] width 13 height 13
checkbox input "false"
click at [39, 389] on label at bounding box center [39, 389] width 0 height 0
click at [27, 398] on input "checkbox" at bounding box center [25, 395] width 13 height 13
checkbox input "true"
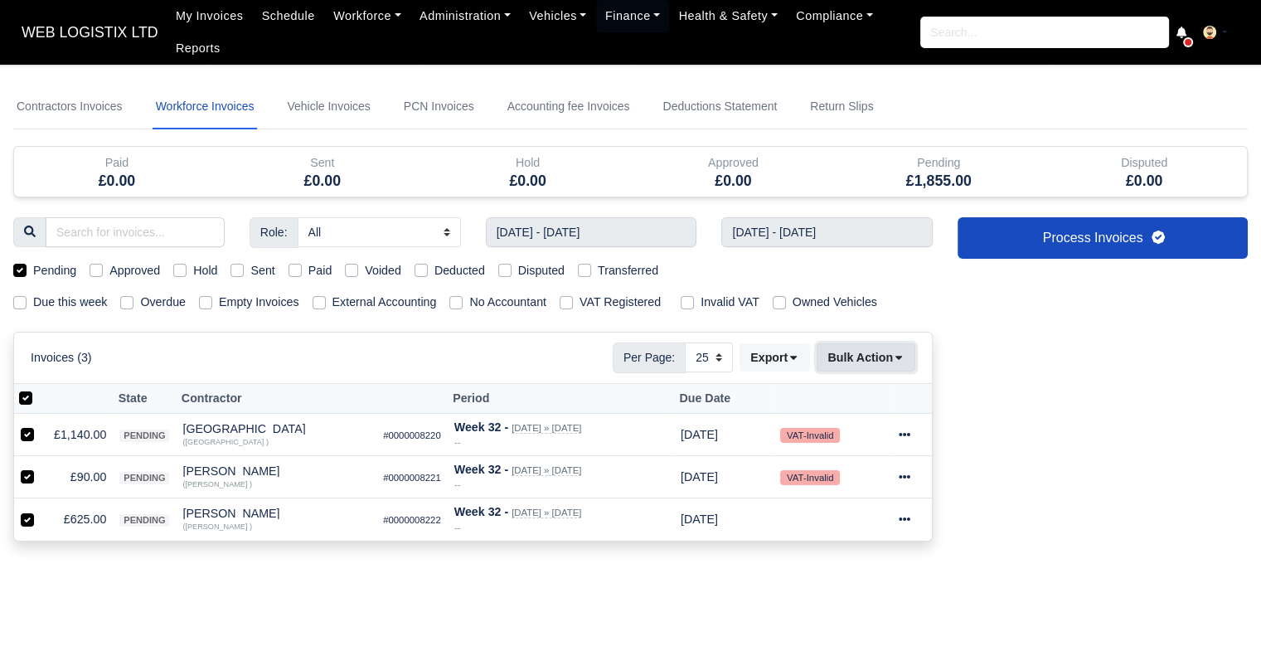
click at [902, 362] on icon at bounding box center [899, 358] width 12 height 12
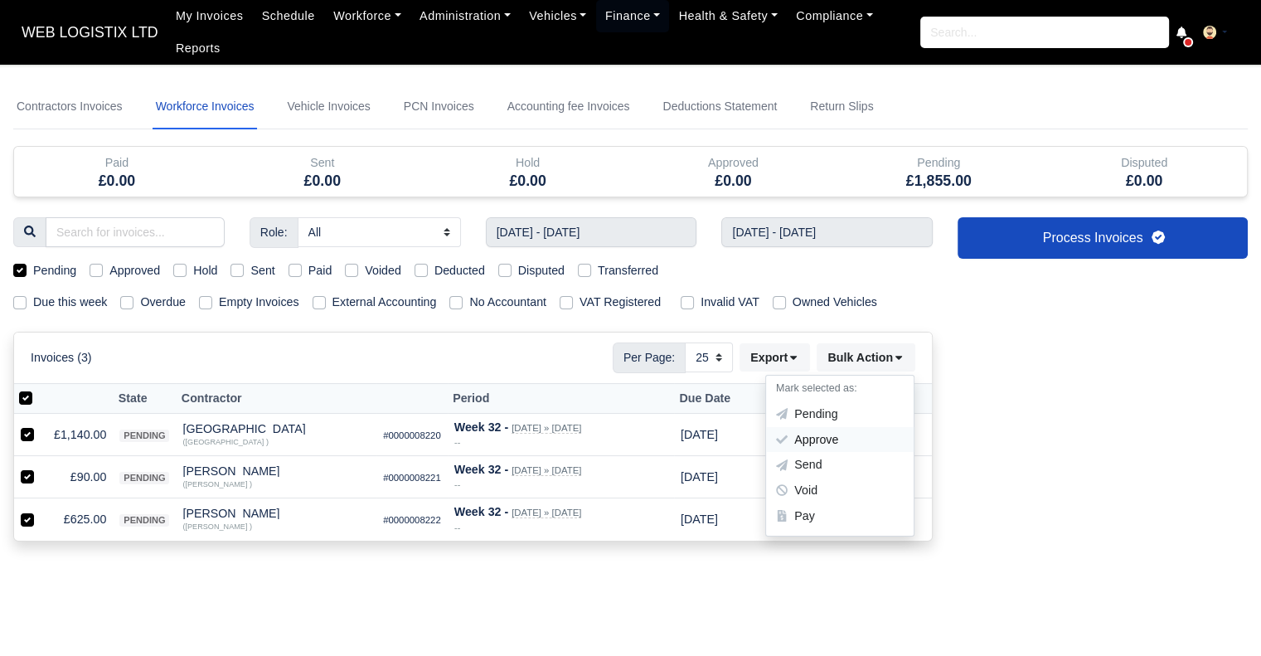
click at [857, 437] on div "Approve" at bounding box center [840, 440] width 148 height 26
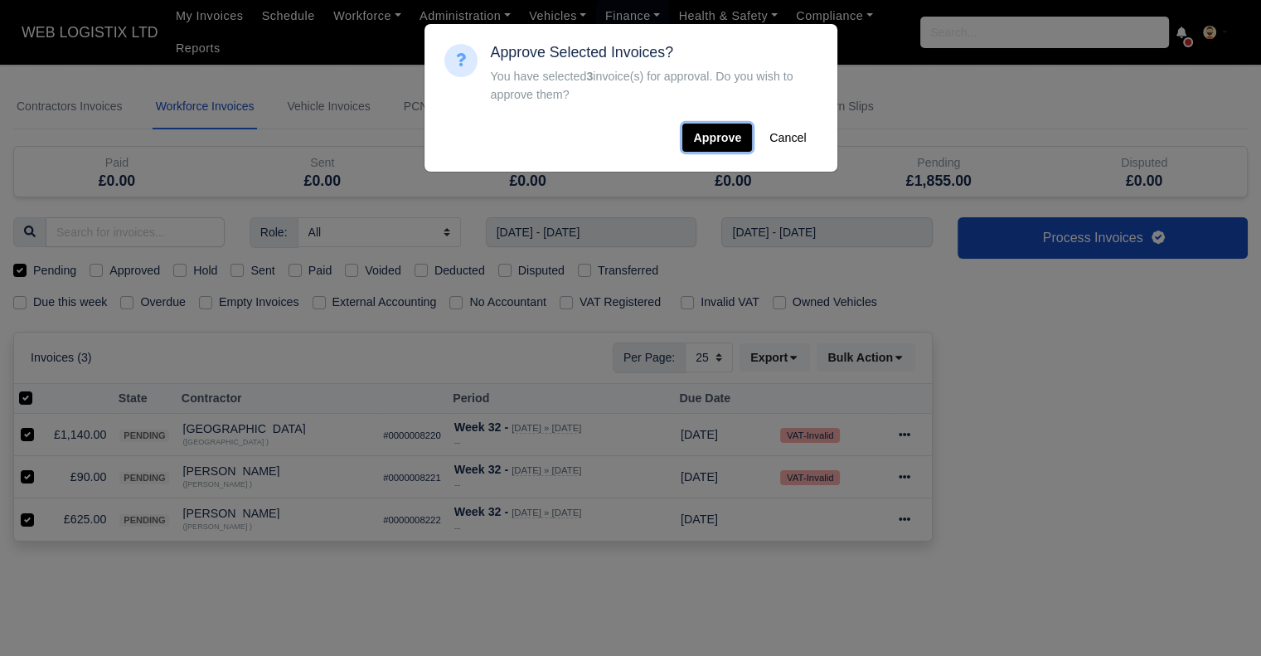
click at [726, 141] on button "Approve" at bounding box center [718, 138] width 70 height 28
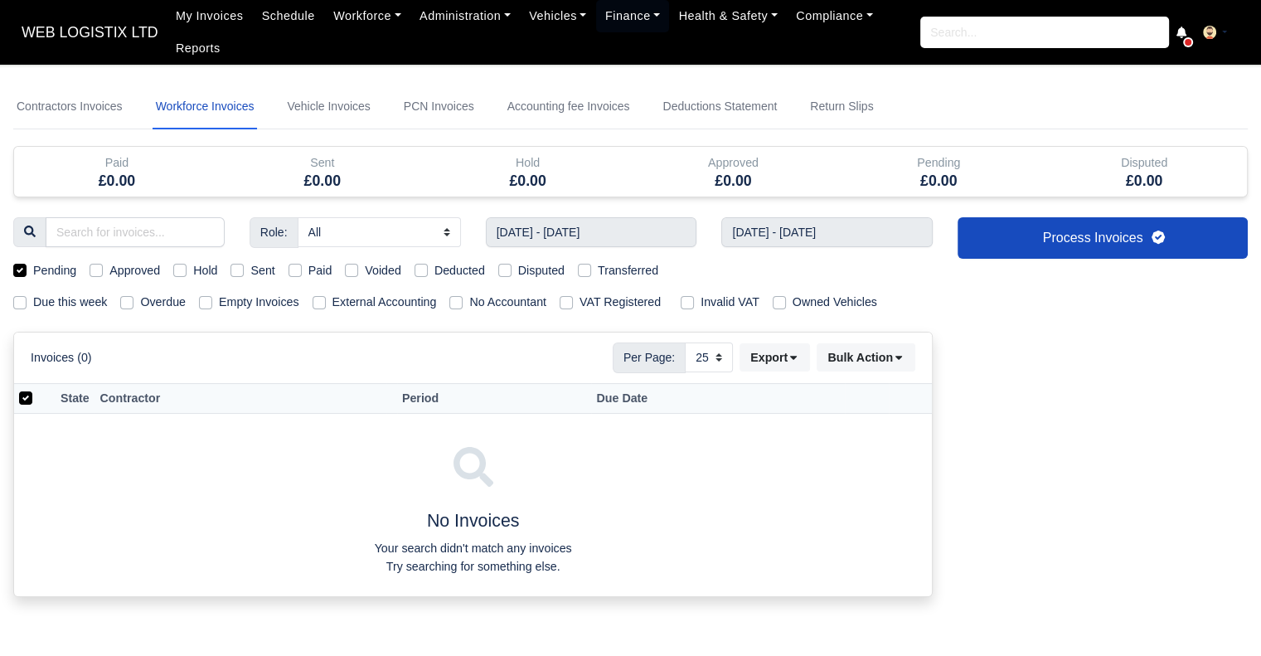
click at [109, 265] on label "Approved" at bounding box center [134, 270] width 51 height 19
click at [95, 265] on input "Approved" at bounding box center [96, 267] width 13 height 13
checkbox input "true"
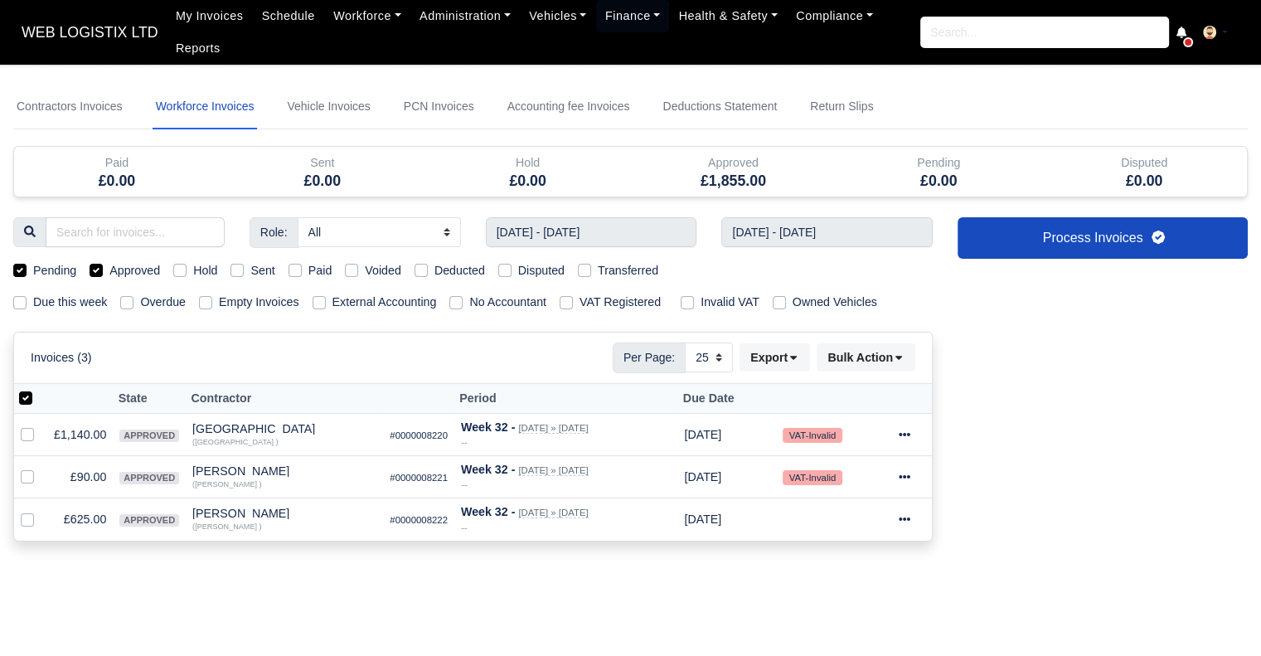
click at [33, 273] on label "Pending" at bounding box center [54, 270] width 43 height 19
click at [21, 273] on input "Pending" at bounding box center [19, 267] width 13 height 13
checkbox input "false"
click at [39, 389] on label at bounding box center [39, 389] width 0 height 0
click at [21, 399] on input "checkbox" at bounding box center [25, 395] width 13 height 13
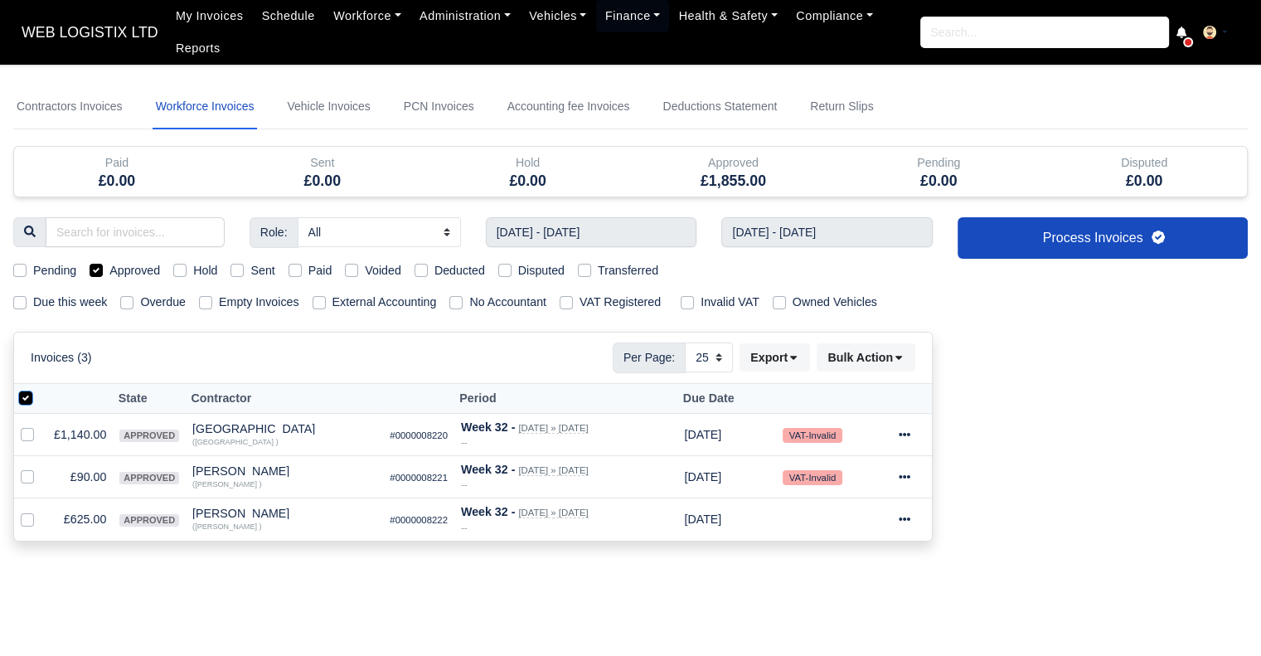
checkbox input "false"
click at [39, 389] on label at bounding box center [39, 389] width 0 height 0
click at [21, 399] on input "checkbox" at bounding box center [25, 395] width 13 height 13
checkbox input "true"
click at [896, 347] on button "Bulk Action" at bounding box center [866, 357] width 99 height 28
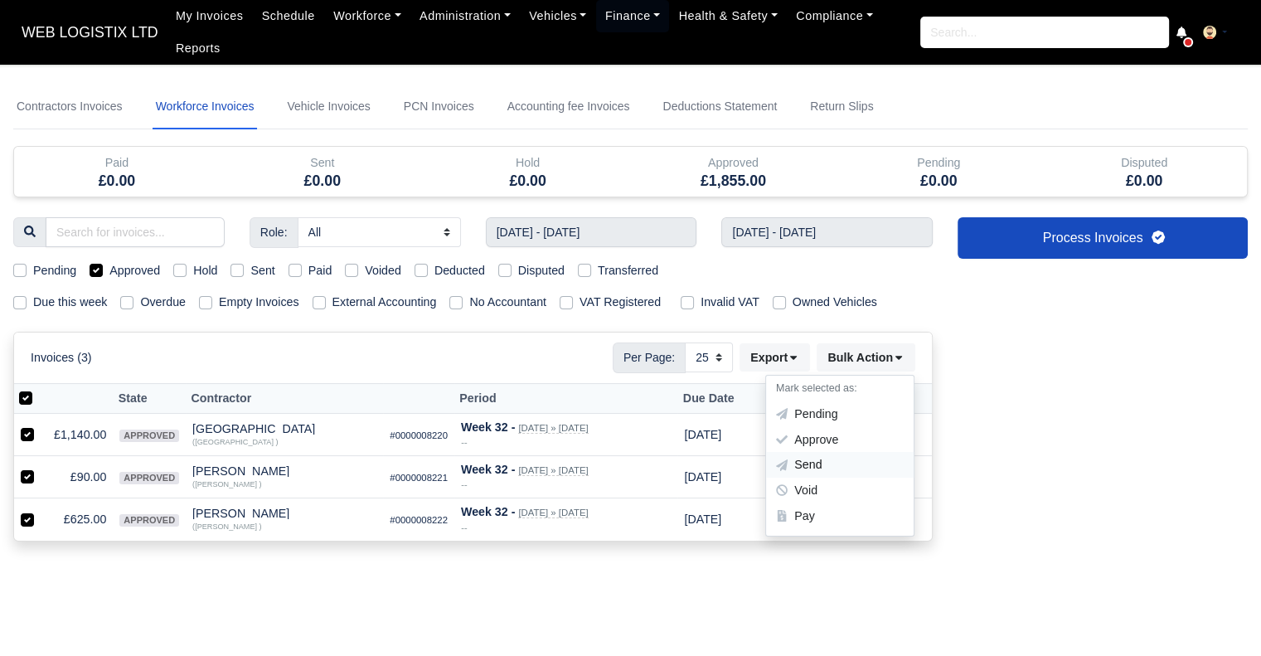
click at [828, 467] on div "Send" at bounding box center [840, 466] width 148 height 26
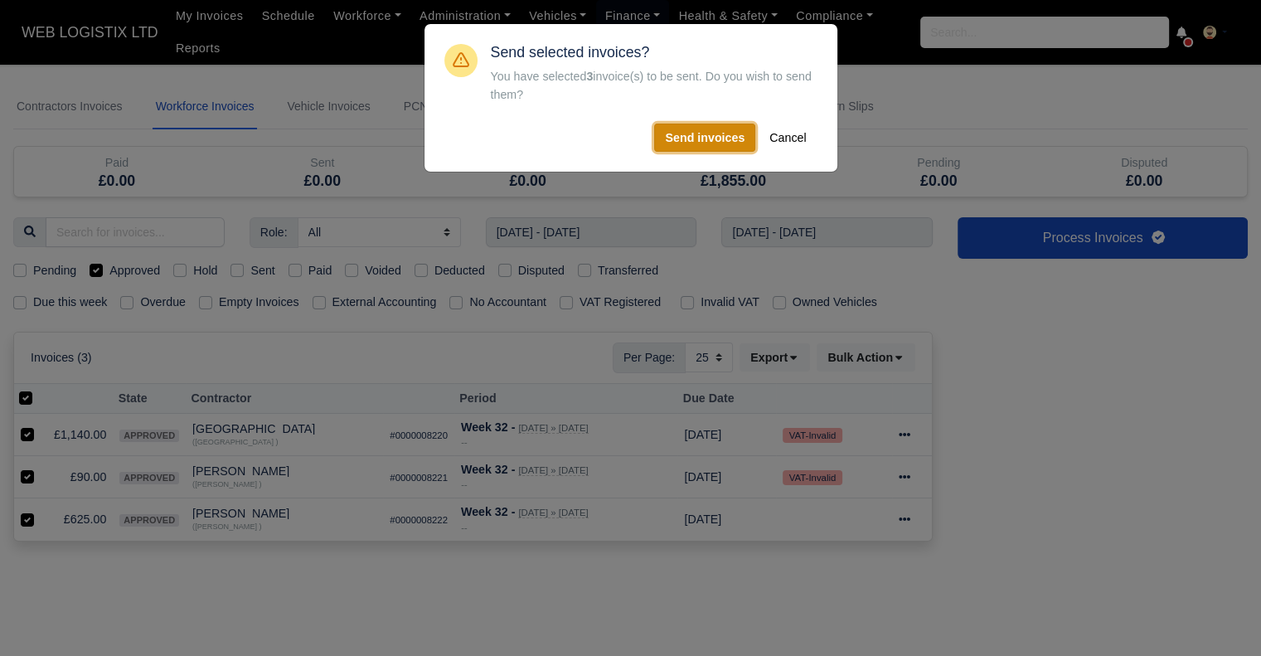
click at [679, 139] on button "Send invoices" at bounding box center [704, 138] width 101 height 28
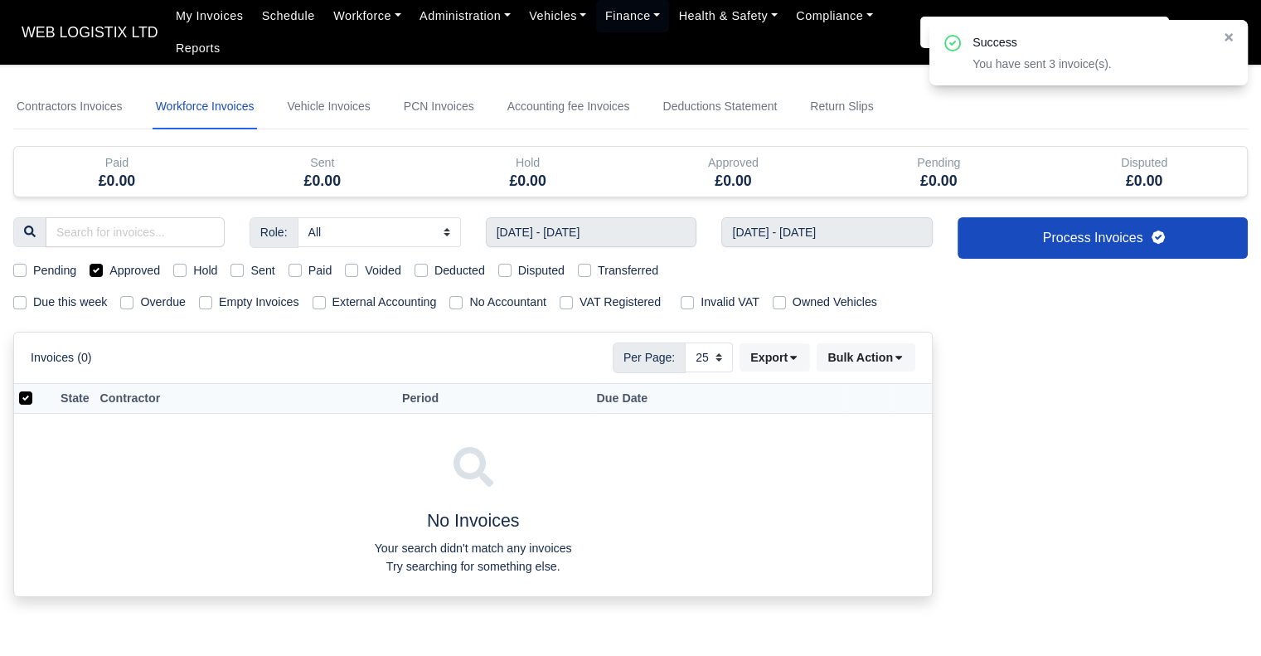
click at [109, 270] on label "Approved" at bounding box center [134, 270] width 51 height 19
click at [95, 270] on input "Approved" at bounding box center [96, 267] width 13 height 13
checkbox input "false"
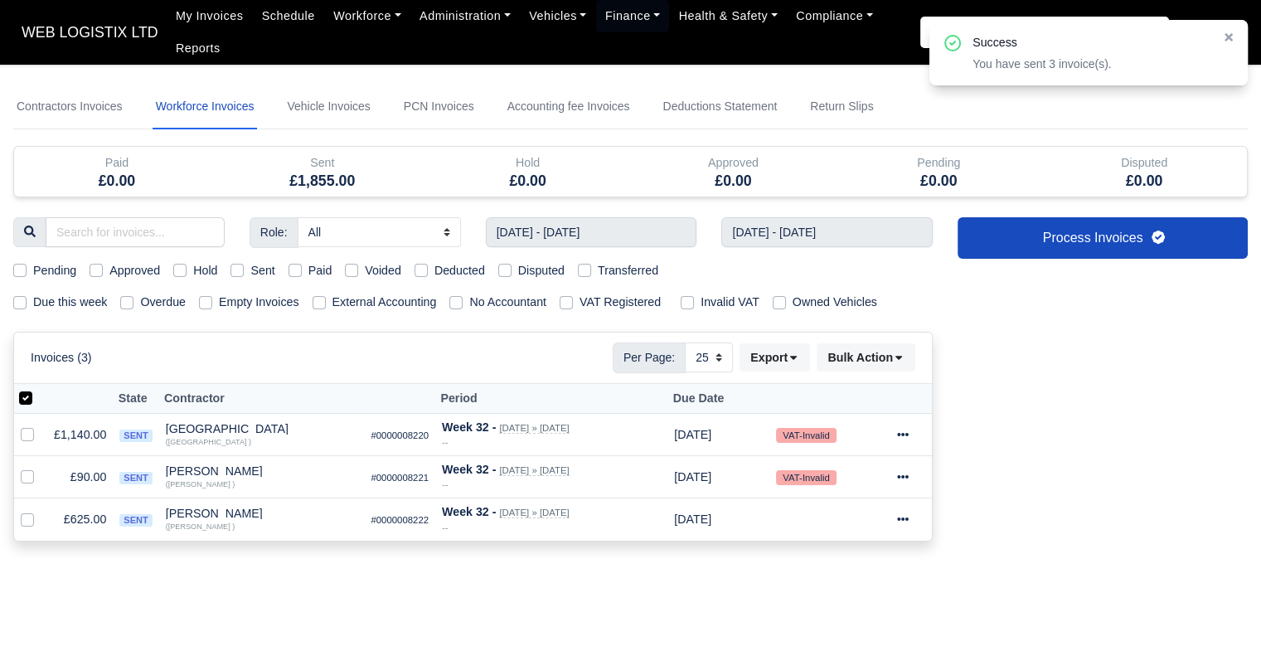
click at [250, 265] on label "Sent" at bounding box center [262, 270] width 24 height 19
click at [234, 265] on input "Sent" at bounding box center [237, 267] width 13 height 13
checkbox input "true"
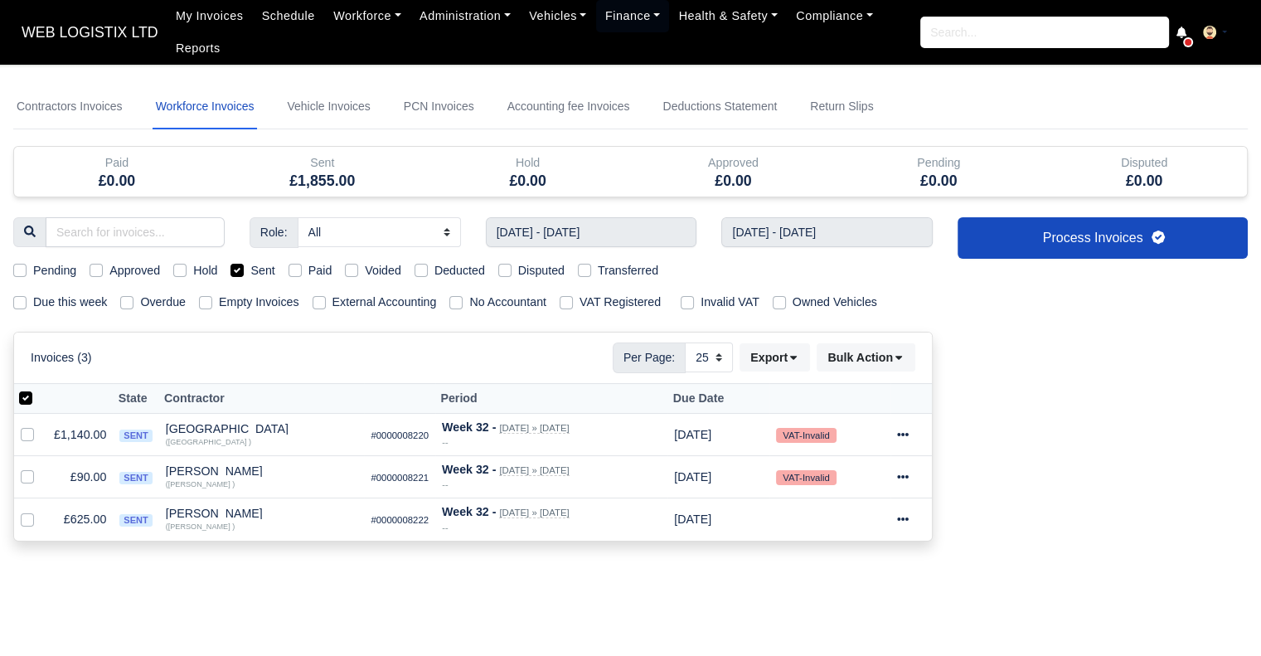
click at [428, 550] on div "Role: All Depot Supervisor Manager Regional Depot Manager Fleet Manager Fleet S…" at bounding box center [473, 388] width 945 height 343
